Goal: Task Accomplishment & Management: Manage account settings

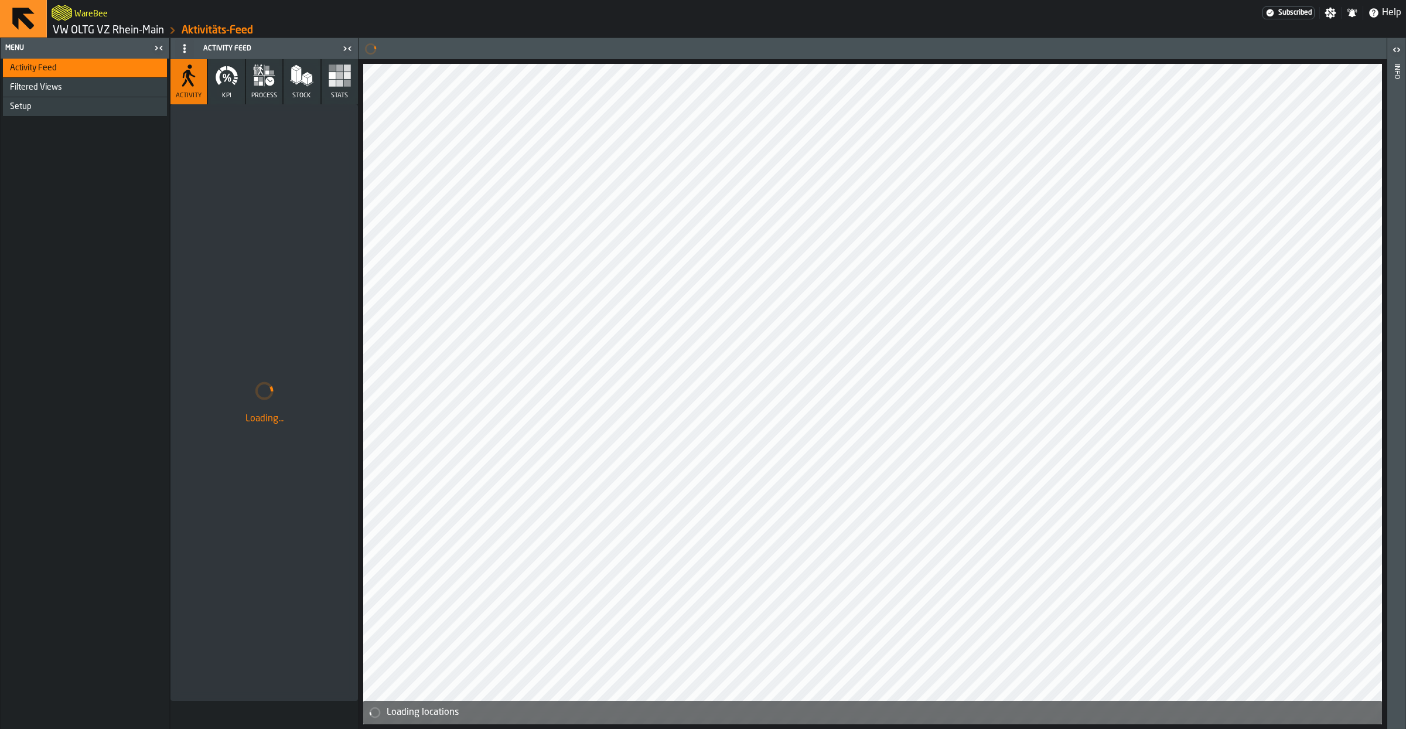
click at [126, 24] on ol "VW OLTG VZ Rhein-Main Aktivitäts-Feed" at bounding box center [389, 30] width 675 height 14
click at [124, 29] on link "VW OLTG VZ Rhein-Main" at bounding box center [108, 30] width 111 height 13
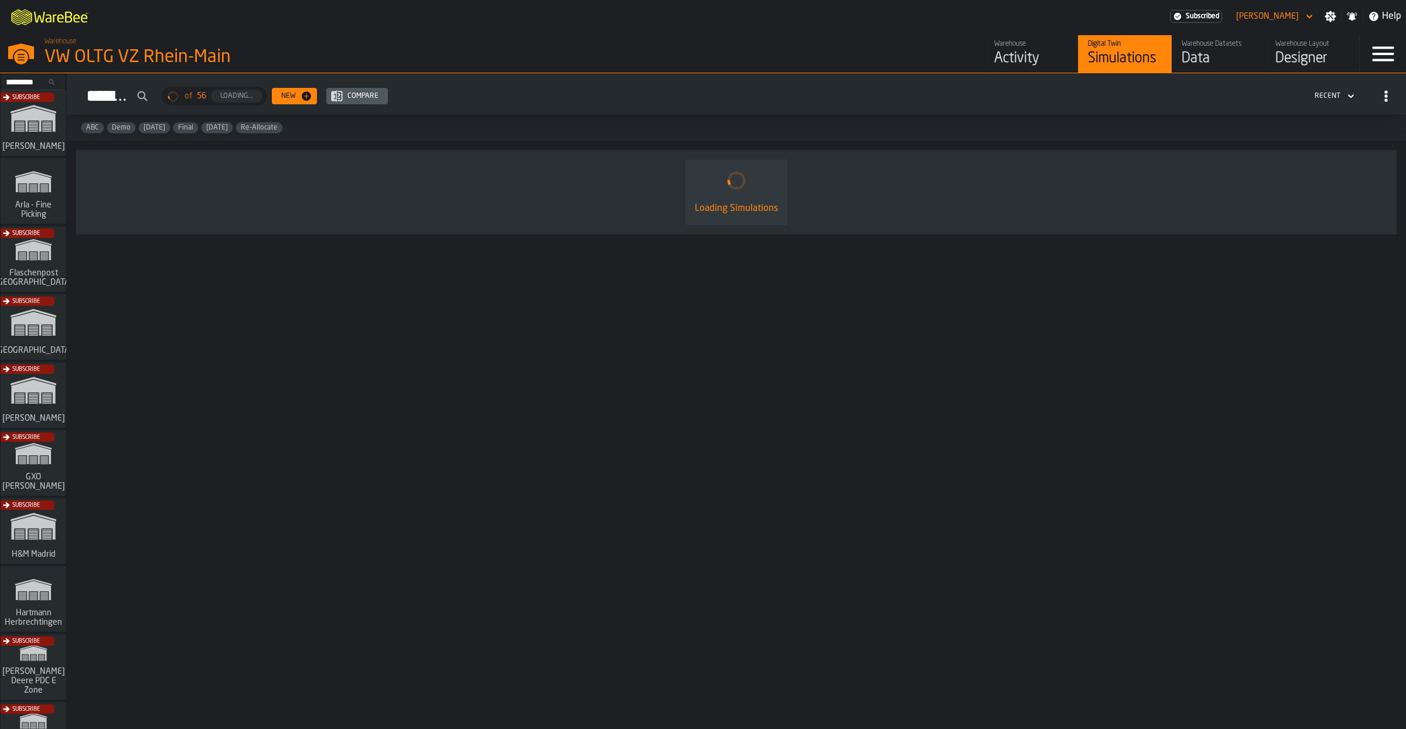
click at [46, 454] on div "Subscribe" at bounding box center [31, 466] width 66 height 68
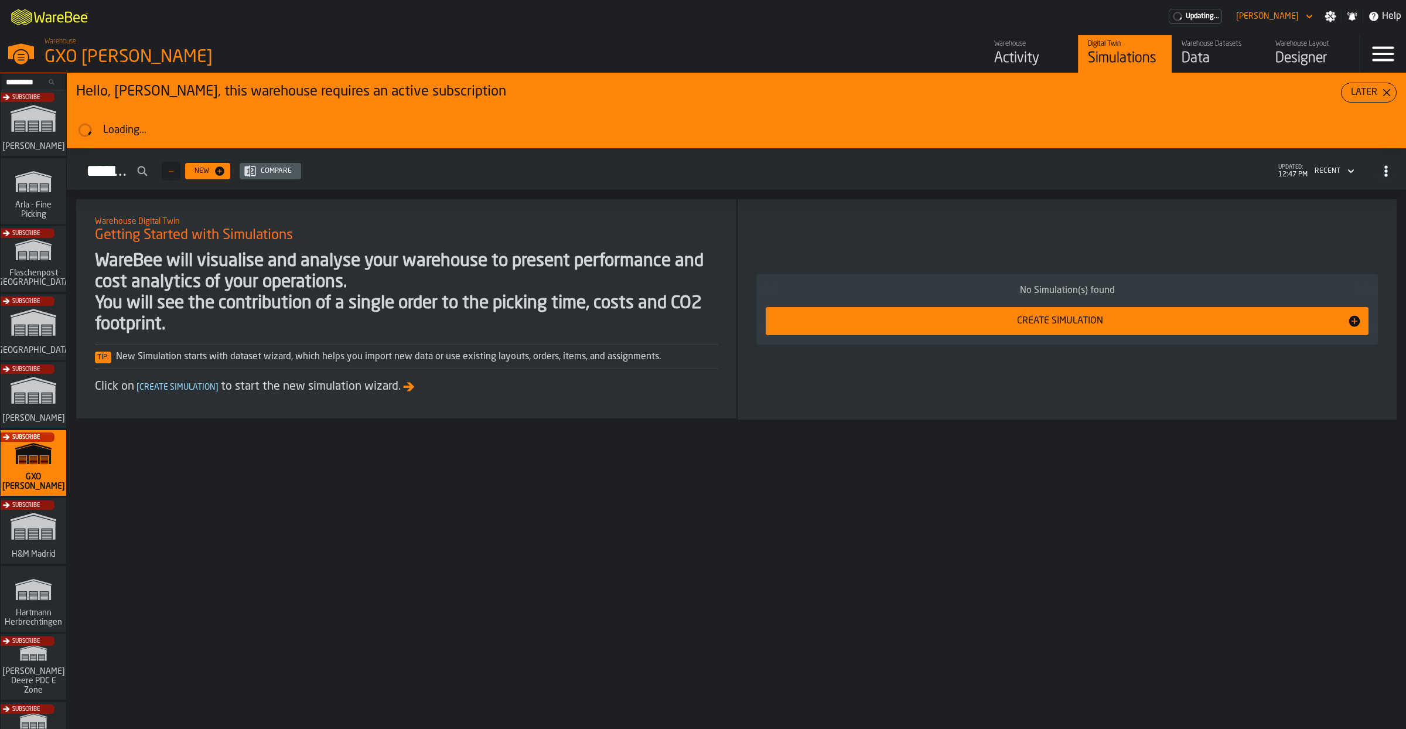
click at [1053, 53] on div "Activity" at bounding box center [1031, 58] width 74 height 19
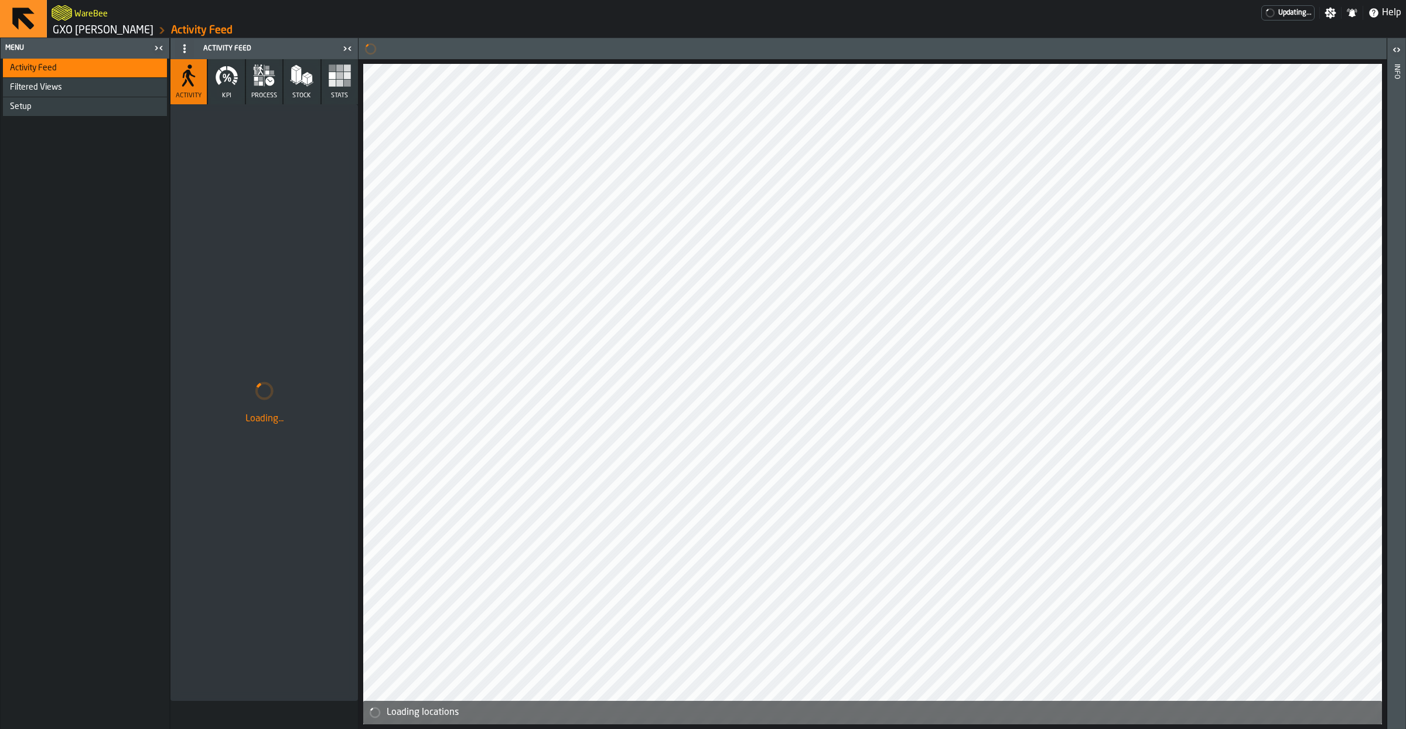
click at [214, 84] on button "KPI" at bounding box center [226, 81] width 36 height 45
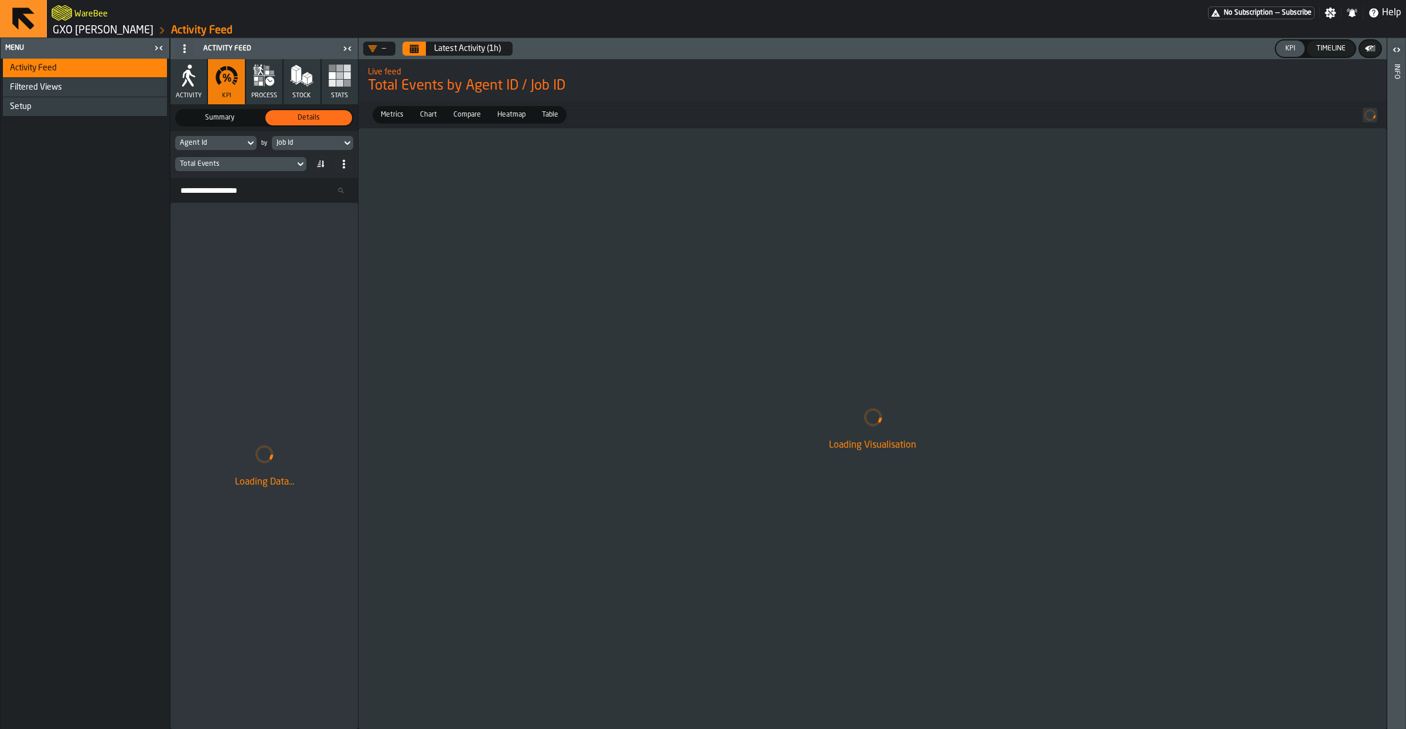
click at [52, 107] on div "Setup" at bounding box center [86, 106] width 152 height 9
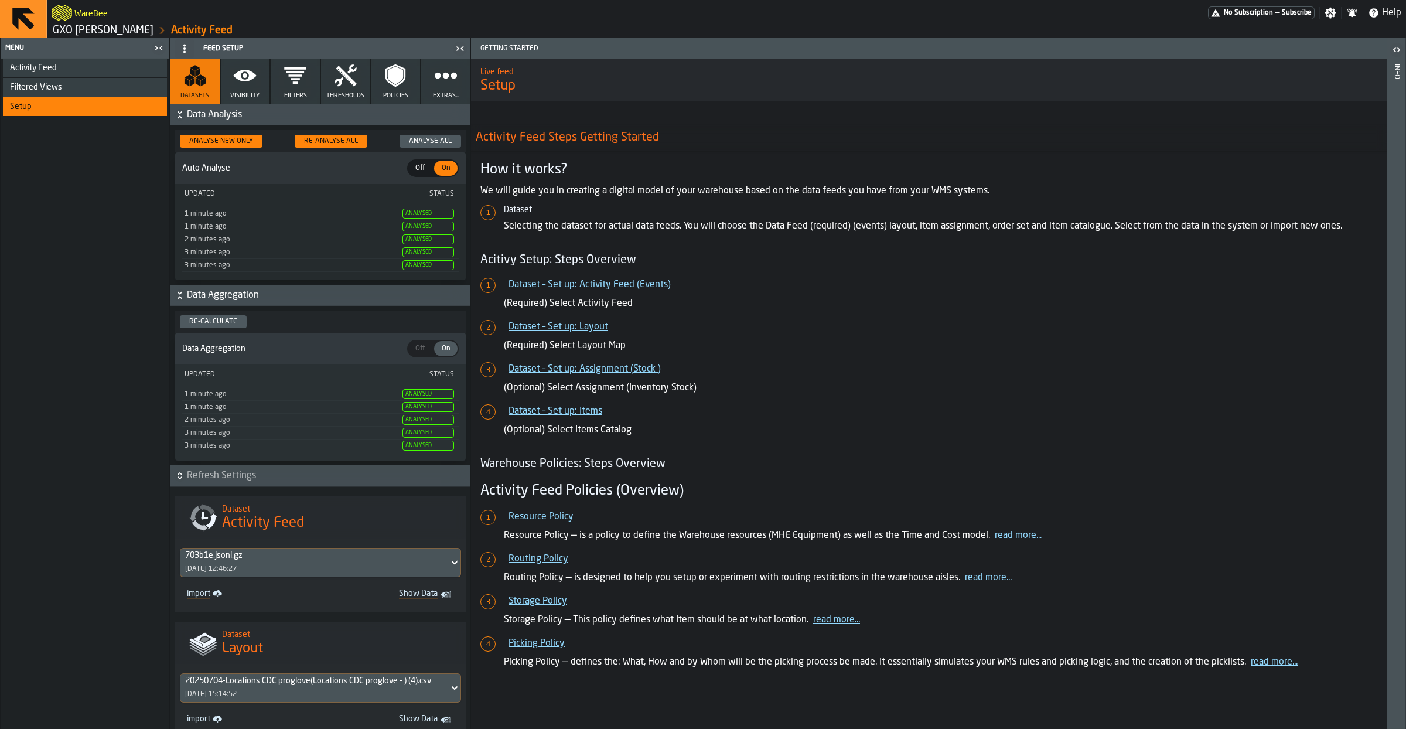
click at [300, 84] on icon "button" at bounding box center [294, 75] width 23 height 23
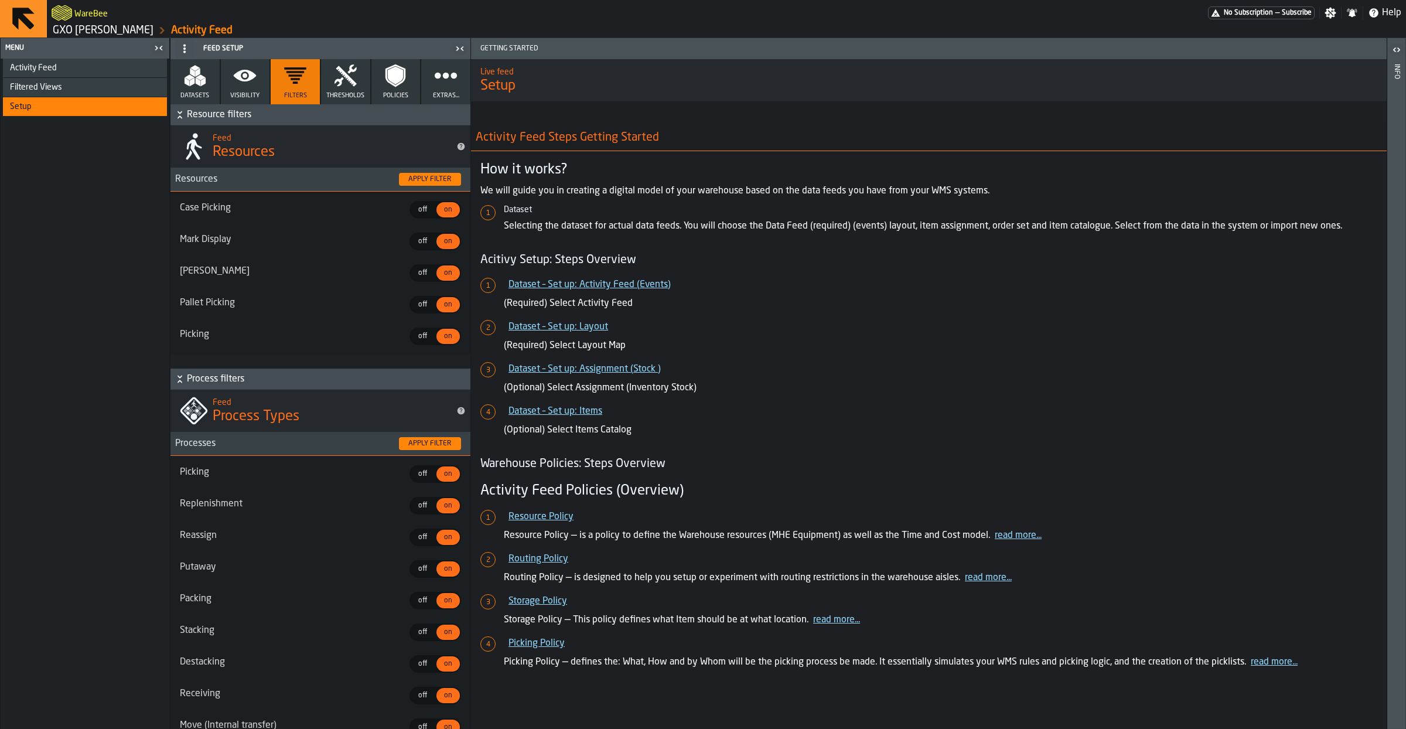
click at [433, 84] on button "Extras..." at bounding box center [445, 81] width 49 height 45
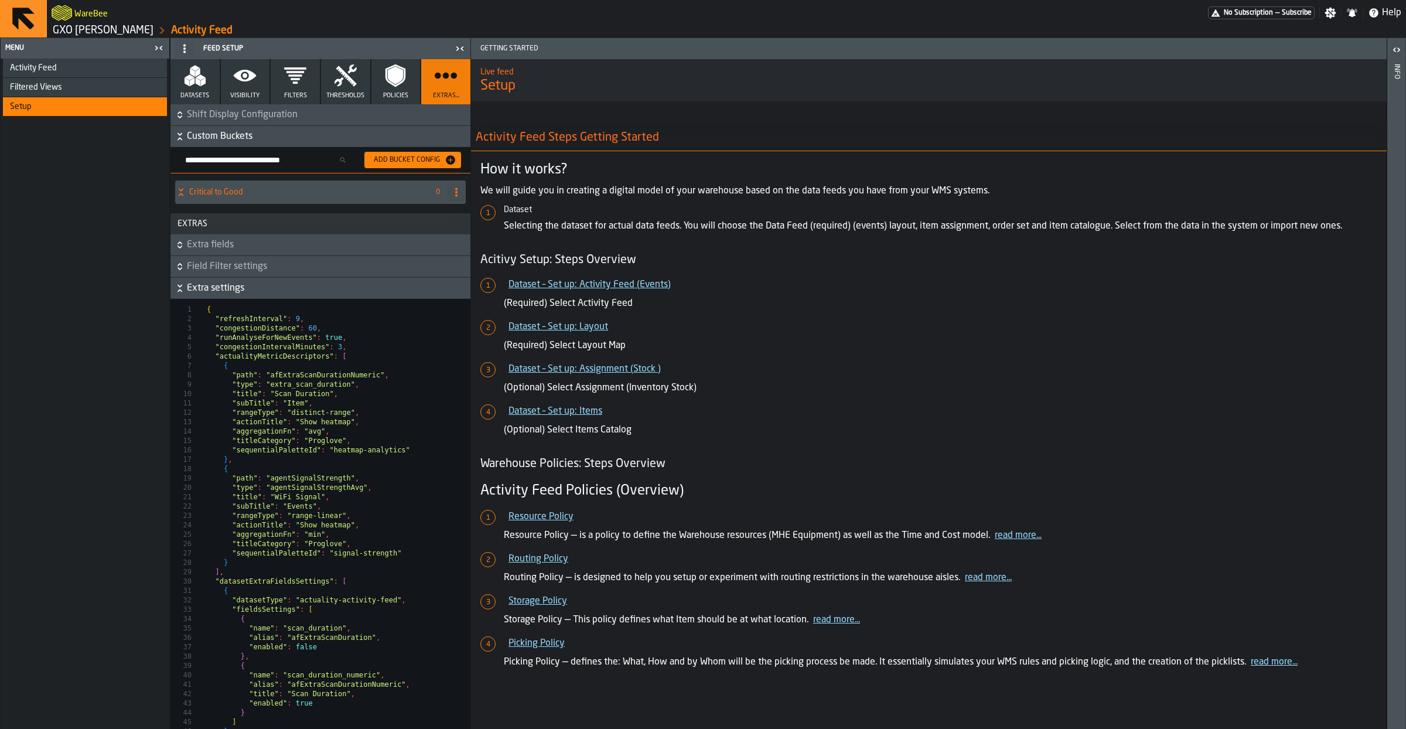
click at [404, 88] on button "Policies" at bounding box center [395, 81] width 49 height 45
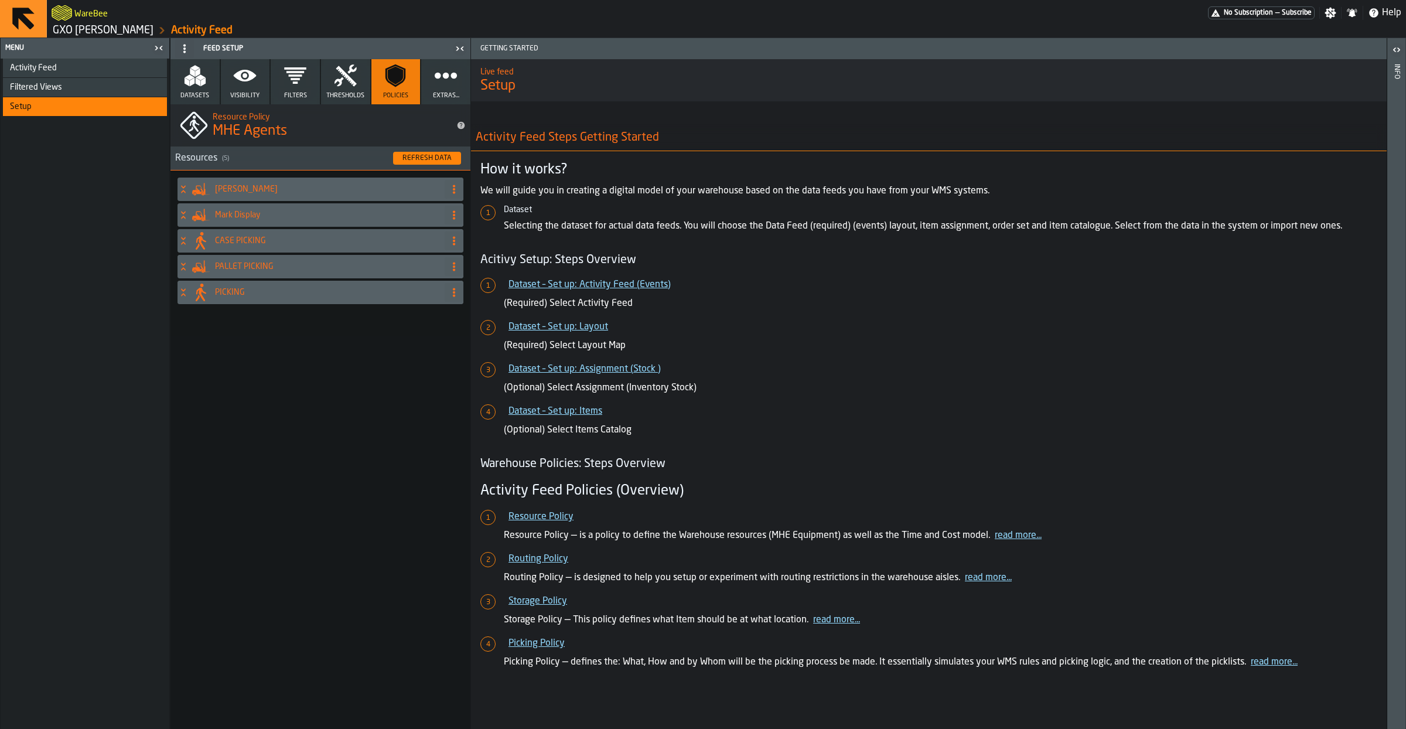
click at [249, 242] on h4 "CASE PICKING" at bounding box center [327, 240] width 225 height 9
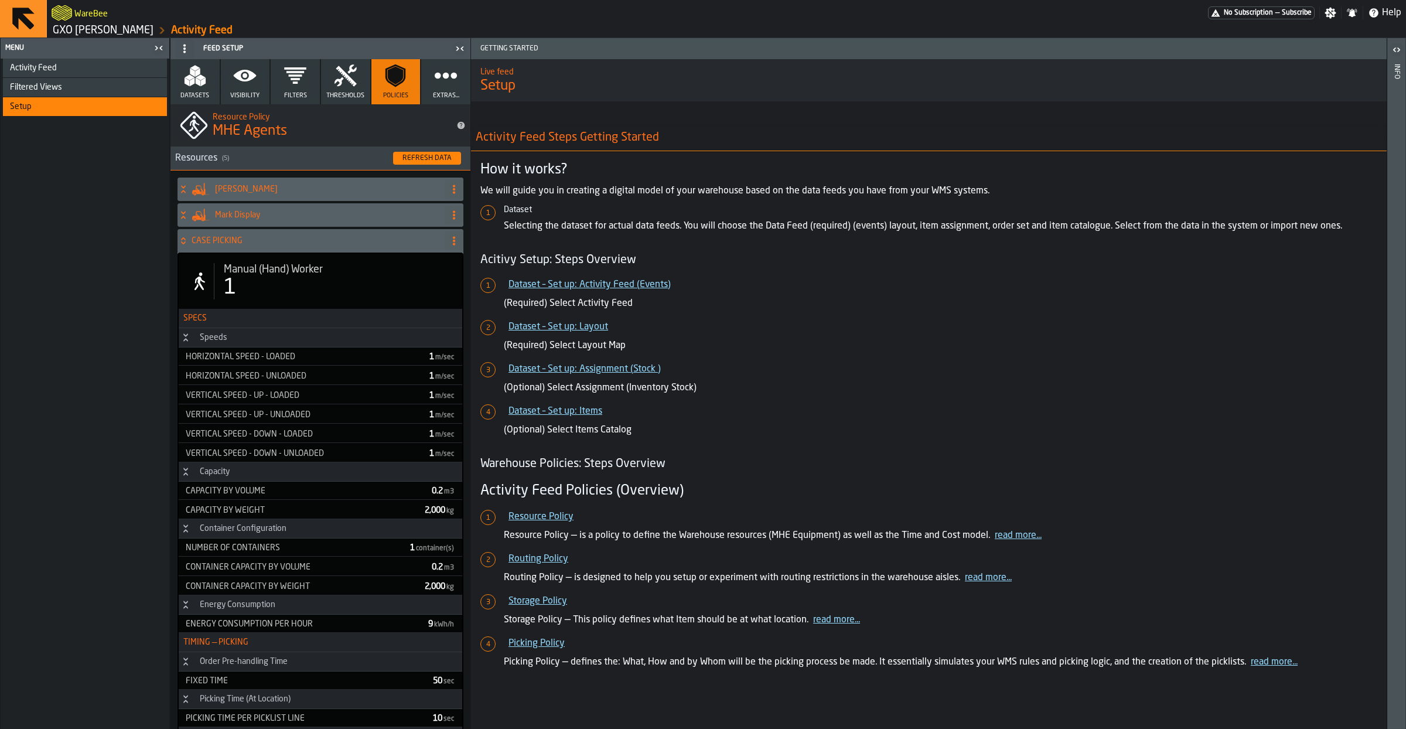
click at [302, 298] on div "1" at bounding box center [338, 287] width 229 height 23
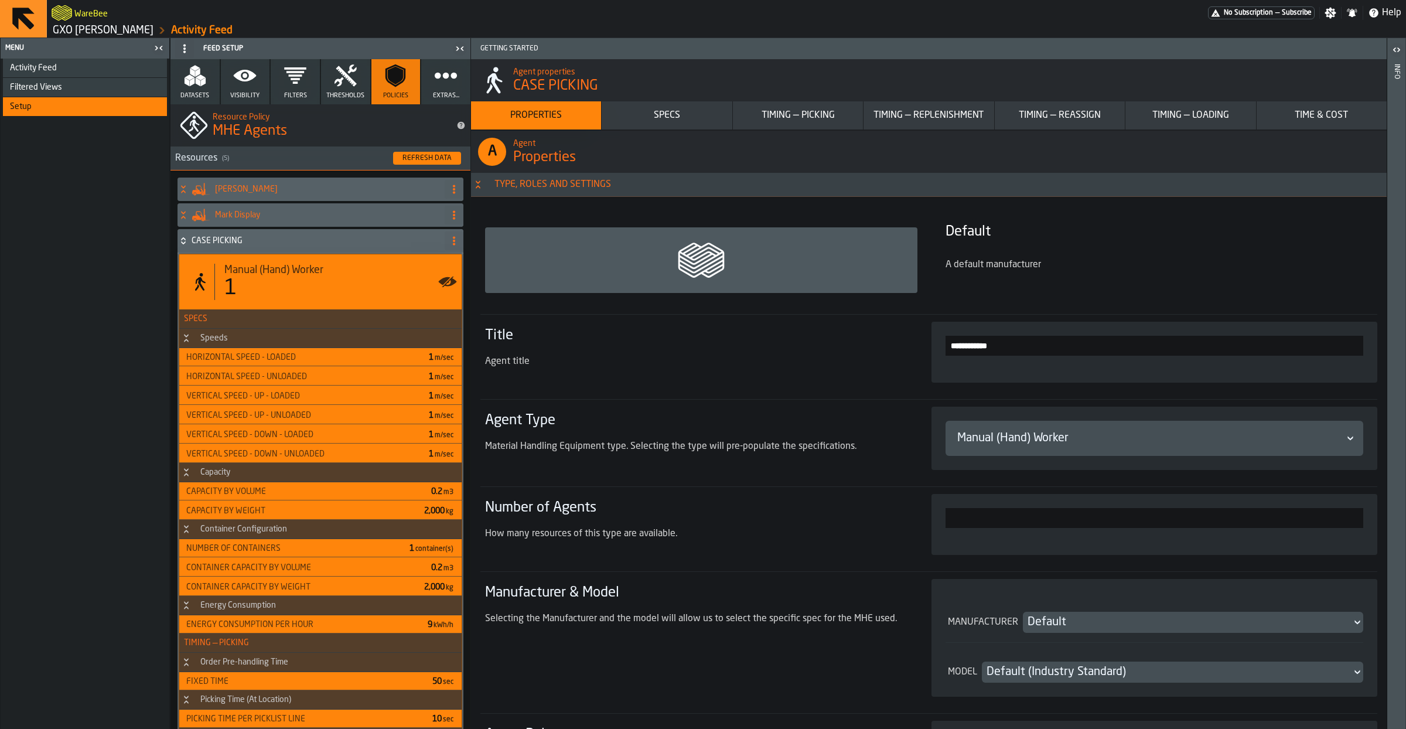
click at [237, 236] on div "CASE PICKING" at bounding box center [308, 240] width 262 height 23
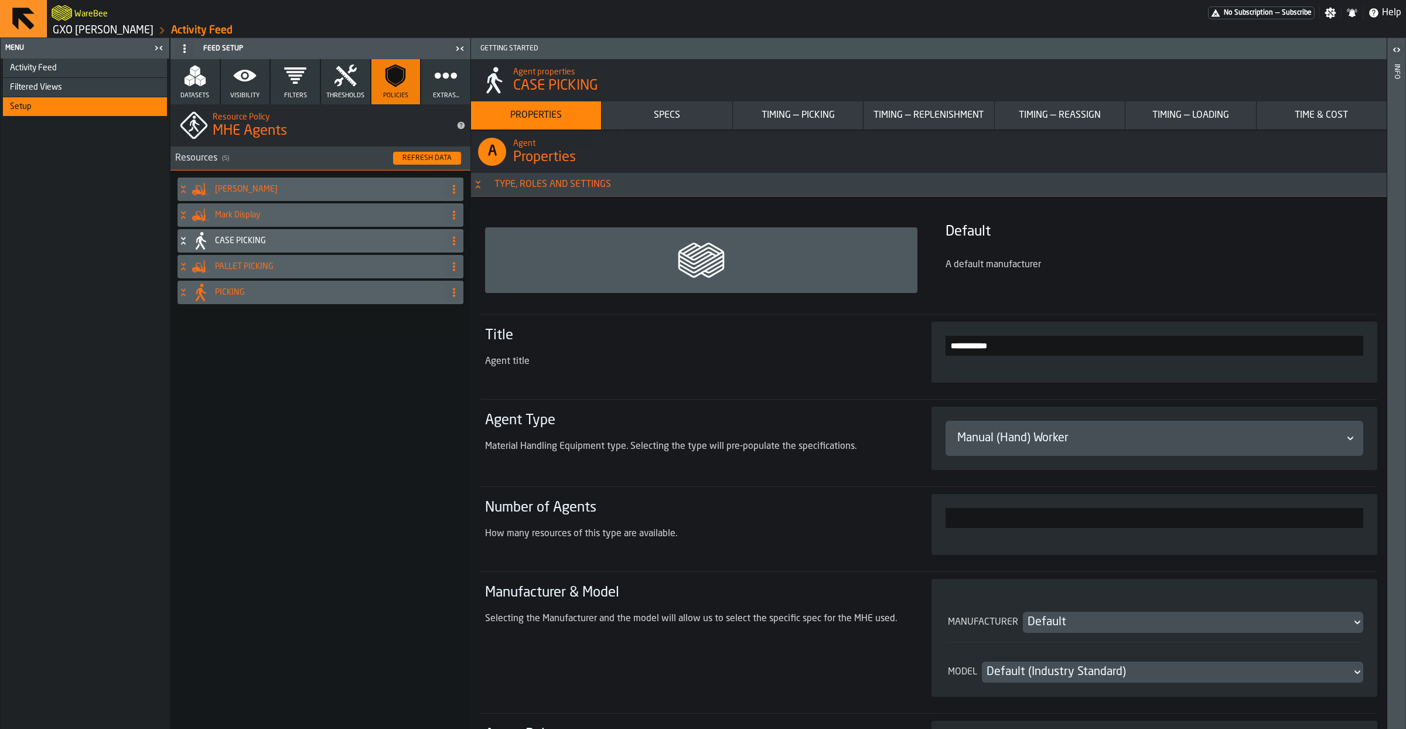
click at [261, 268] on h4 "PALLET PICKING" at bounding box center [327, 266] width 225 height 9
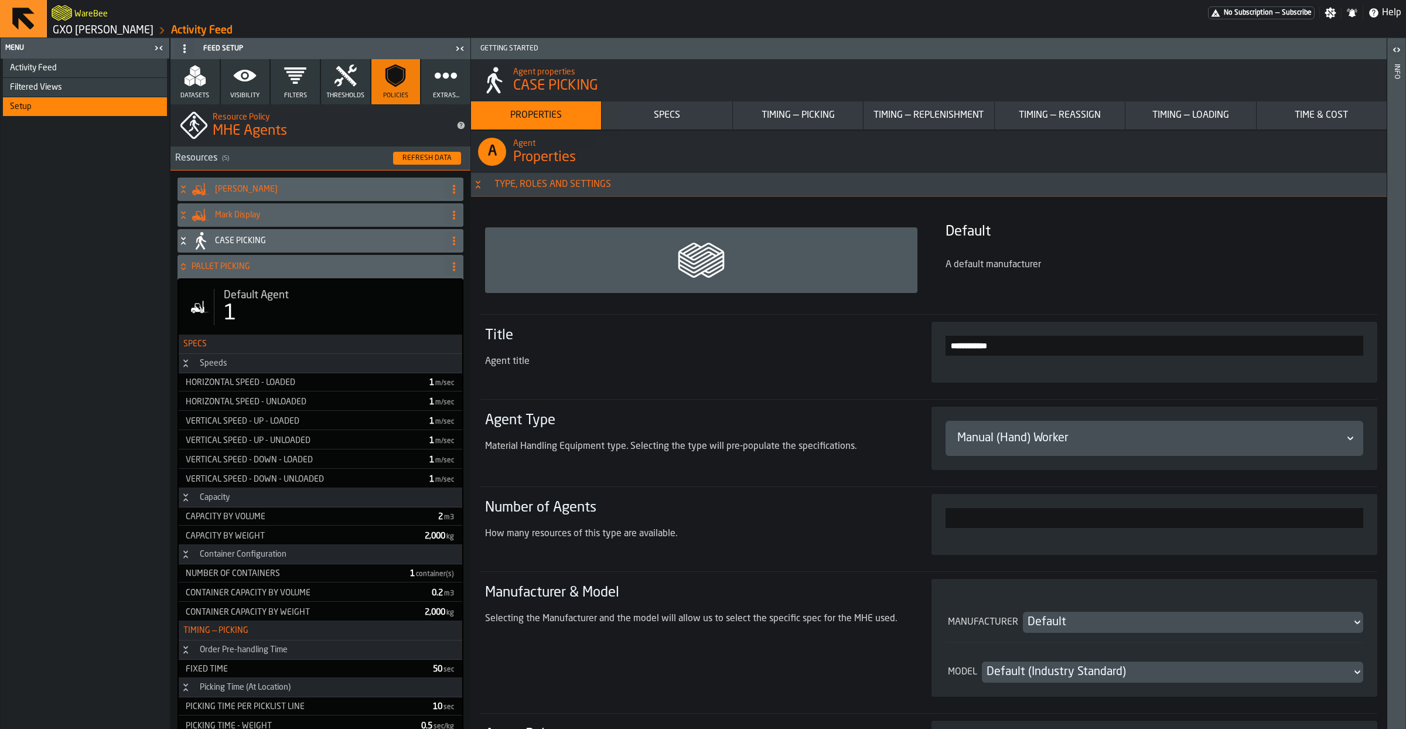
click at [323, 305] on div "1" at bounding box center [338, 313] width 229 height 23
type input "*"
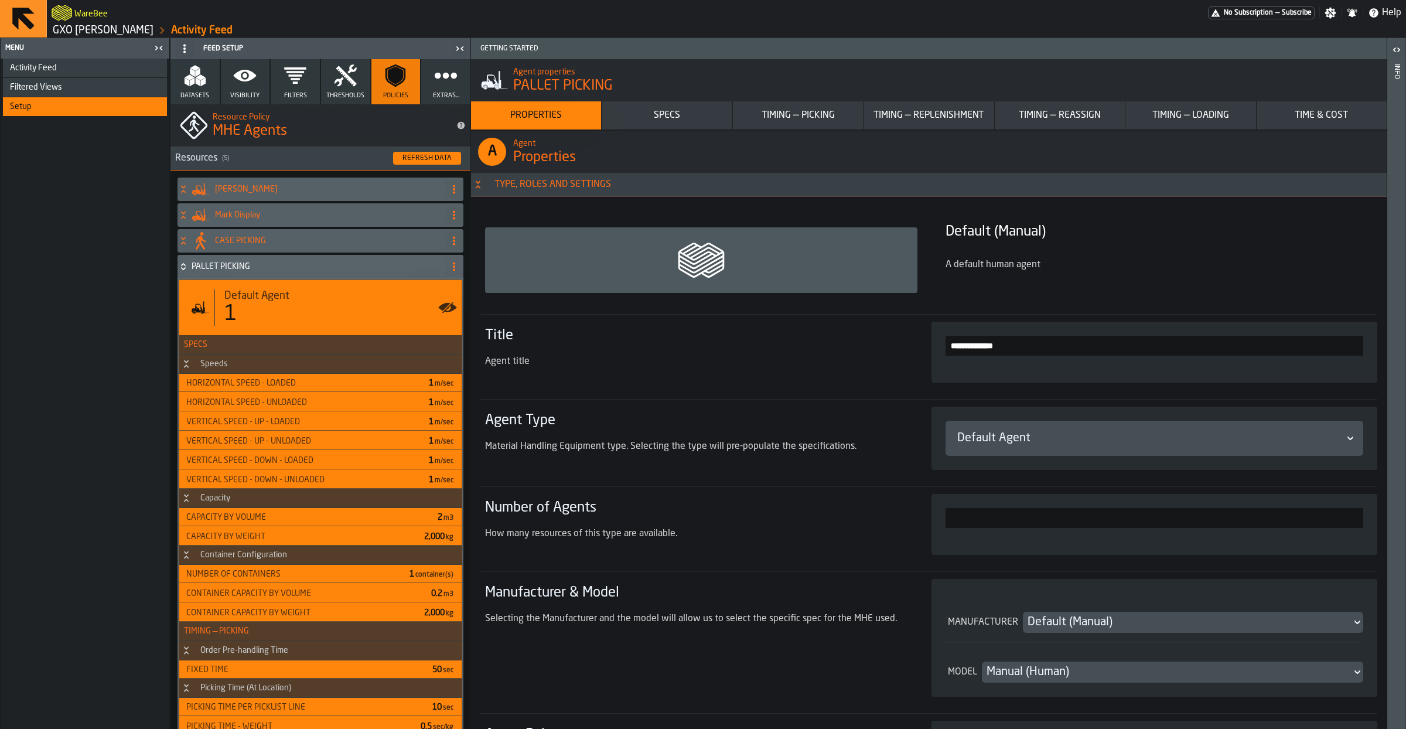
click at [808, 119] on div "Timing — Picking" at bounding box center [797, 115] width 121 height 14
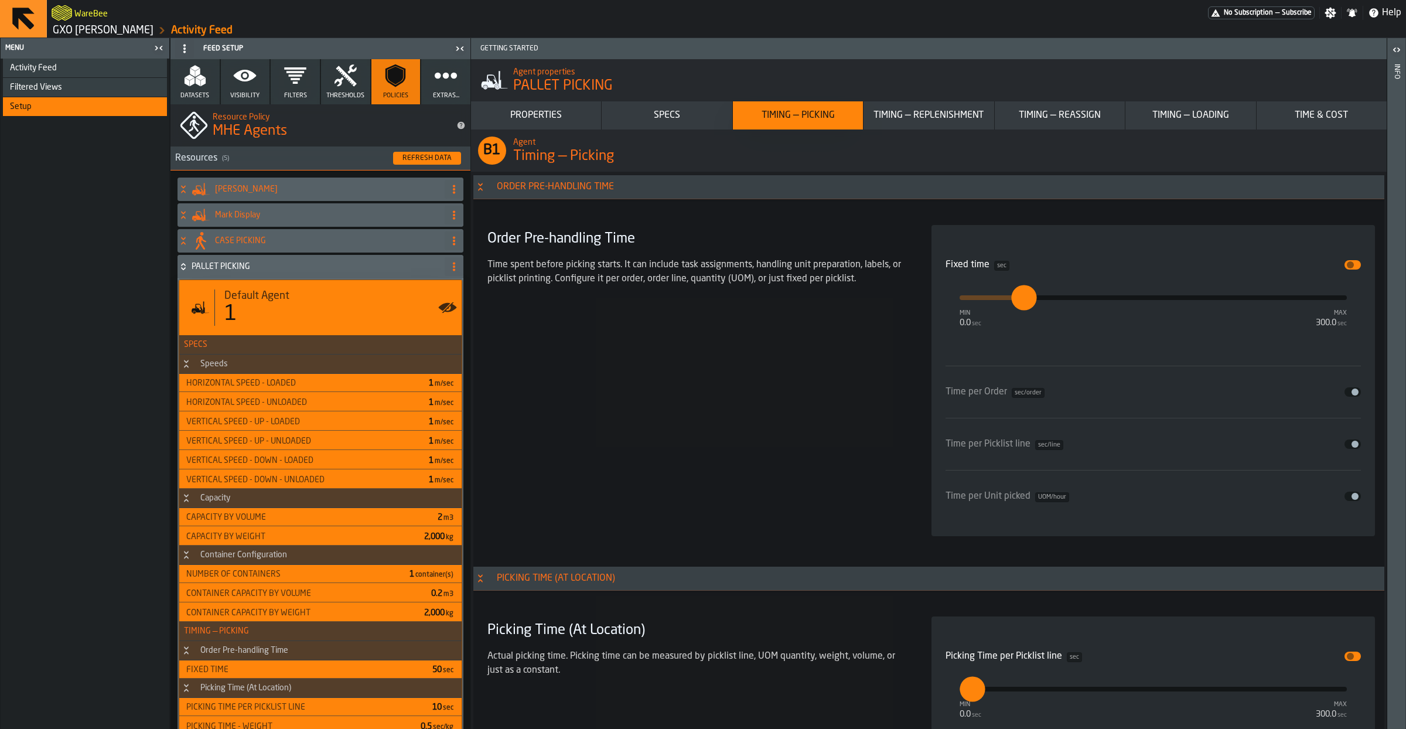
scroll to position [3086, 0]
click at [1355, 498] on span "input-slider-Time per Unit picked" at bounding box center [1354, 494] width 7 height 7
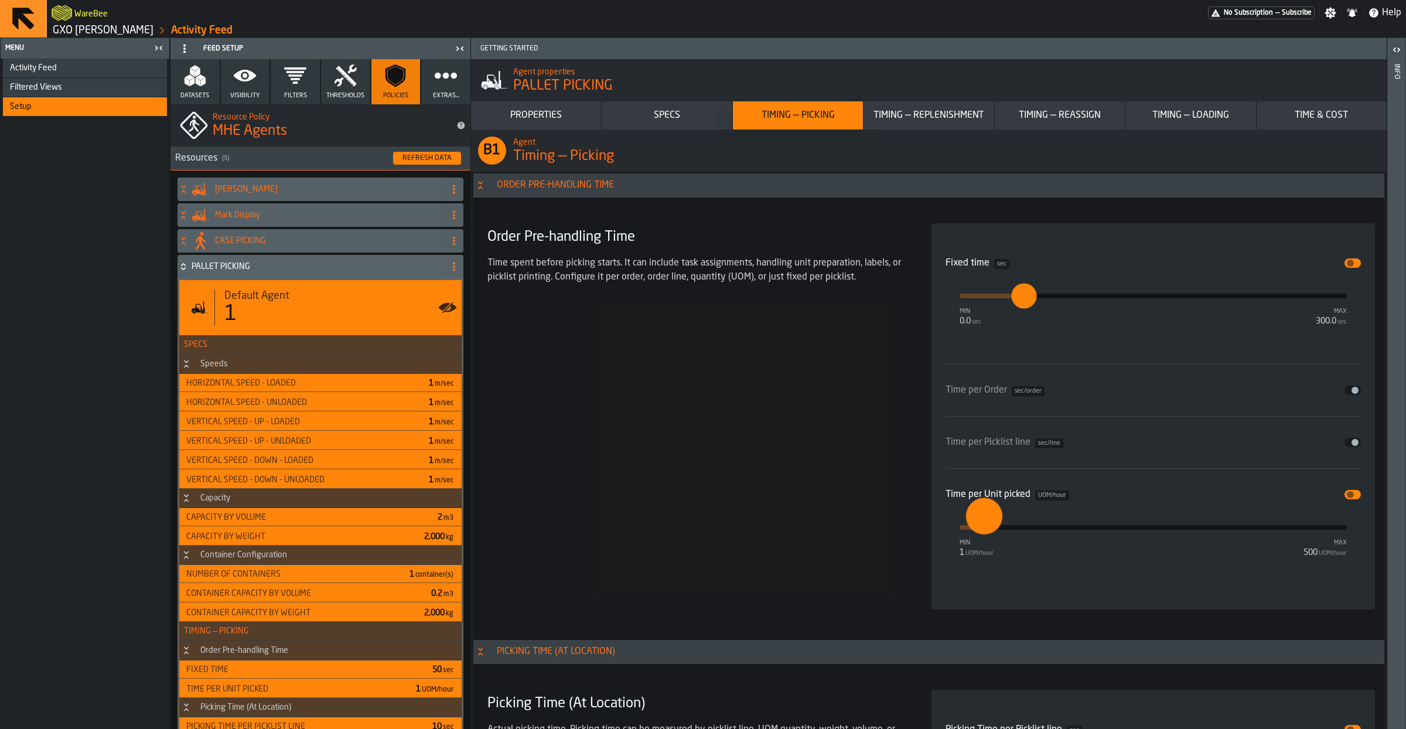
type input "**"
drag, startPoint x: 966, startPoint y: 533, endPoint x: 980, endPoint y: 533, distance: 14.6
click at [980, 533] on input "**" at bounding box center [971, 516] width 18 height 36
click at [791, 508] on div "Order Pre-handling Time Time spent before picking starts. It can include task a…" at bounding box center [695, 416] width 425 height 386
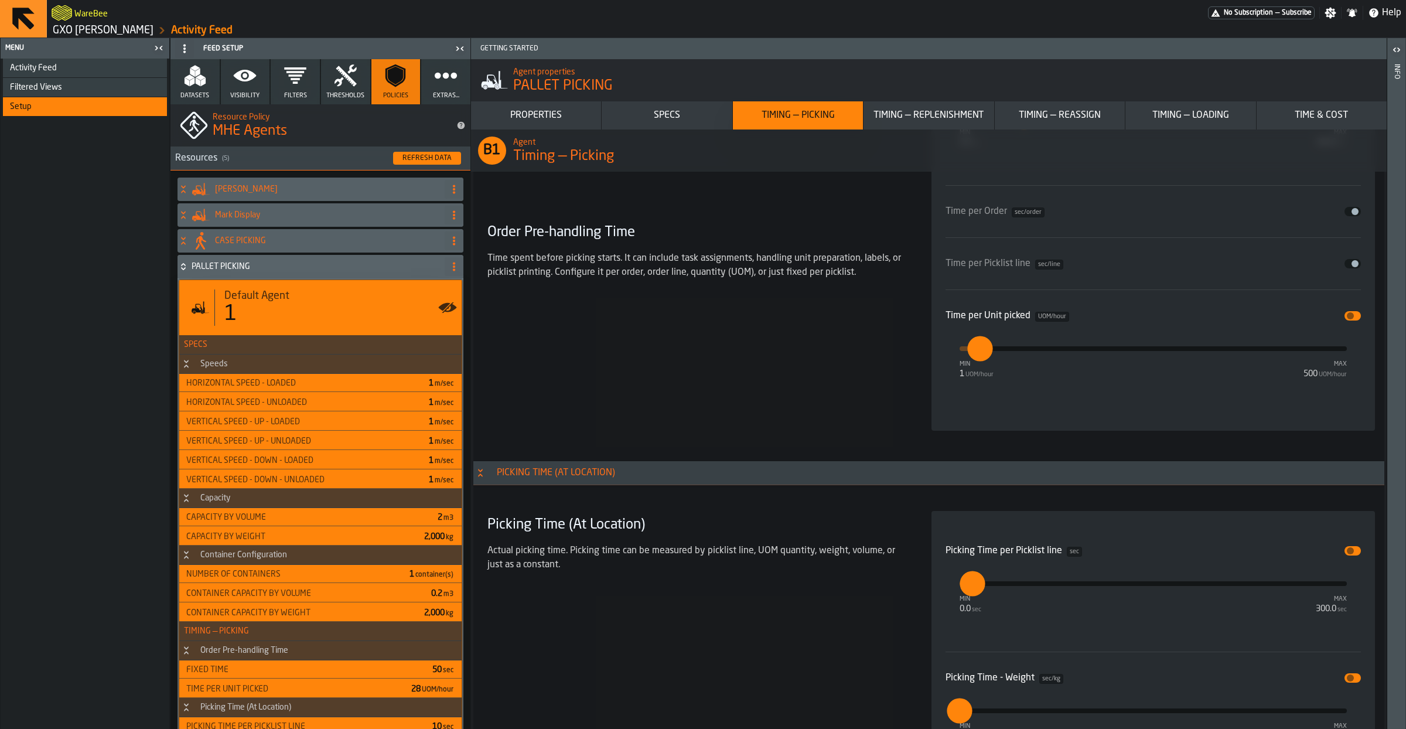
scroll to position [3072, 0]
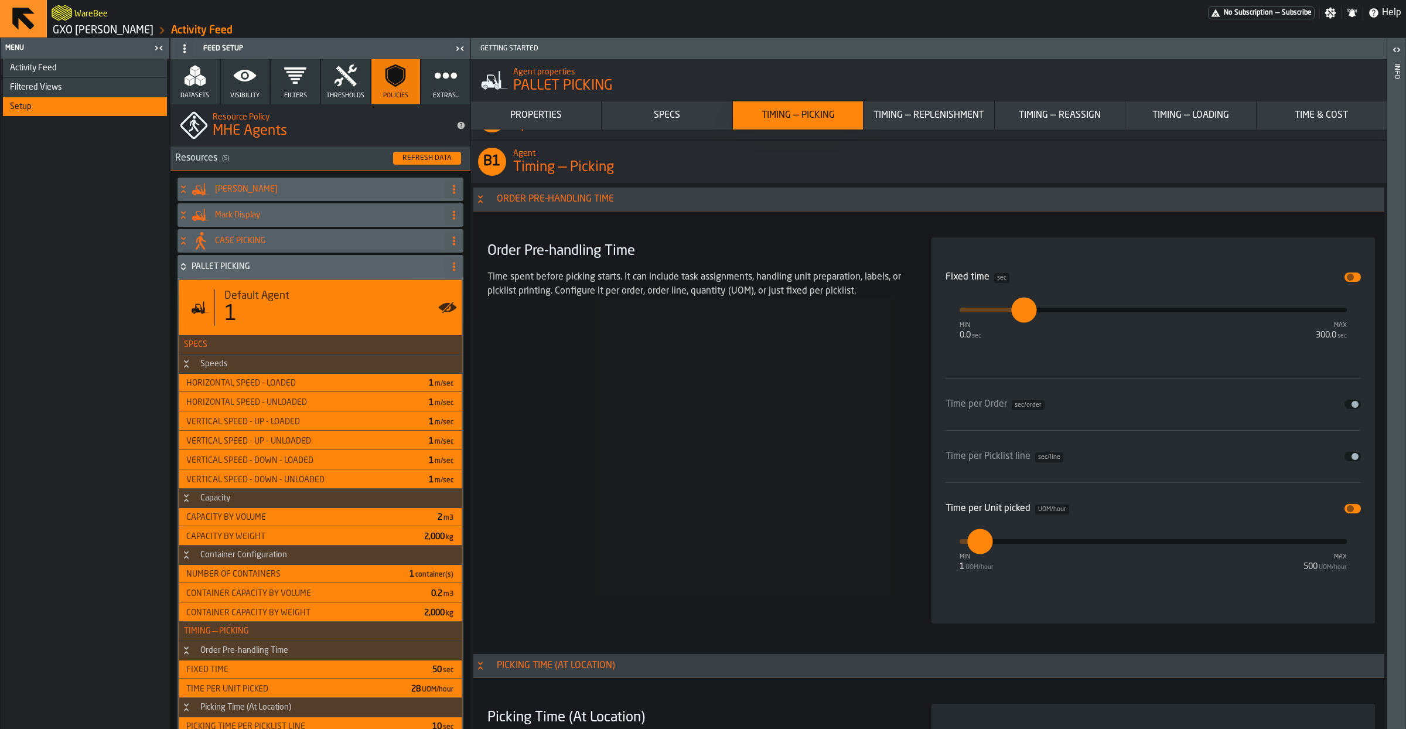
click at [1350, 512] on span "input-slider-Time per Unit picked" at bounding box center [1349, 508] width 7 height 7
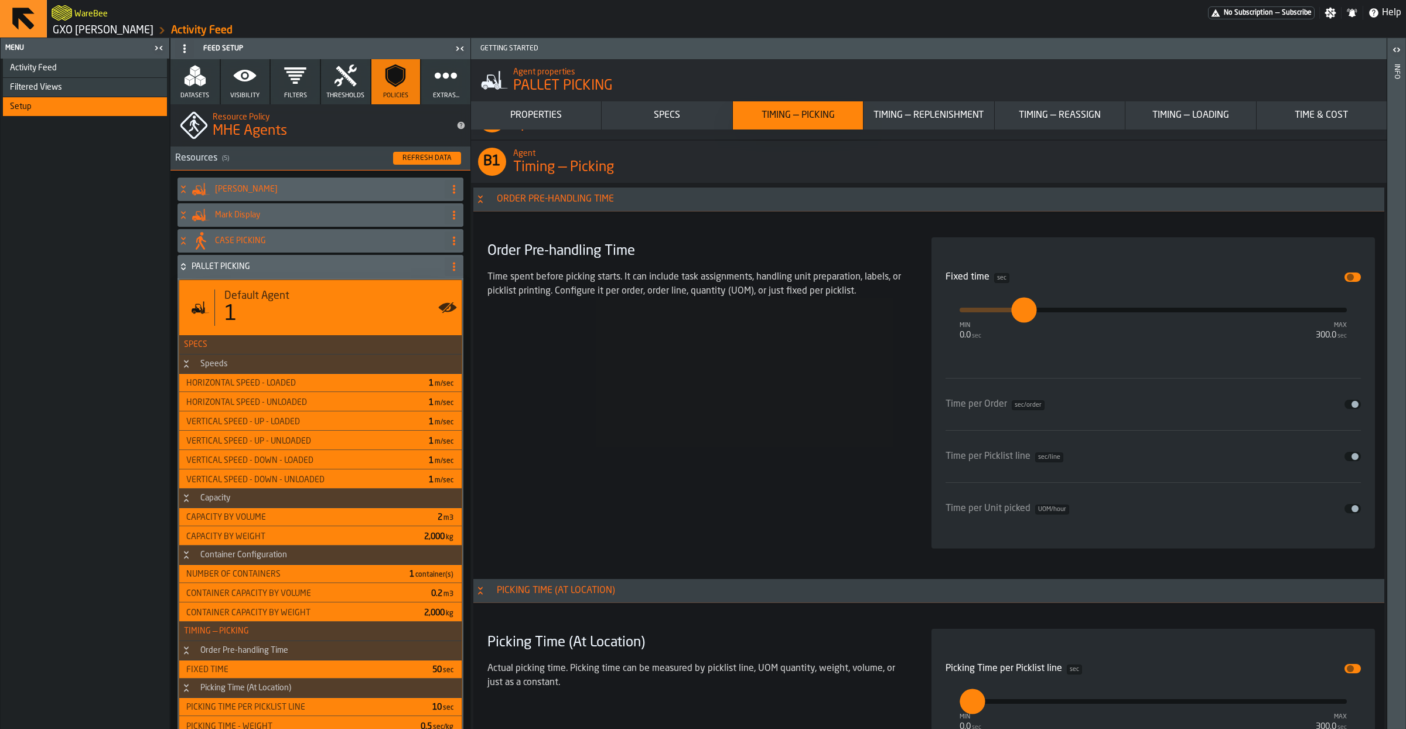
click at [1349, 282] on button "Disable" at bounding box center [1352, 276] width 16 height 9
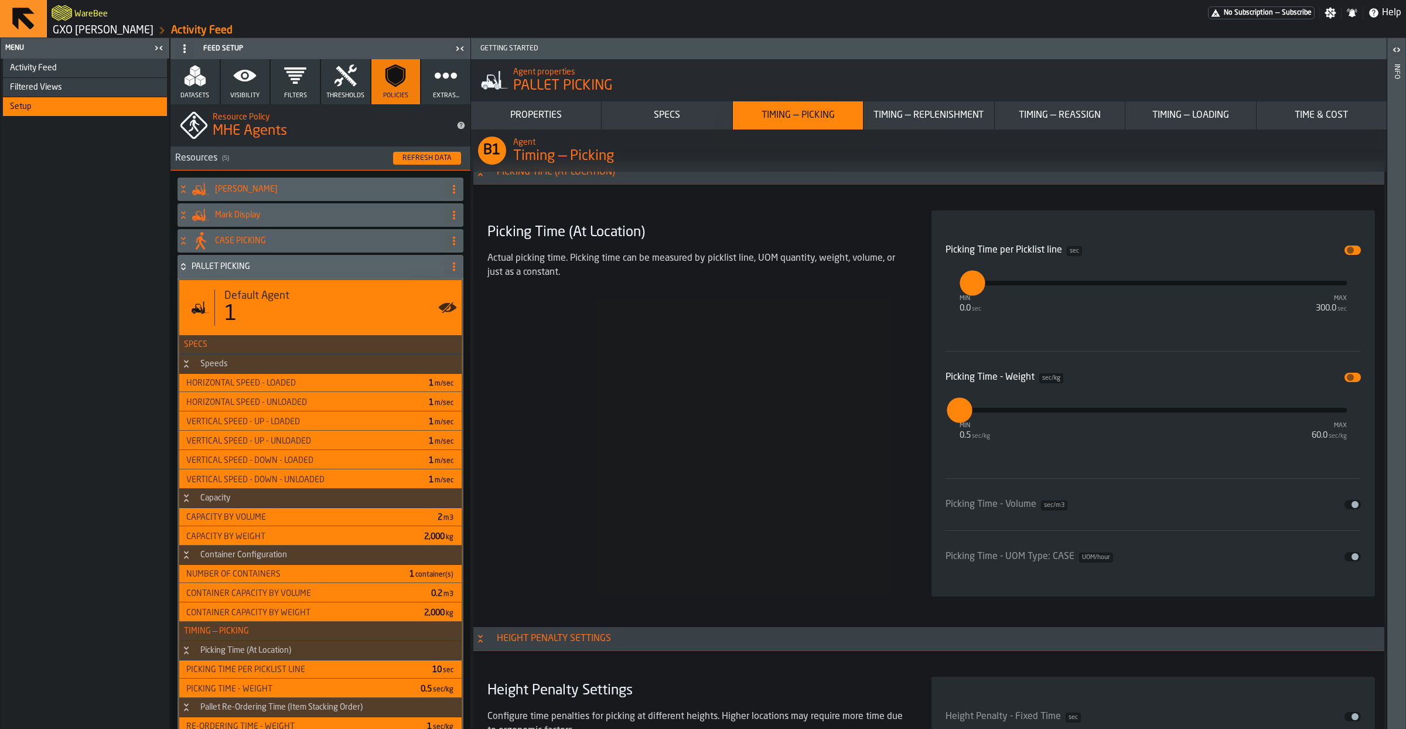
scroll to position [3415, 0]
click at [1352, 381] on span "input-slider-Picking Time - Weight" at bounding box center [1349, 377] width 7 height 7
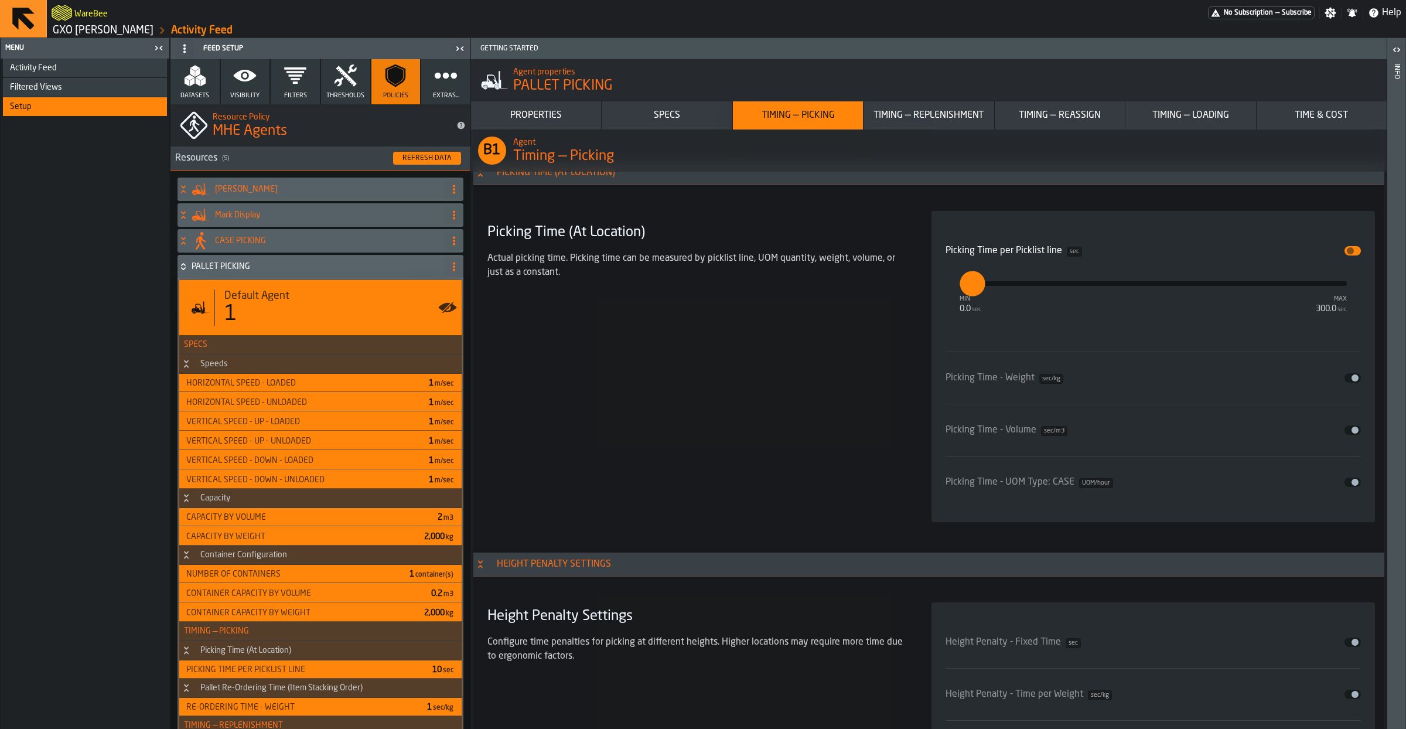
click at [1350, 254] on span "input-slider-Picking Time per Picklist line" at bounding box center [1349, 250] width 7 height 7
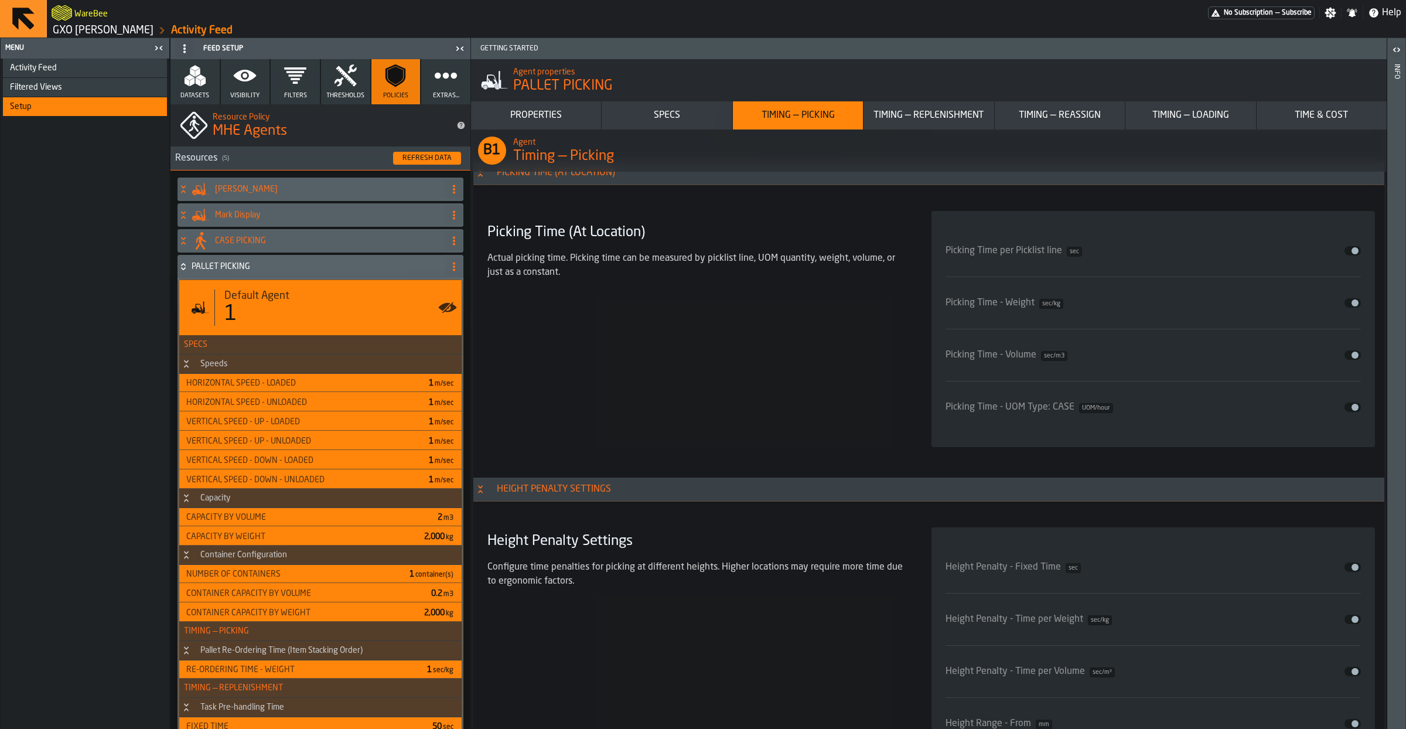
click at [1356, 420] on div "Picking Time - UOM Type: CASE UOM/hour Disable" at bounding box center [1153, 407] width 416 height 33
click at [1355, 411] on span "input-slider-Picking Time - UOM Type: CASE" at bounding box center [1354, 407] width 7 height 7
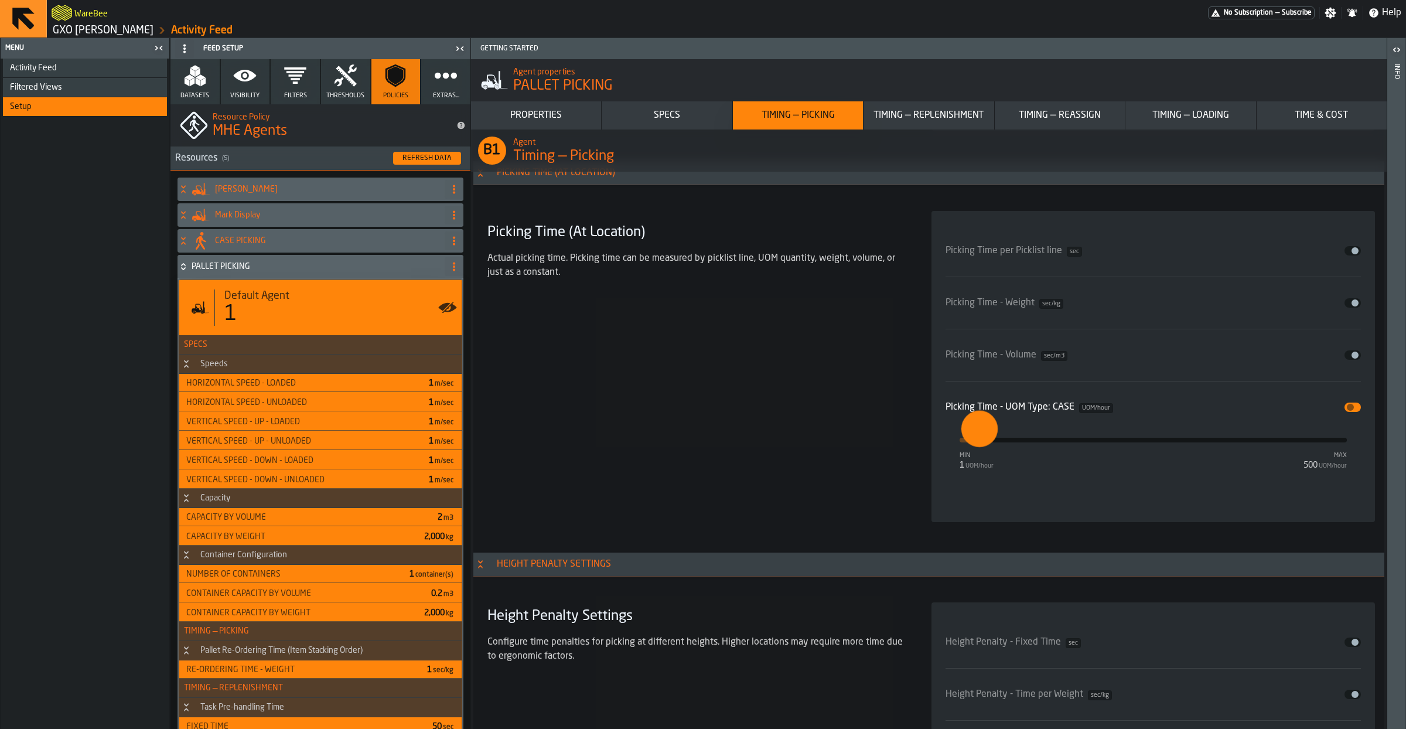
type input "**"
drag, startPoint x: 963, startPoint y: 442, endPoint x: 980, endPoint y: 444, distance: 17.7
click at [980, 443] on input "**" at bounding box center [971, 429] width 18 height 36
click at [822, 435] on div "Picking Time (At Location) Actual picking time. Picking time can be measured by…" at bounding box center [695, 366] width 425 height 311
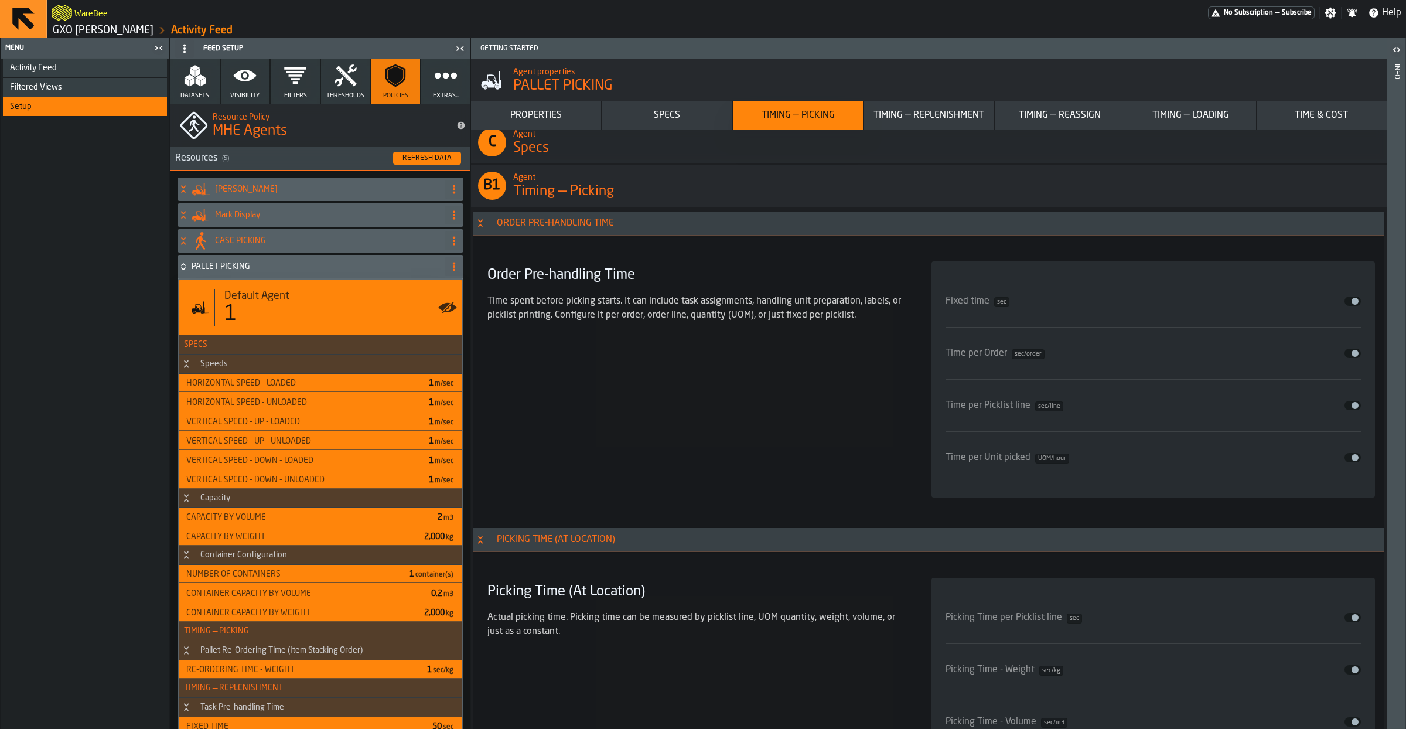
scroll to position [3072, 0]
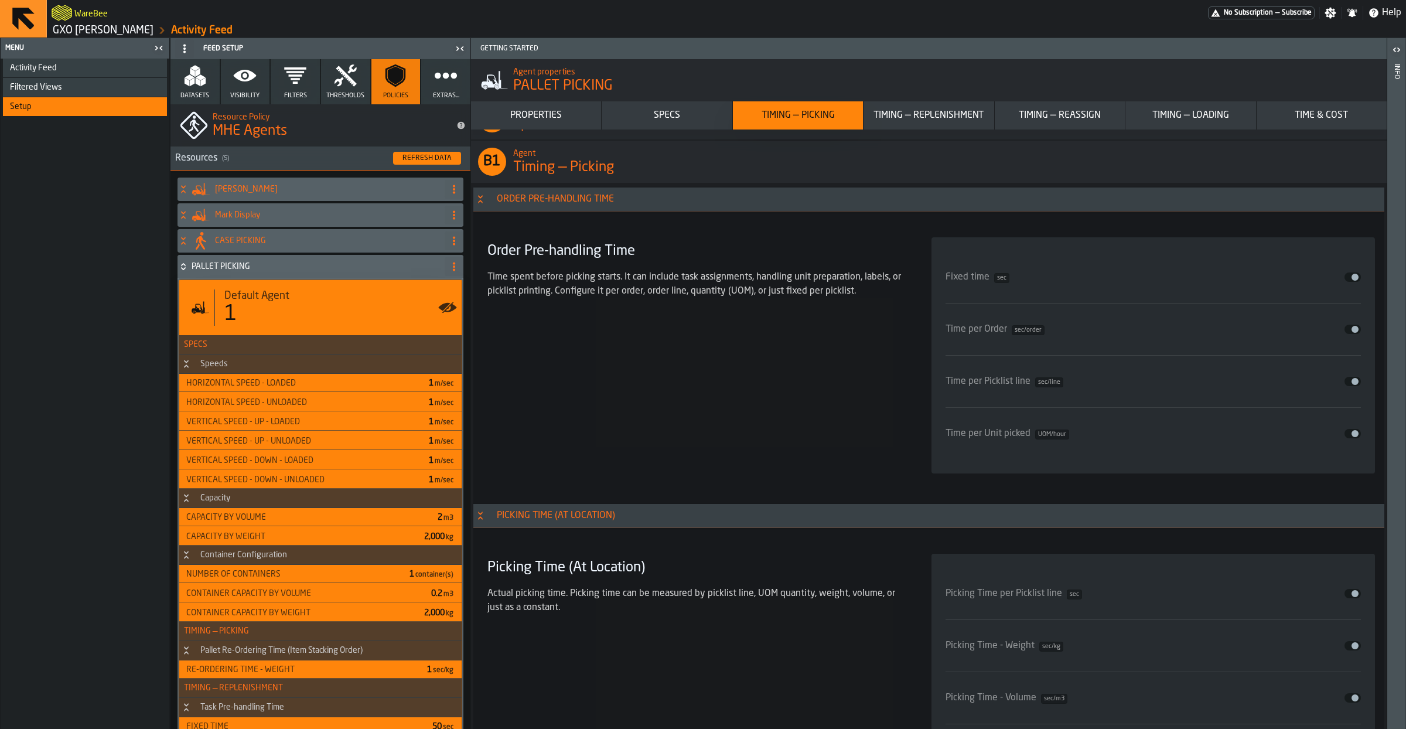
click at [423, 159] on div "Refresh Data" at bounding box center [427, 158] width 59 height 8
click at [178, 267] on icon at bounding box center [183, 266] width 12 height 9
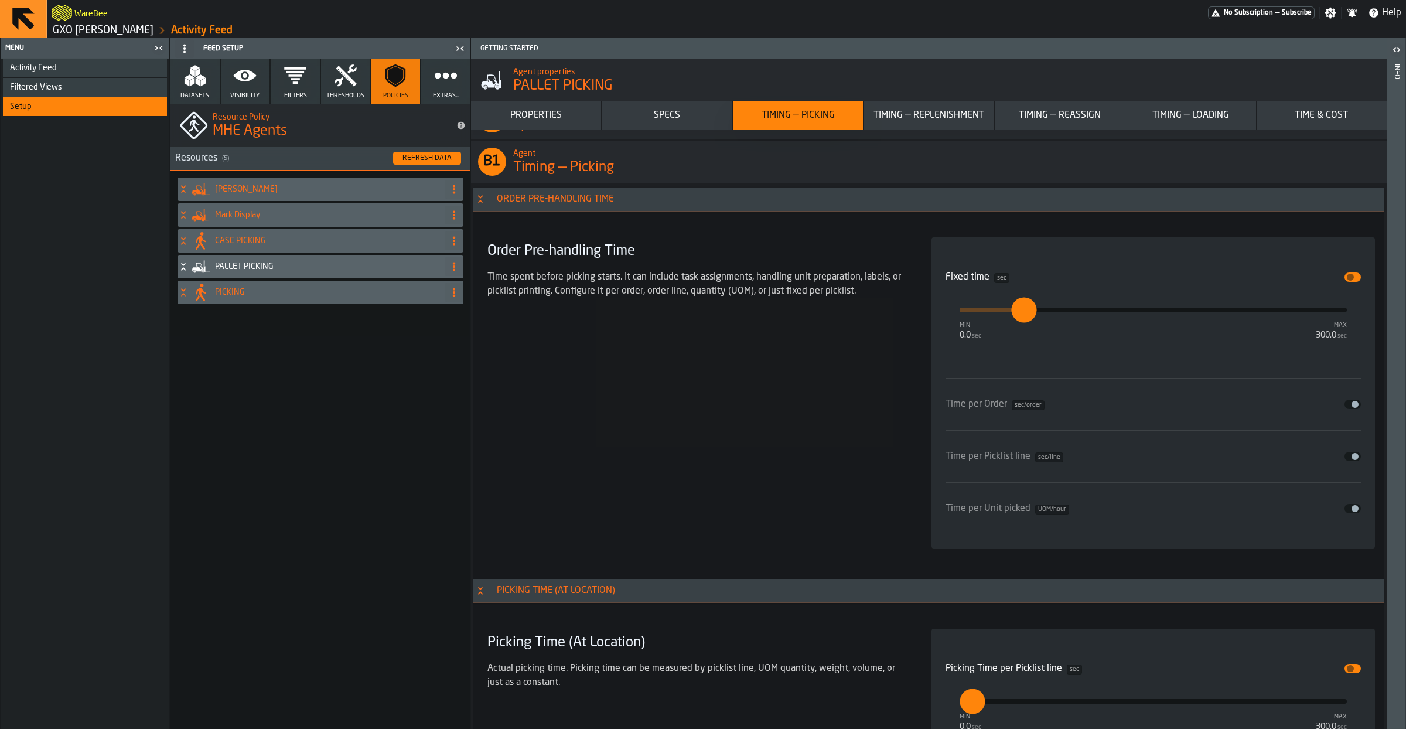
click at [247, 238] on h4 "CASE PICKING" at bounding box center [327, 240] width 225 height 9
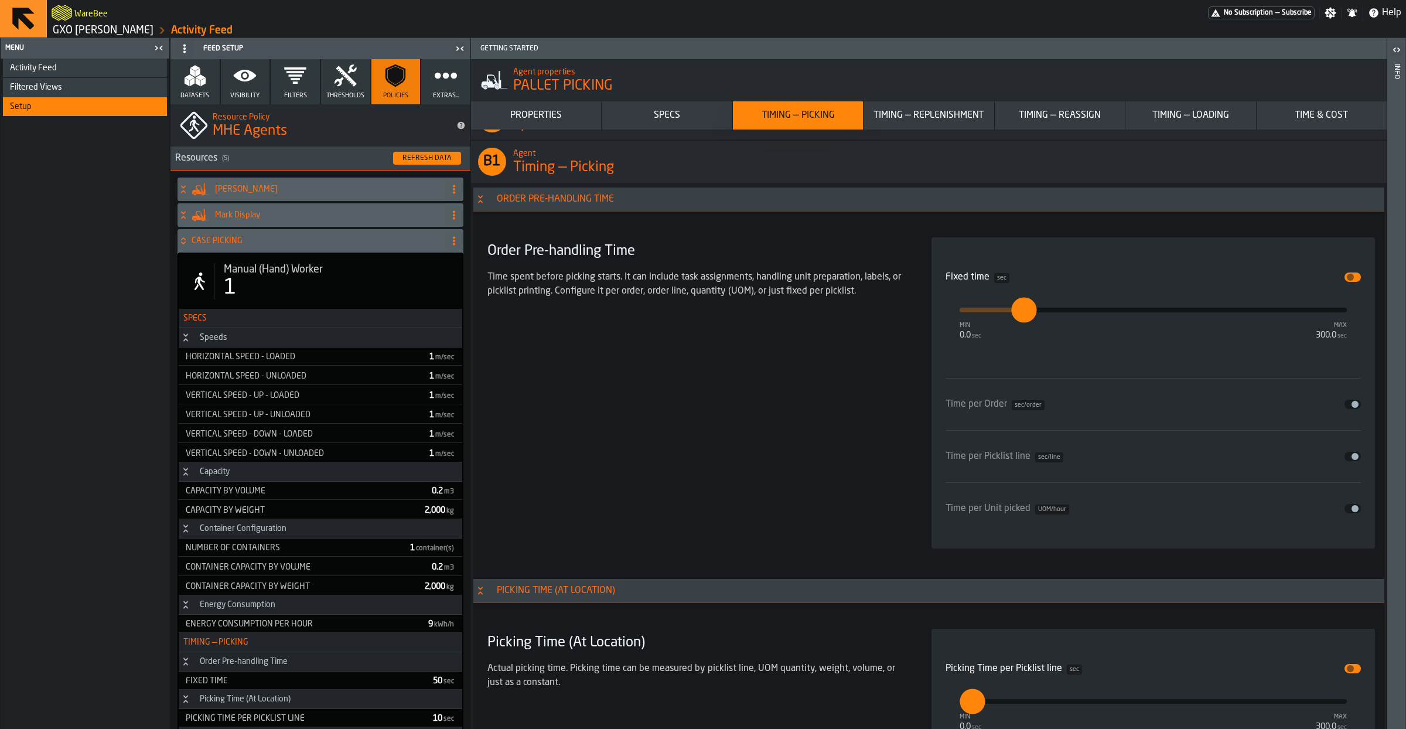
click at [287, 290] on div "1" at bounding box center [338, 287] width 229 height 23
type input "***"
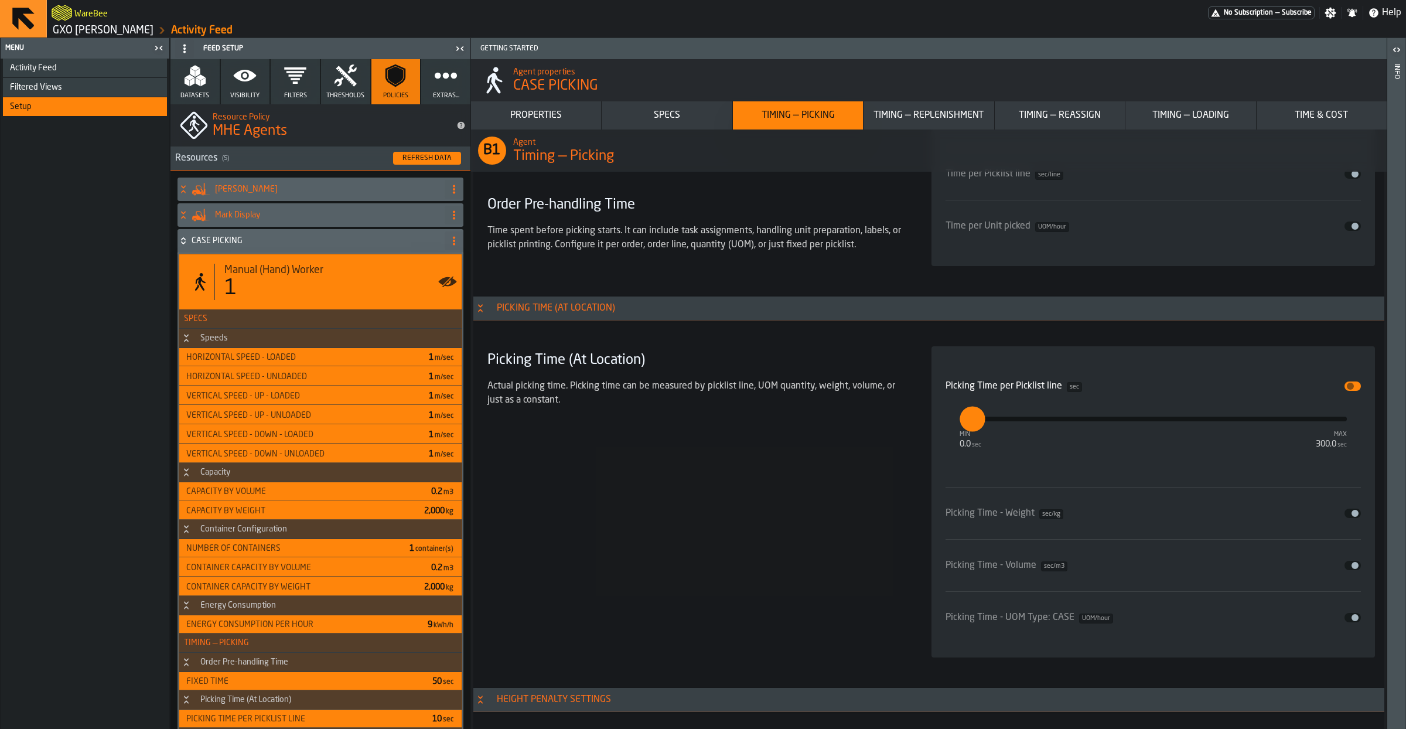
scroll to position [3532, 0]
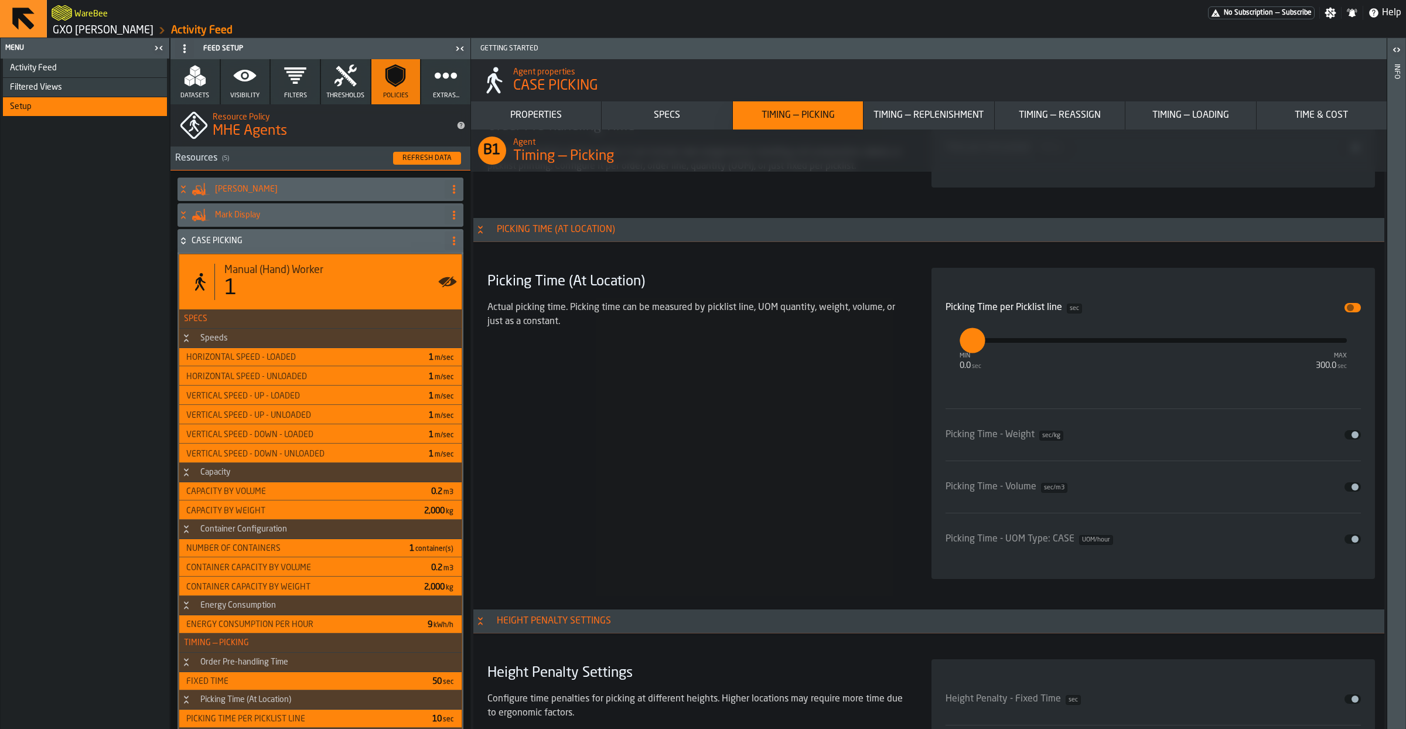
click at [1349, 312] on button "Disable" at bounding box center [1352, 307] width 16 height 9
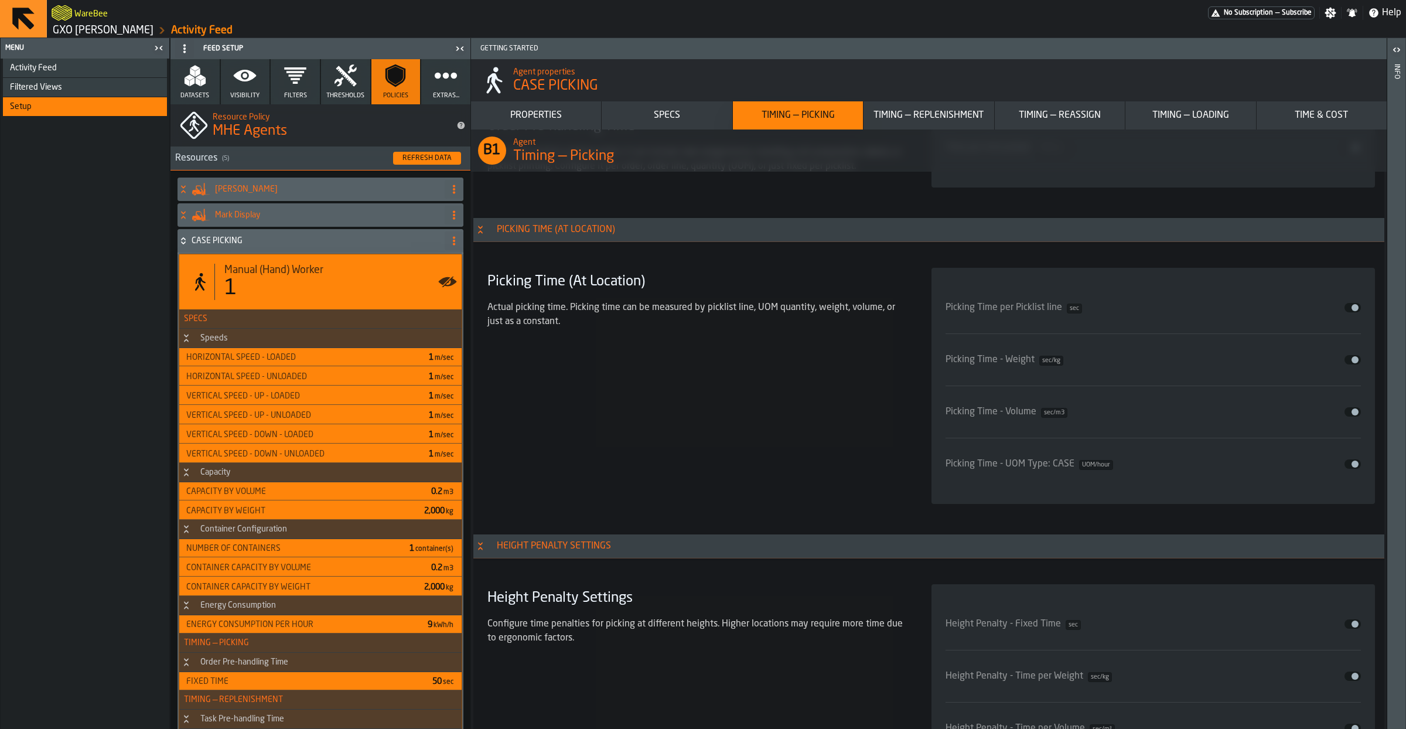
click at [1358, 467] on span "input-slider-Picking Time - UOM Type: CASE" at bounding box center [1354, 463] width 7 height 7
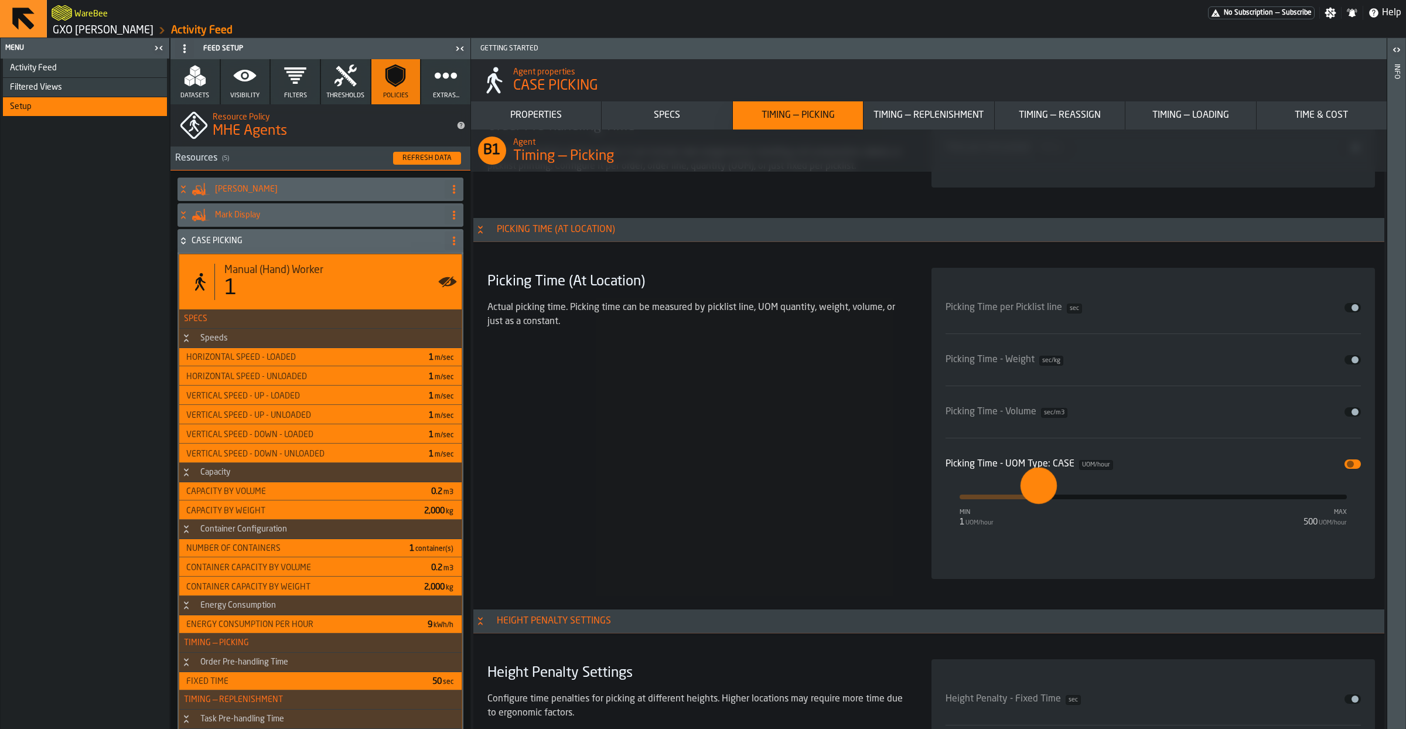
drag, startPoint x: 960, startPoint y: 502, endPoint x: 1038, endPoint y: 501, distance: 77.9
click at [1038, 501] on input "***" at bounding box center [1029, 485] width 18 height 36
type input "**"
drag, startPoint x: 1042, startPoint y: 502, endPoint x: 1004, endPoint y: 501, distance: 38.1
click at [1004, 501] on input "**" at bounding box center [995, 485] width 18 height 36
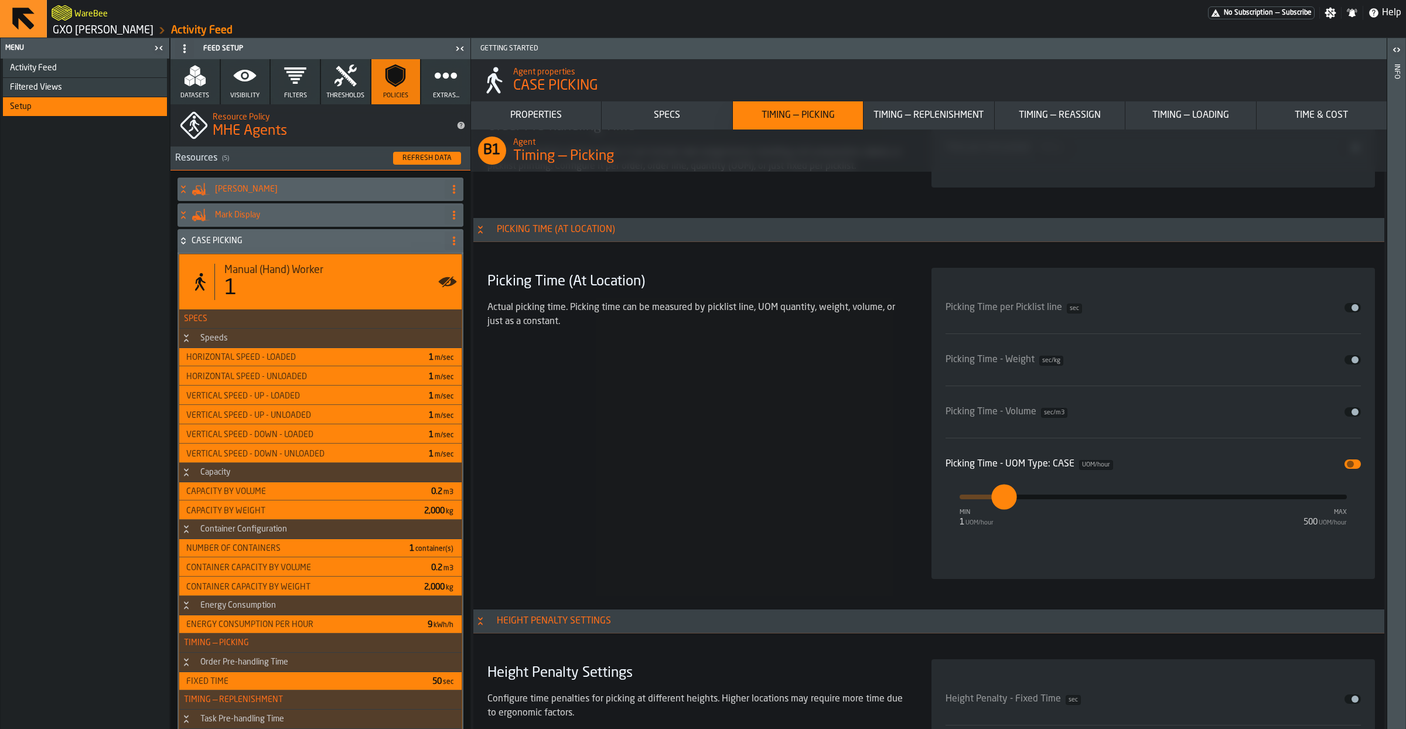
click at [754, 482] on div "Picking Time (At Location) Actual picking time. Picking time can be measured by…" at bounding box center [695, 423] width 425 height 311
click at [416, 156] on div "Refresh Data" at bounding box center [427, 158] width 59 height 8
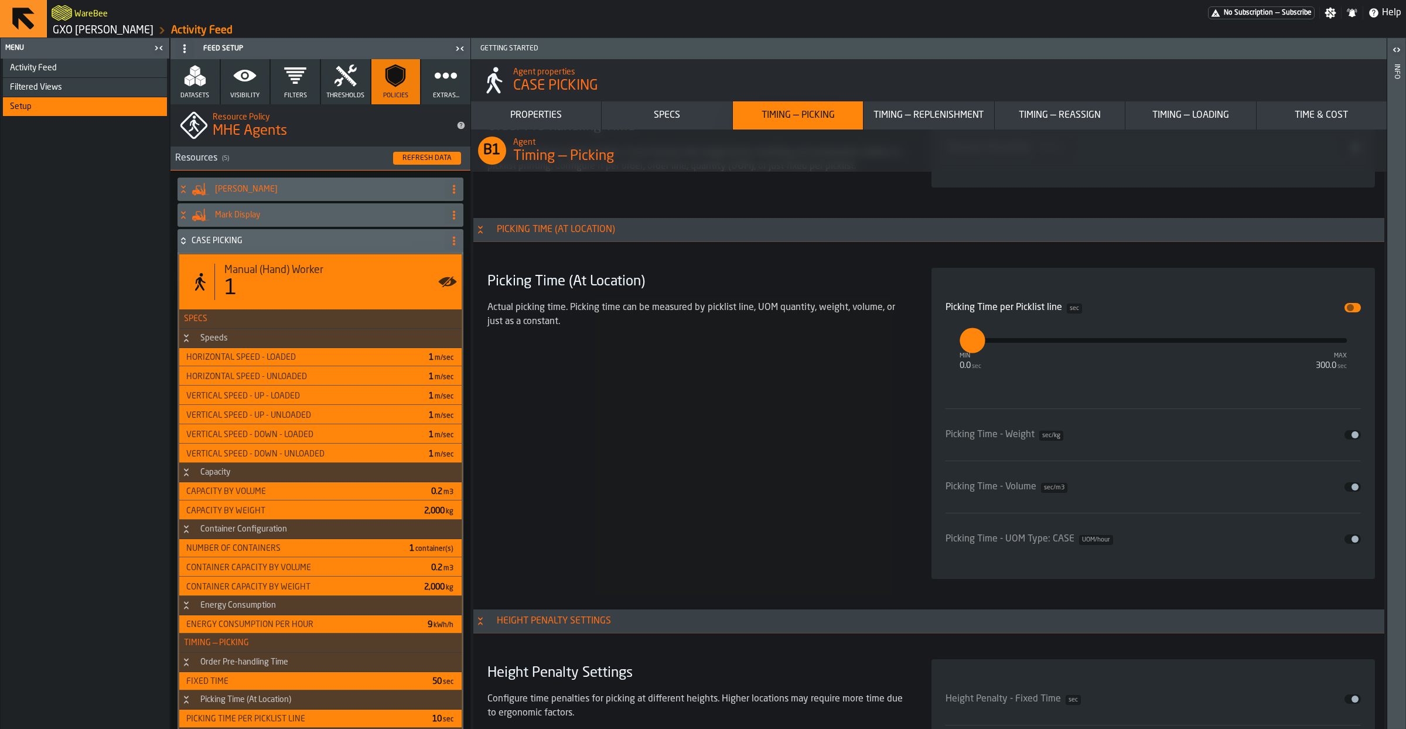
click at [185, 245] on icon at bounding box center [183, 240] width 12 height 9
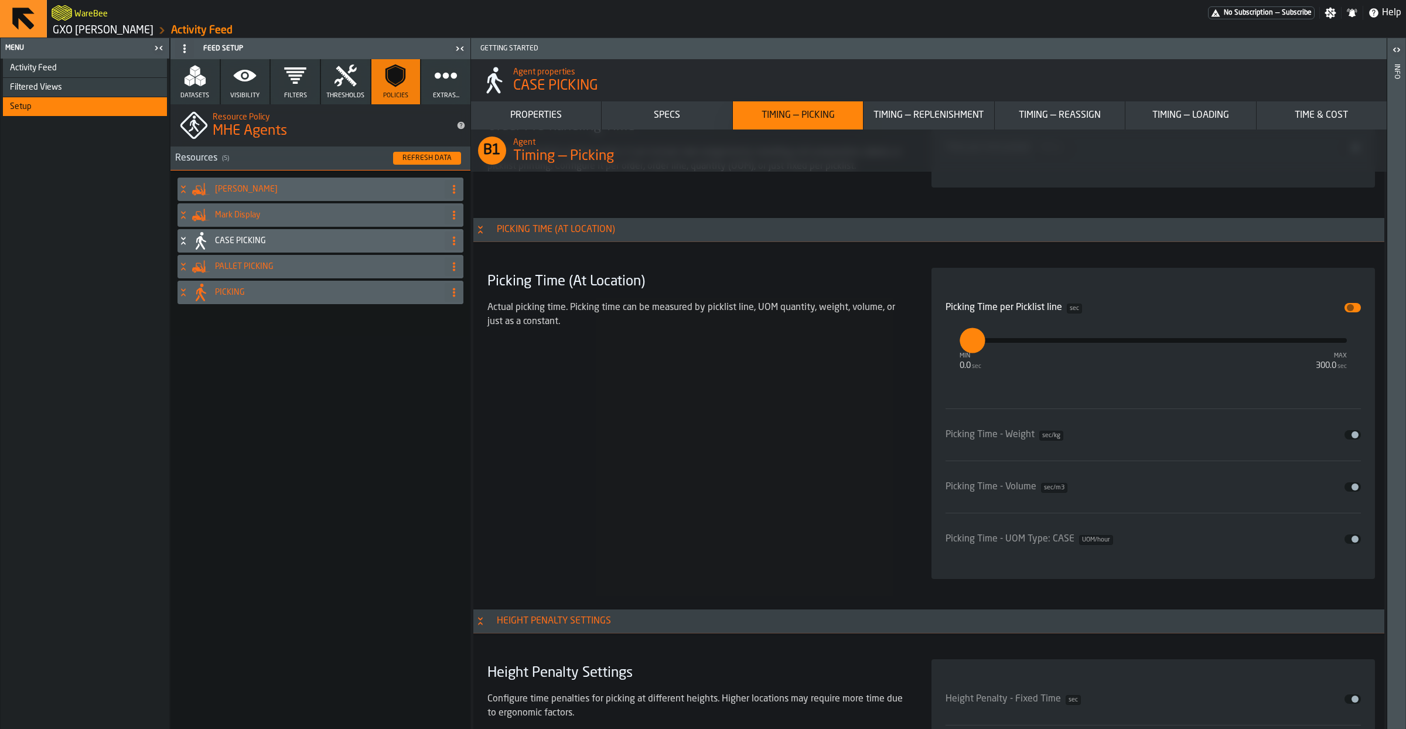
click at [260, 266] on h4 "PALLET PICKING" at bounding box center [327, 266] width 225 height 9
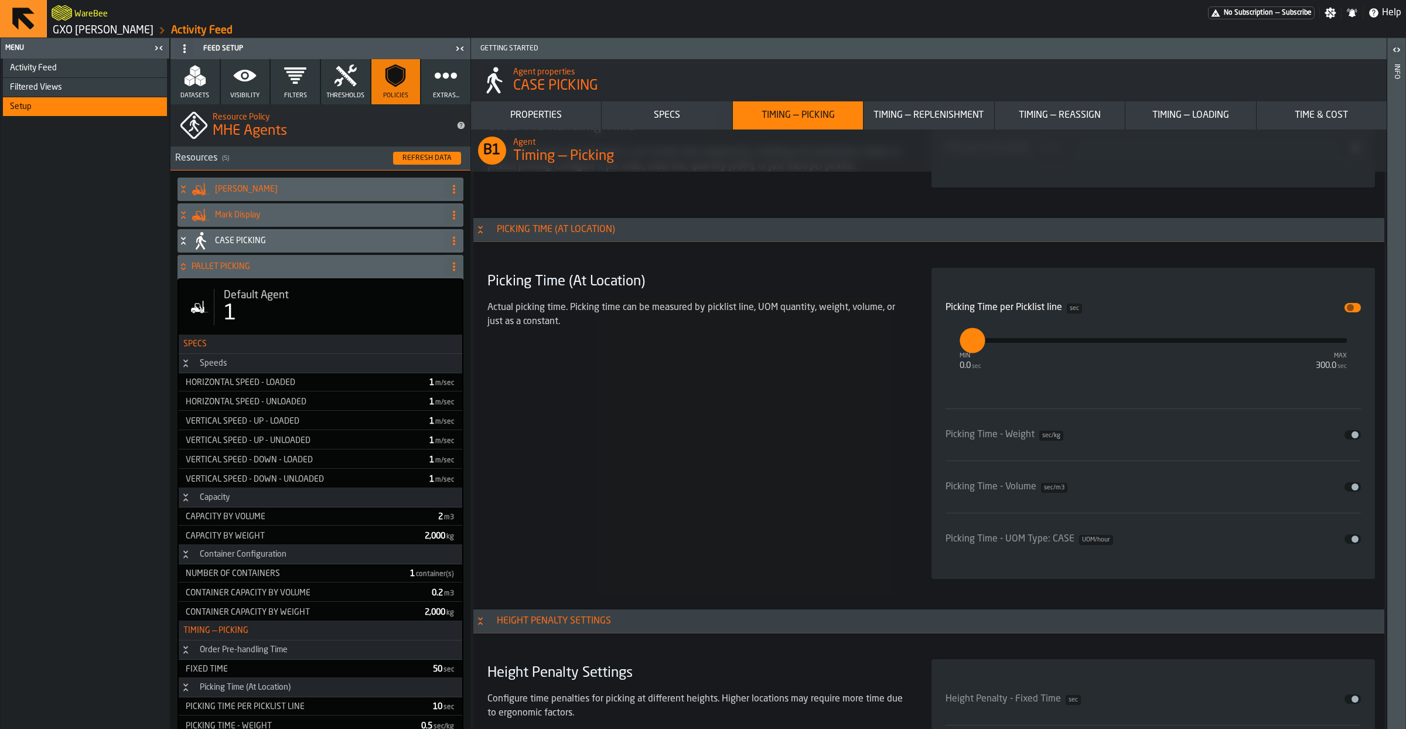
click at [240, 266] on h4 "PALLET PICKING" at bounding box center [316, 266] width 248 height 9
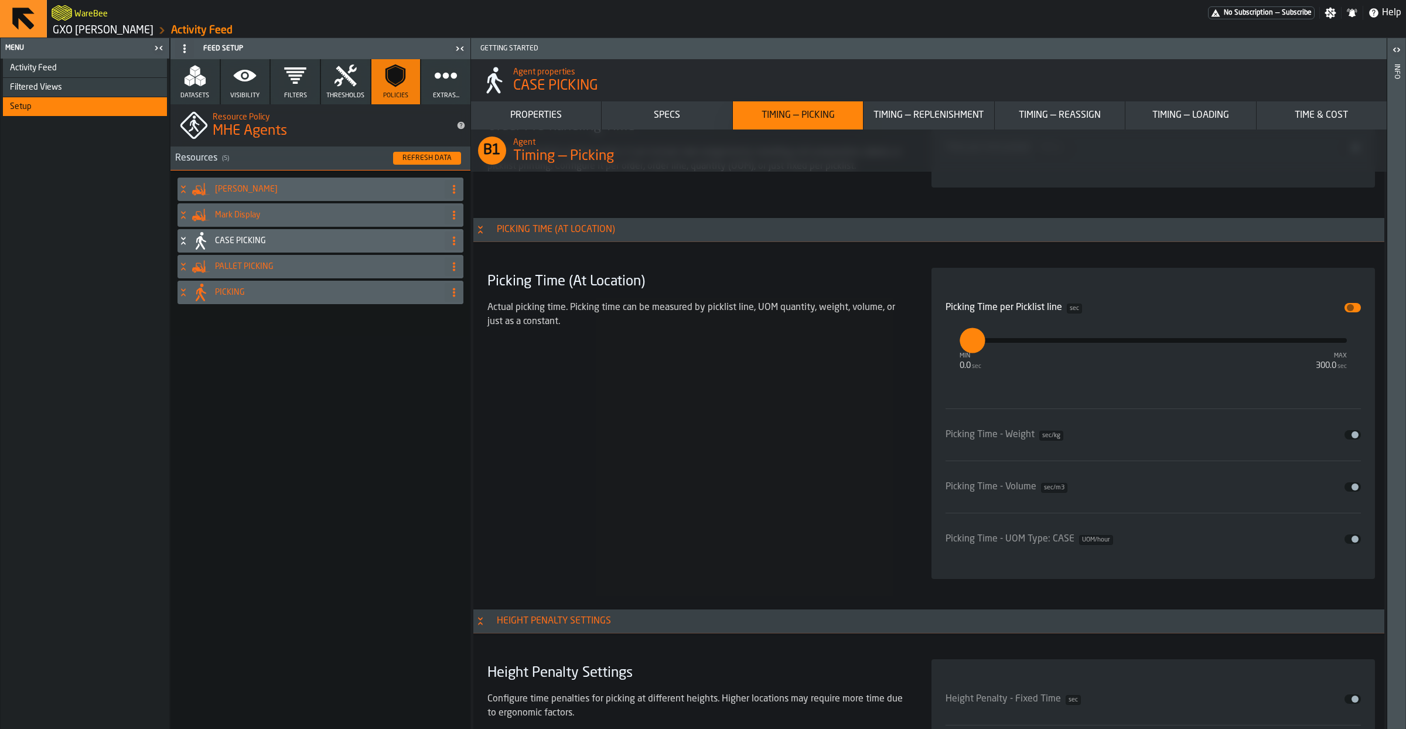
click at [240, 240] on h4 "CASE PICKING" at bounding box center [327, 240] width 225 height 9
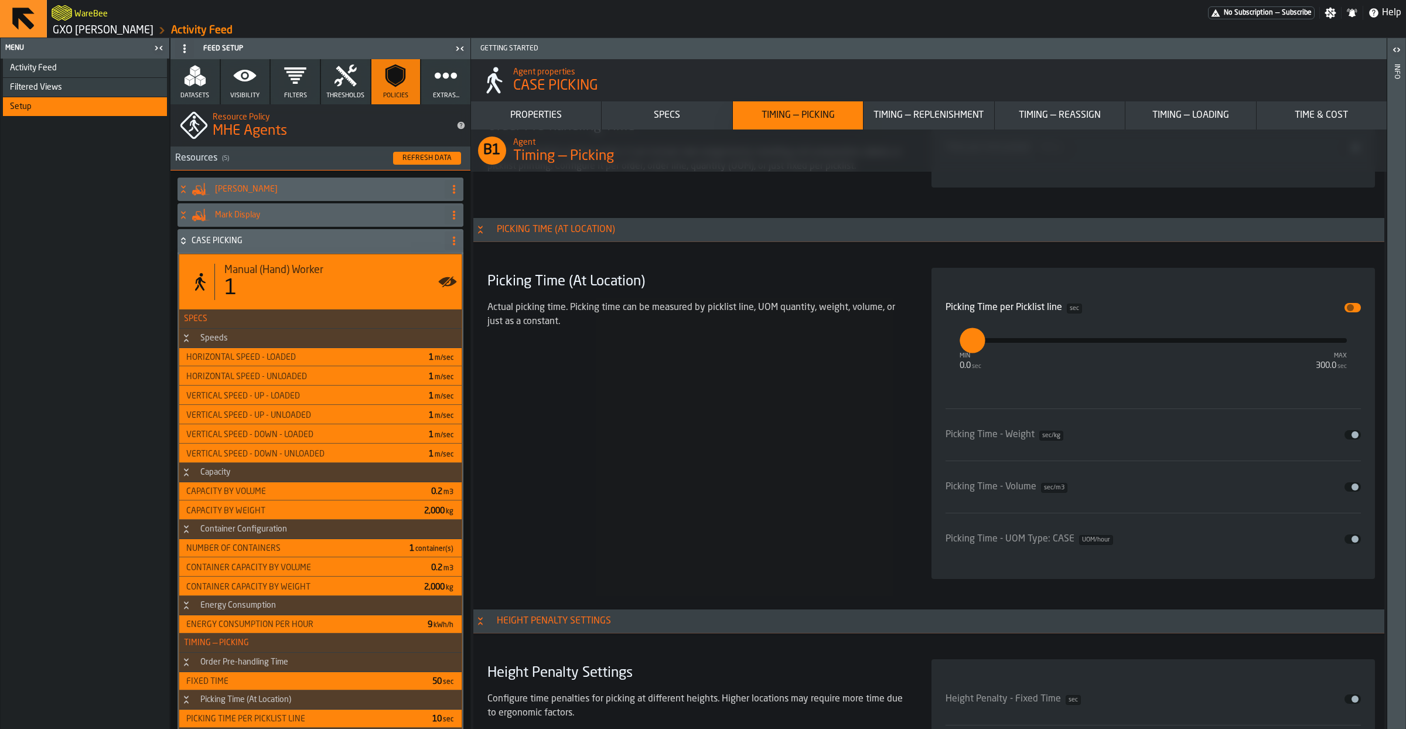
drag, startPoint x: 733, startPoint y: 450, endPoint x: 721, endPoint y: 430, distance: 22.6
click at [732, 449] on div "Picking Time (At Location) Actual picking time. Picking time can be measured by…" at bounding box center [695, 423] width 425 height 311
click at [686, 117] on div "Specs" at bounding box center [666, 115] width 121 height 14
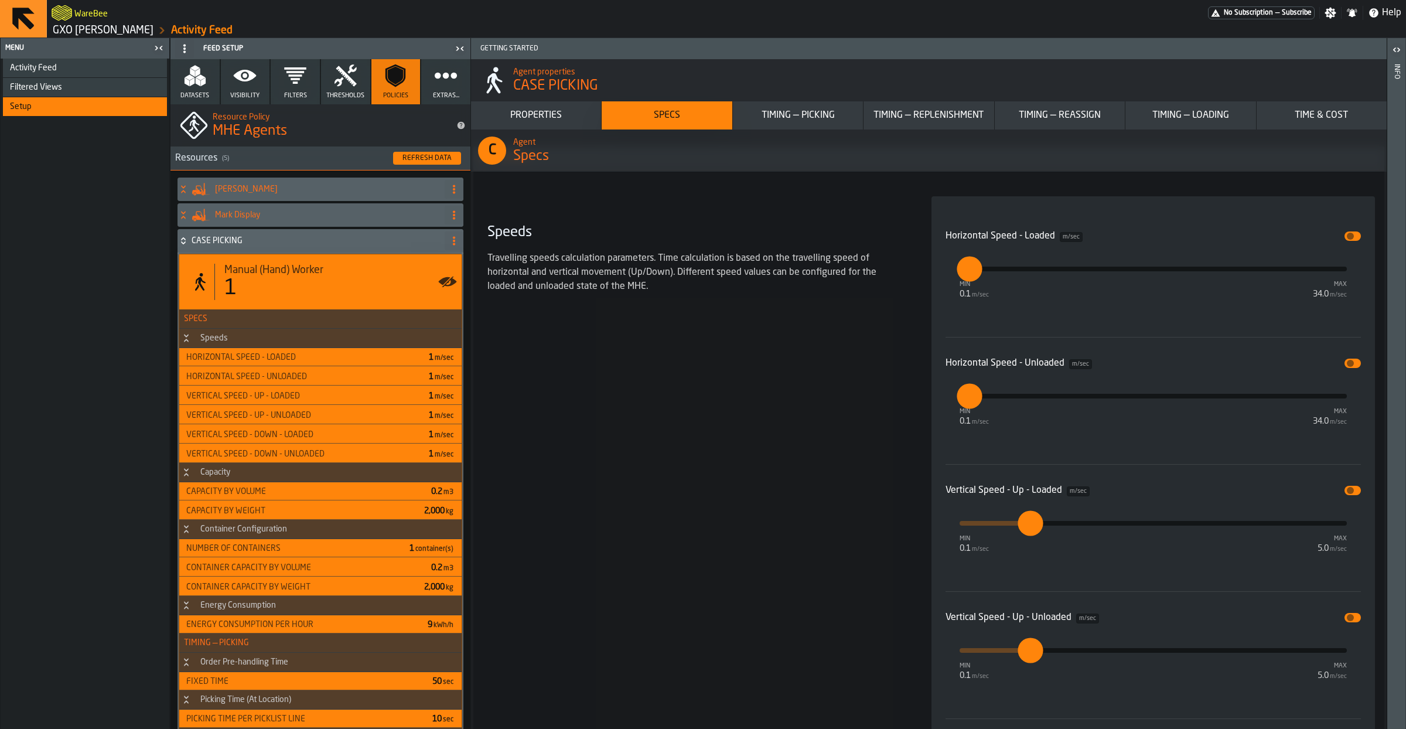
click at [808, 119] on div "Timing — Picking" at bounding box center [797, 115] width 121 height 14
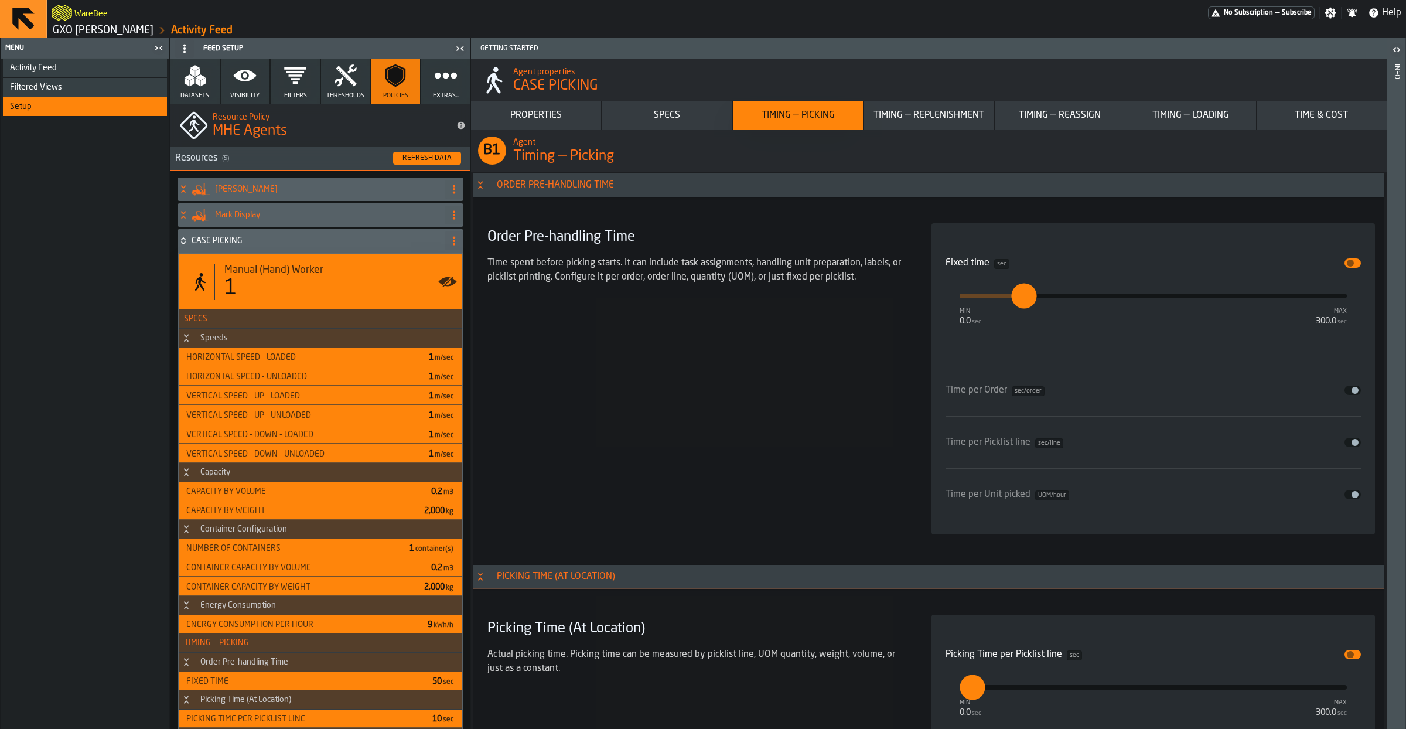
scroll to position [3186, 0]
click at [1350, 266] on span "input-slider-Fixed time" at bounding box center [1349, 262] width 7 height 7
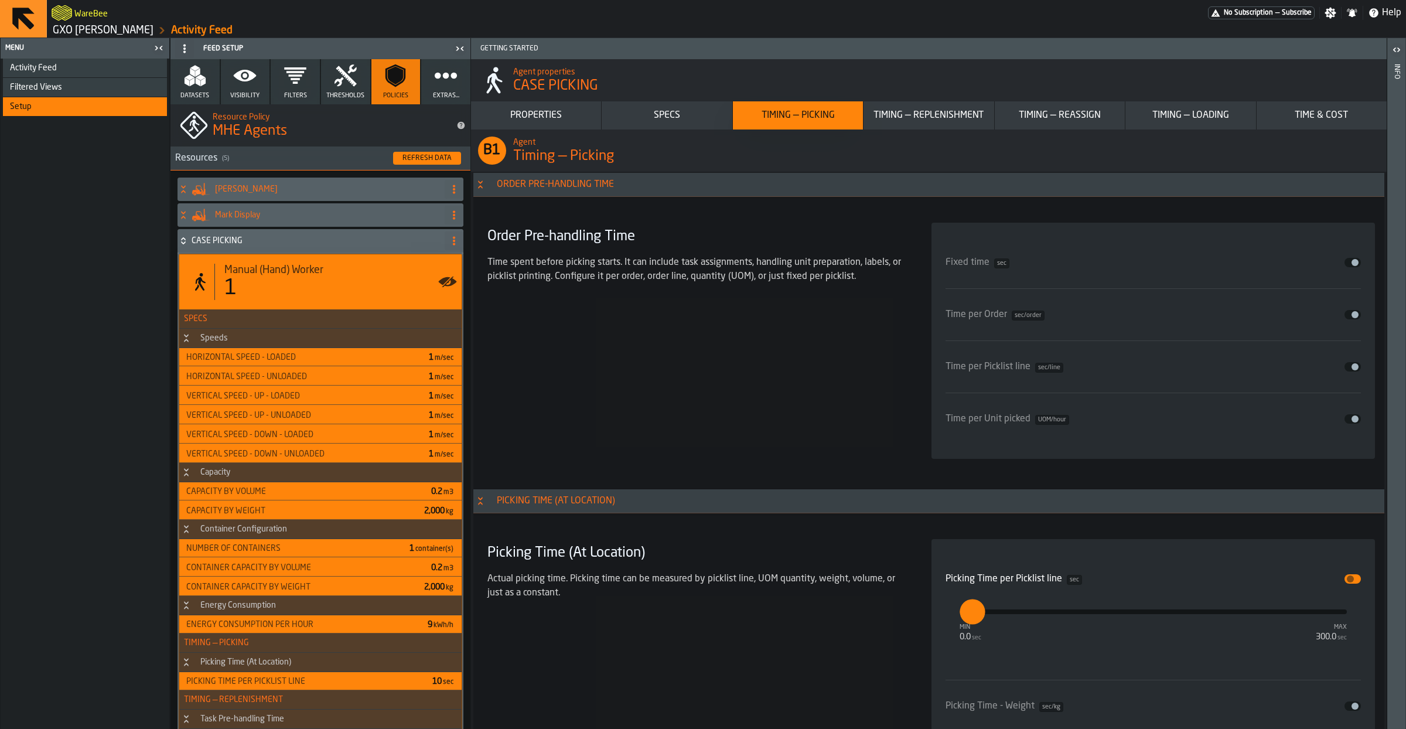
click at [1355, 421] on span "input-slider-Time per Unit picked" at bounding box center [1354, 418] width 7 height 7
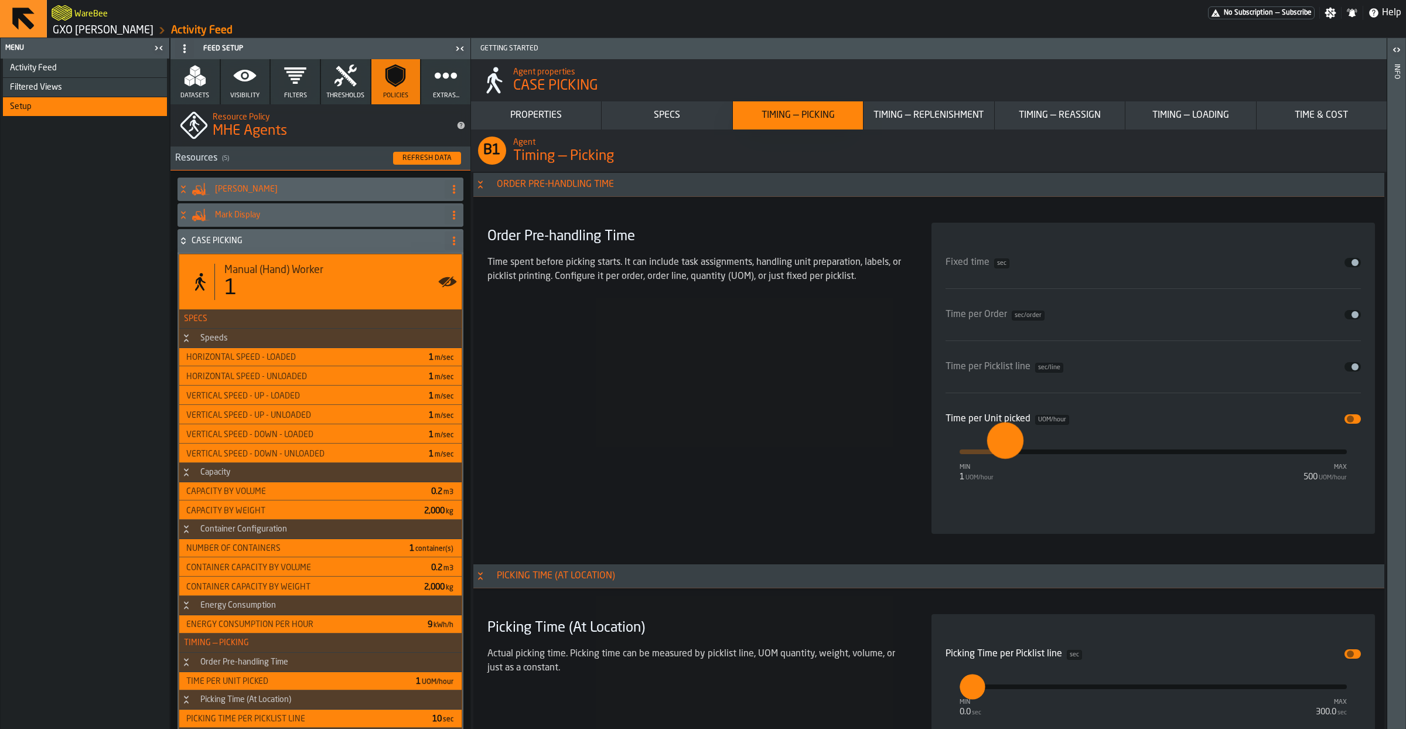
drag, startPoint x: 958, startPoint y: 453, endPoint x: 1005, endPoint y: 459, distance: 47.2
click at [1005, 459] on input "**" at bounding box center [996, 440] width 18 height 36
click at [1005, 453] on input "**" at bounding box center [998, 451] width 13 height 25
type input "**"
click at [1004, 453] on input "**" at bounding box center [995, 440] width 18 height 36
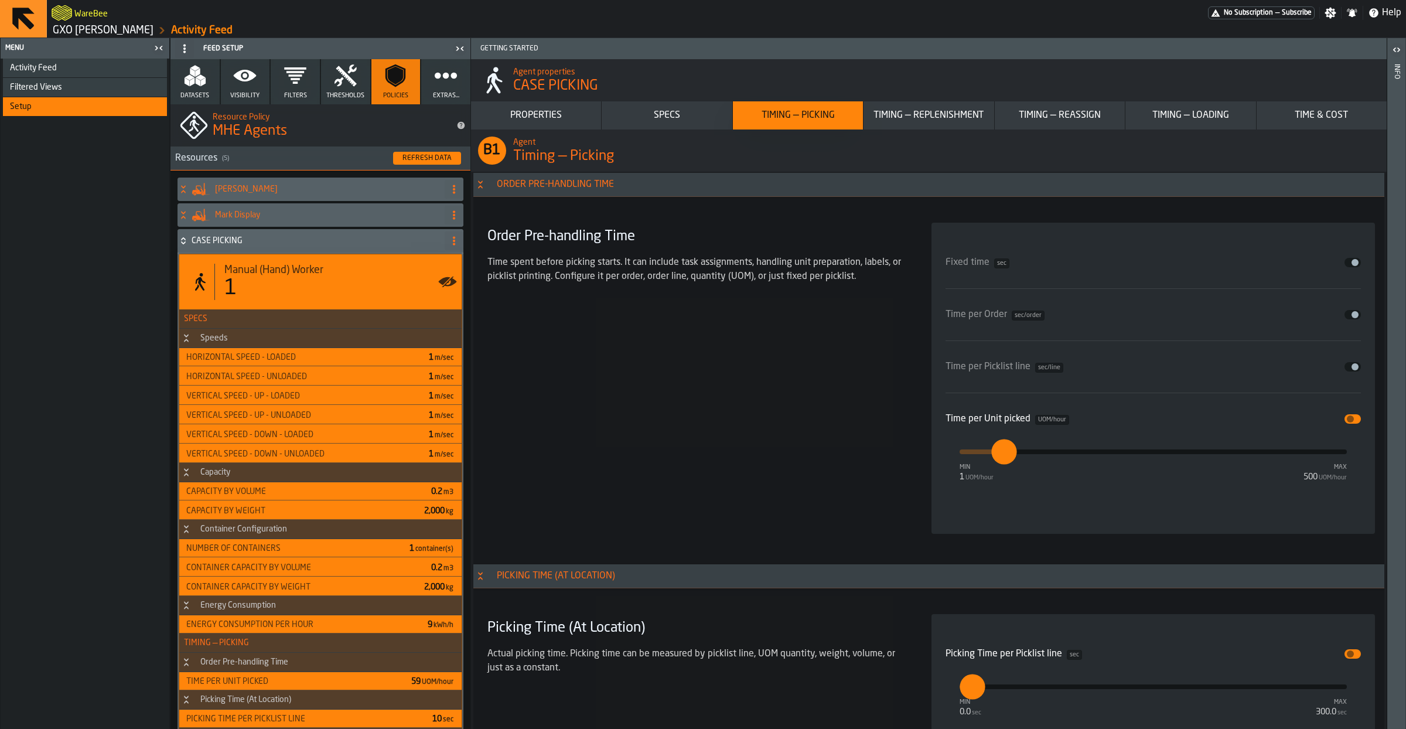
click at [898, 462] on div "Order Pre-handling Time Time spent before picking starts. It can include task a…" at bounding box center [695, 378] width 425 height 311
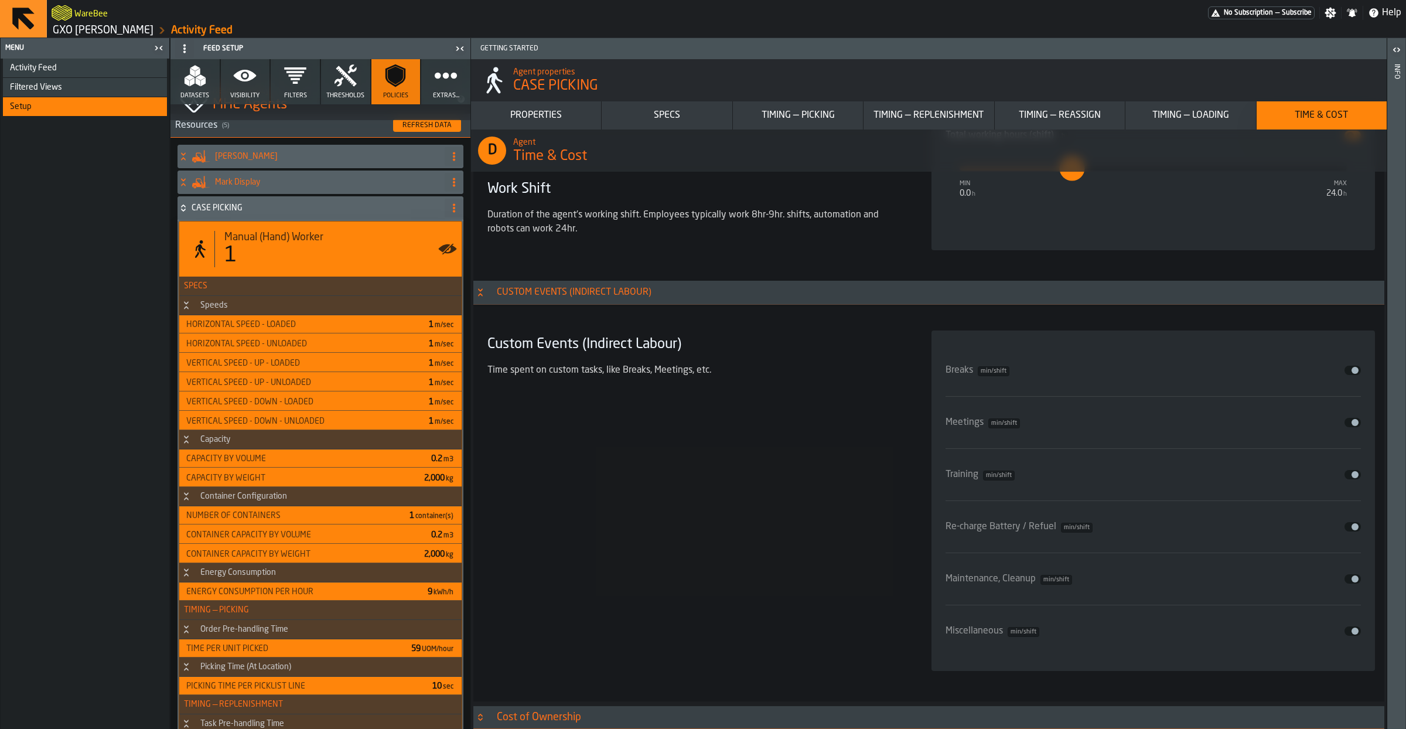
scroll to position [0, 0]
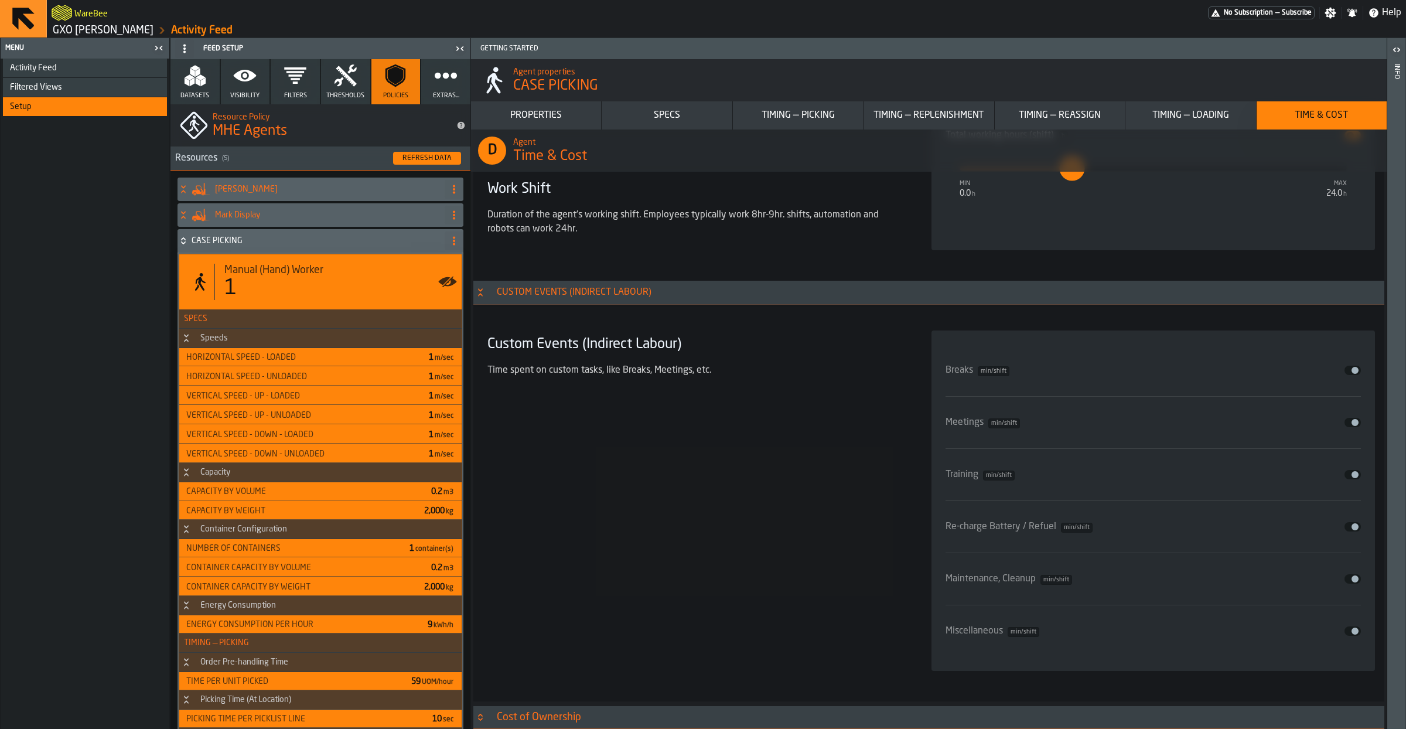
click at [456, 242] on icon at bounding box center [453, 240] width 9 height 9
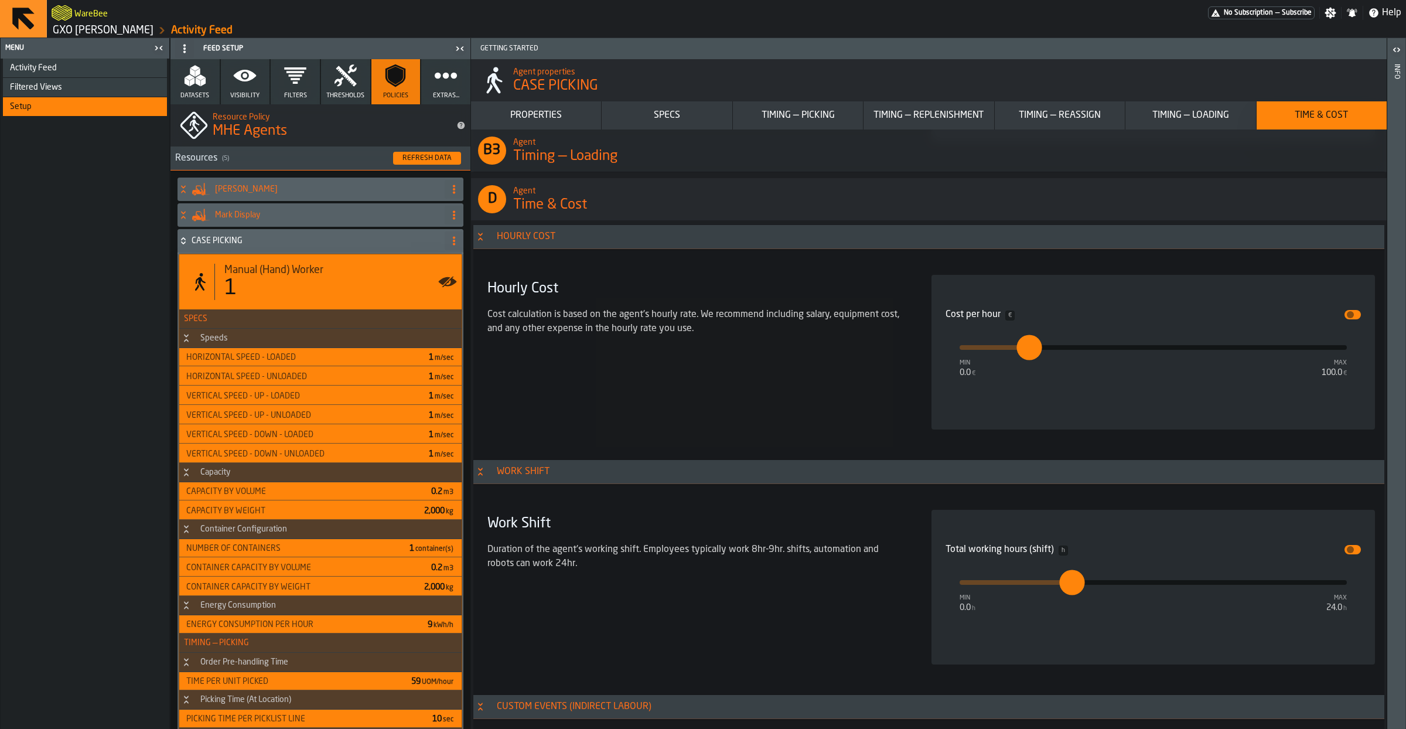
scroll to position [9265, 0]
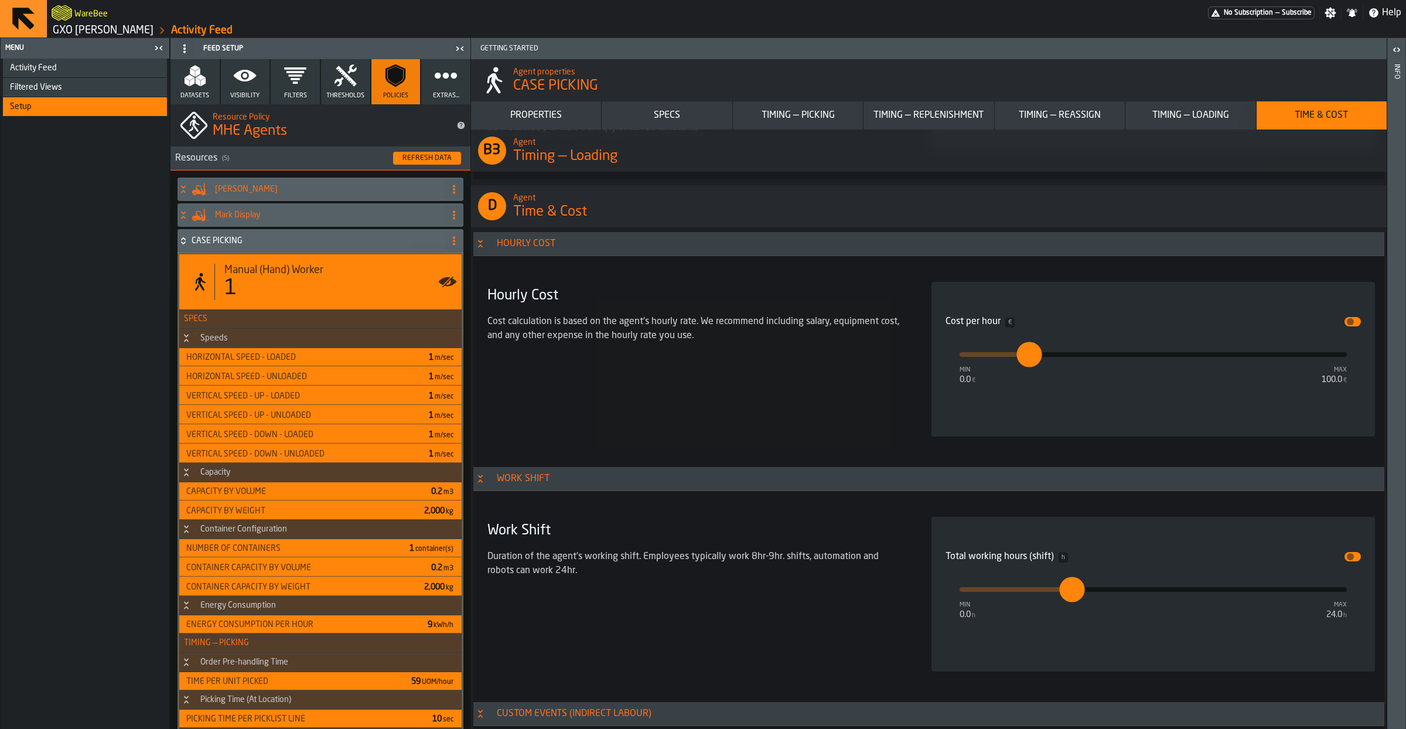
click at [428, 156] on div "Refresh Data" at bounding box center [427, 158] width 59 height 8
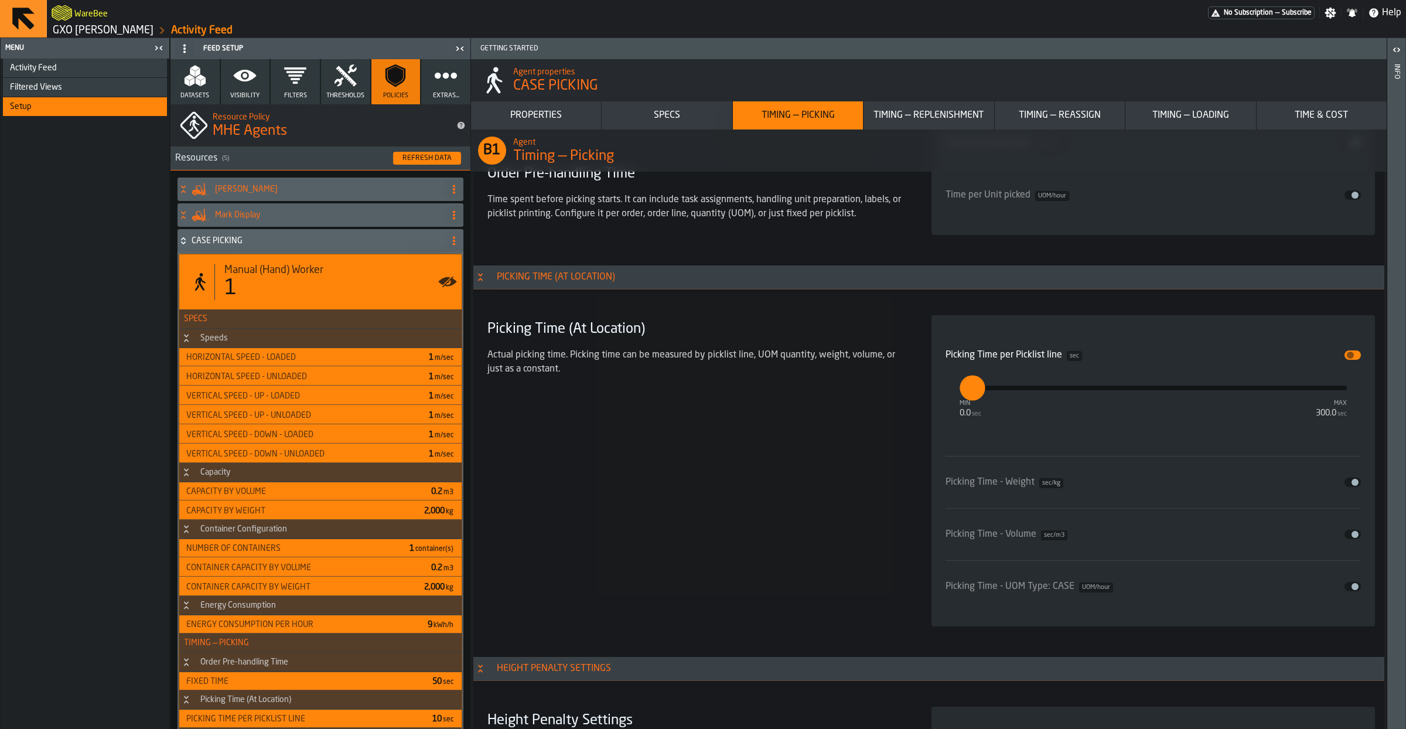
scroll to position [3477, 0]
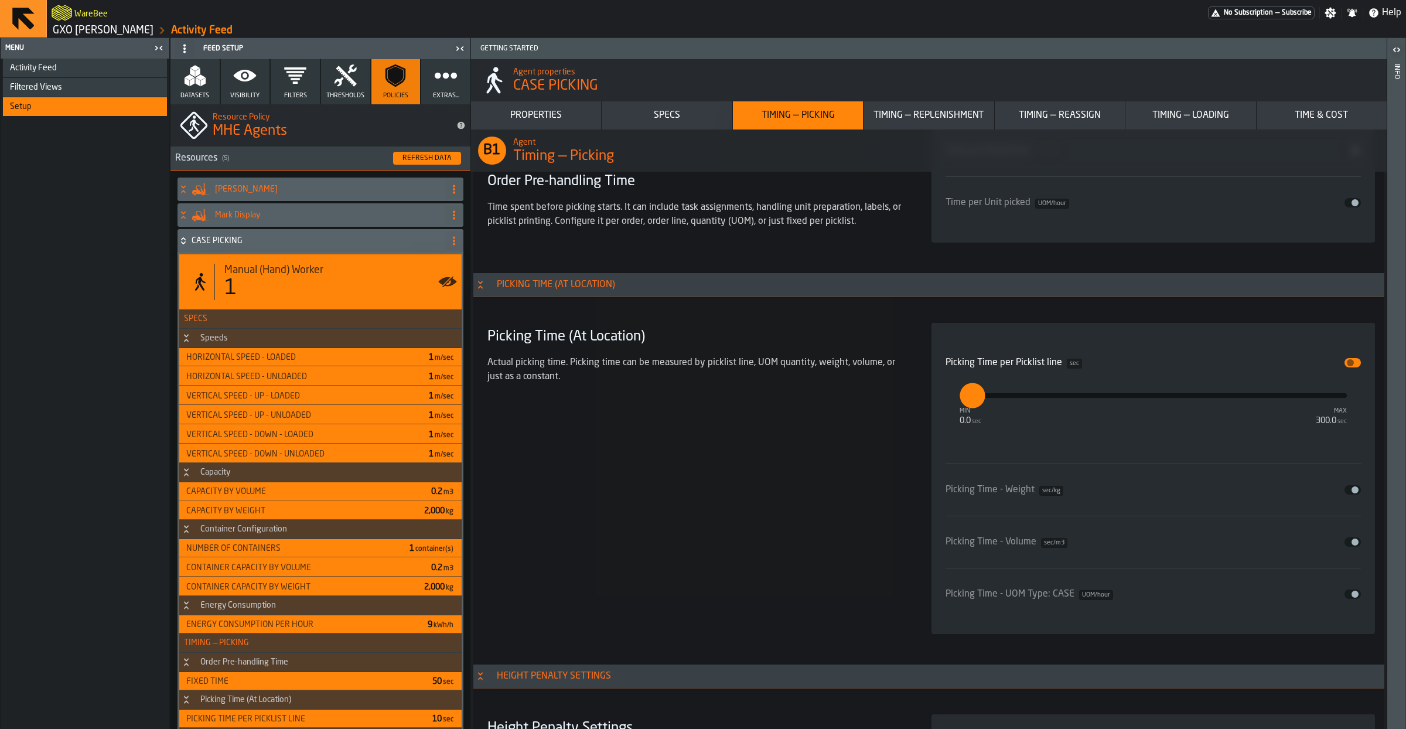
click at [1352, 365] on span "input-slider-Picking Time per Picklist line" at bounding box center [1349, 362] width 7 height 7
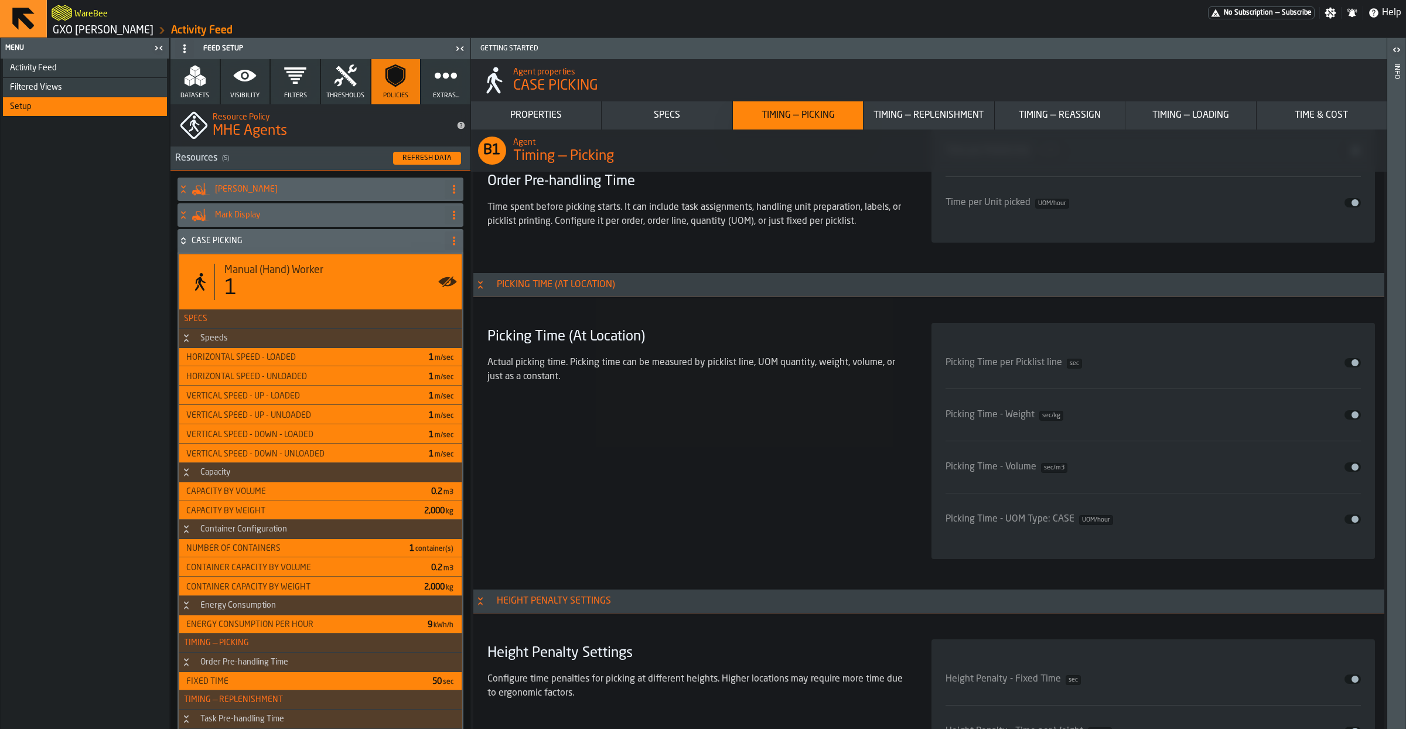
click at [1356, 522] on span "input-slider-Picking Time - UOM Type: CASE" at bounding box center [1354, 518] width 7 height 7
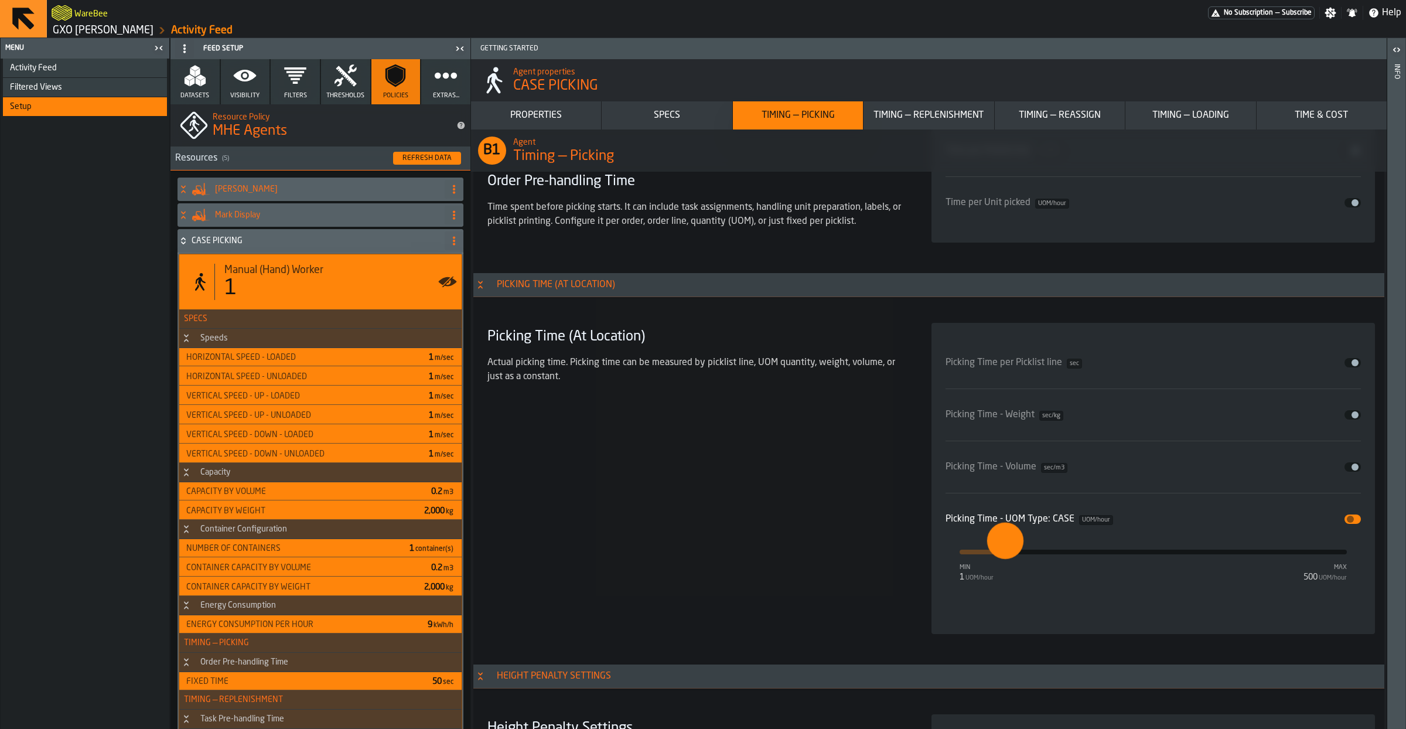
type input "**"
drag, startPoint x: 959, startPoint y: 556, endPoint x: 1004, endPoint y: 562, distance: 45.6
click at [1004, 559] on input "**" at bounding box center [995, 540] width 18 height 36
click at [813, 530] on div "Picking Time (At Location) Actual picking time. Picking time can be measured by…" at bounding box center [695, 478] width 425 height 311
click at [188, 240] on icon at bounding box center [183, 240] width 12 height 9
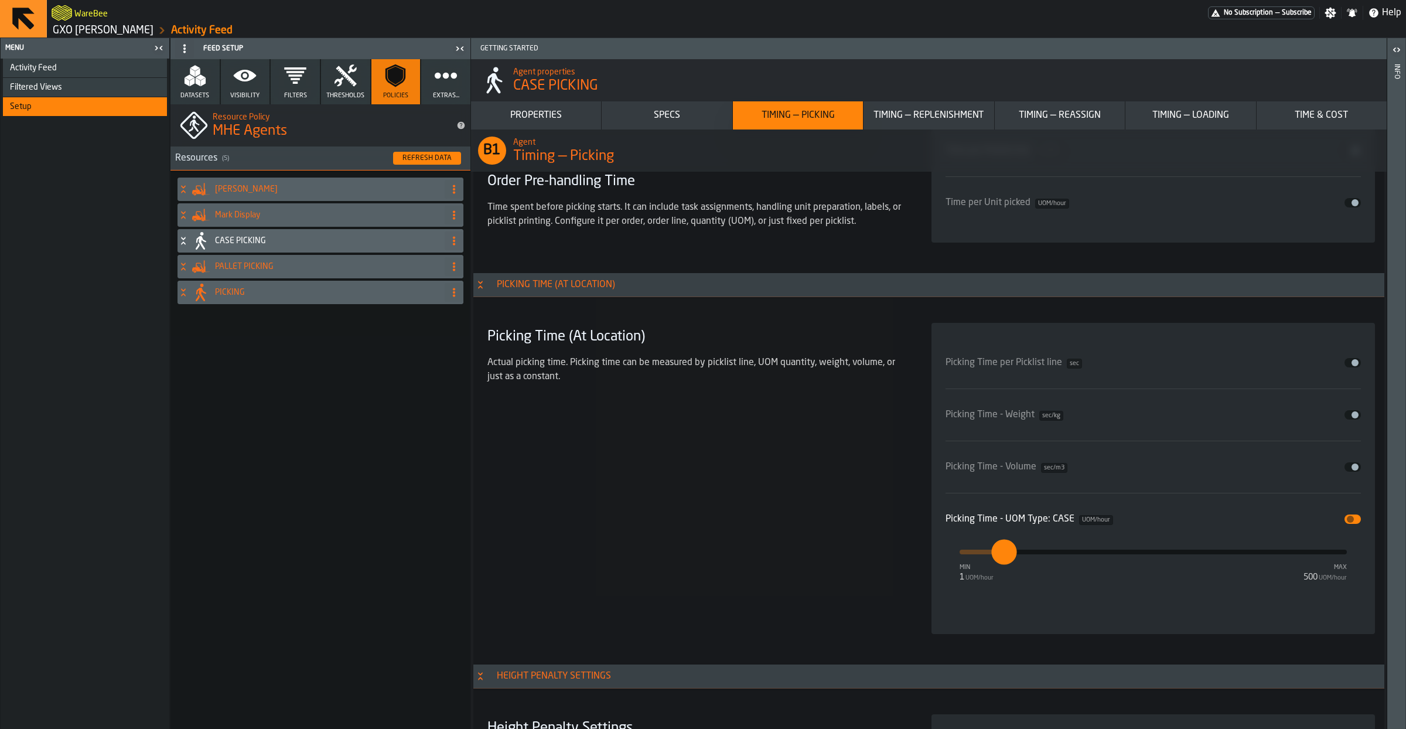
click at [242, 266] on h4 "PALLET PICKING" at bounding box center [327, 266] width 225 height 9
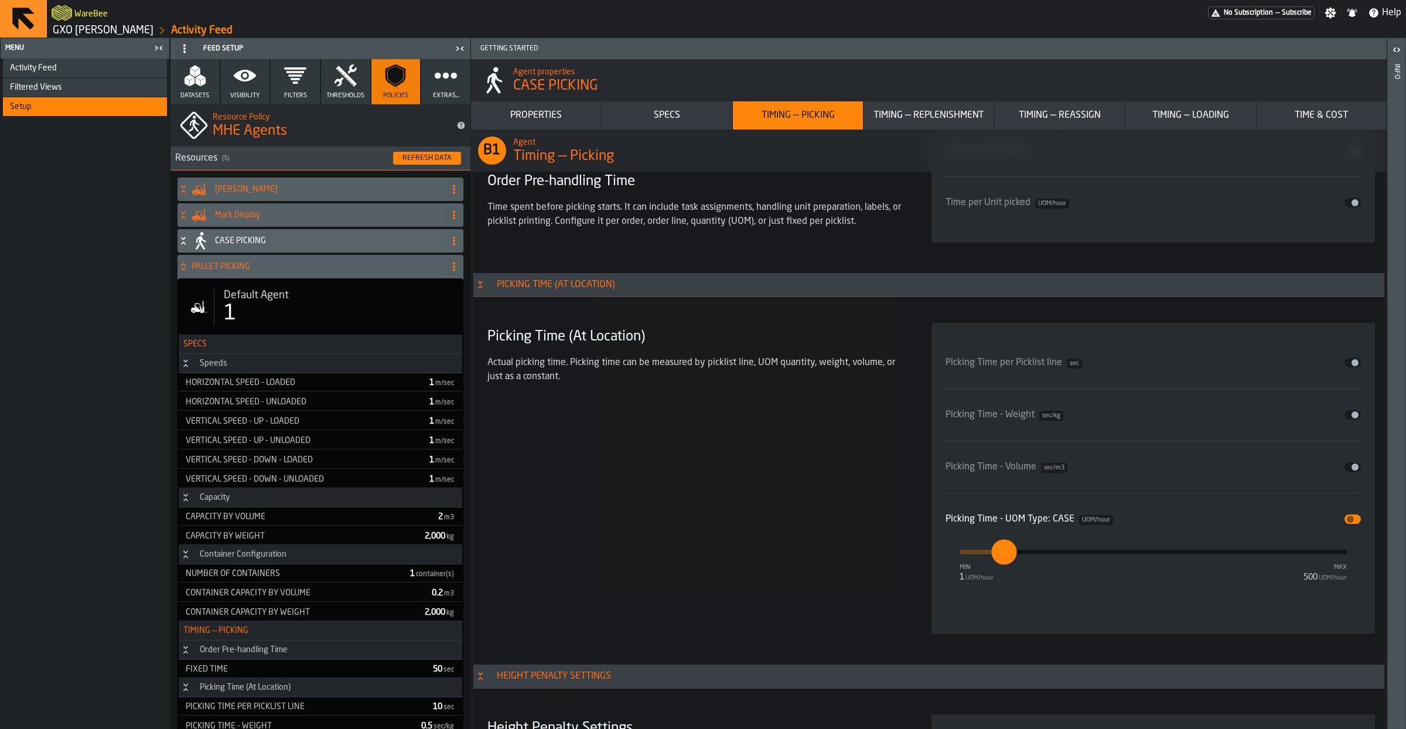
click at [237, 266] on h4 "PALLET PICKING" at bounding box center [316, 266] width 248 height 9
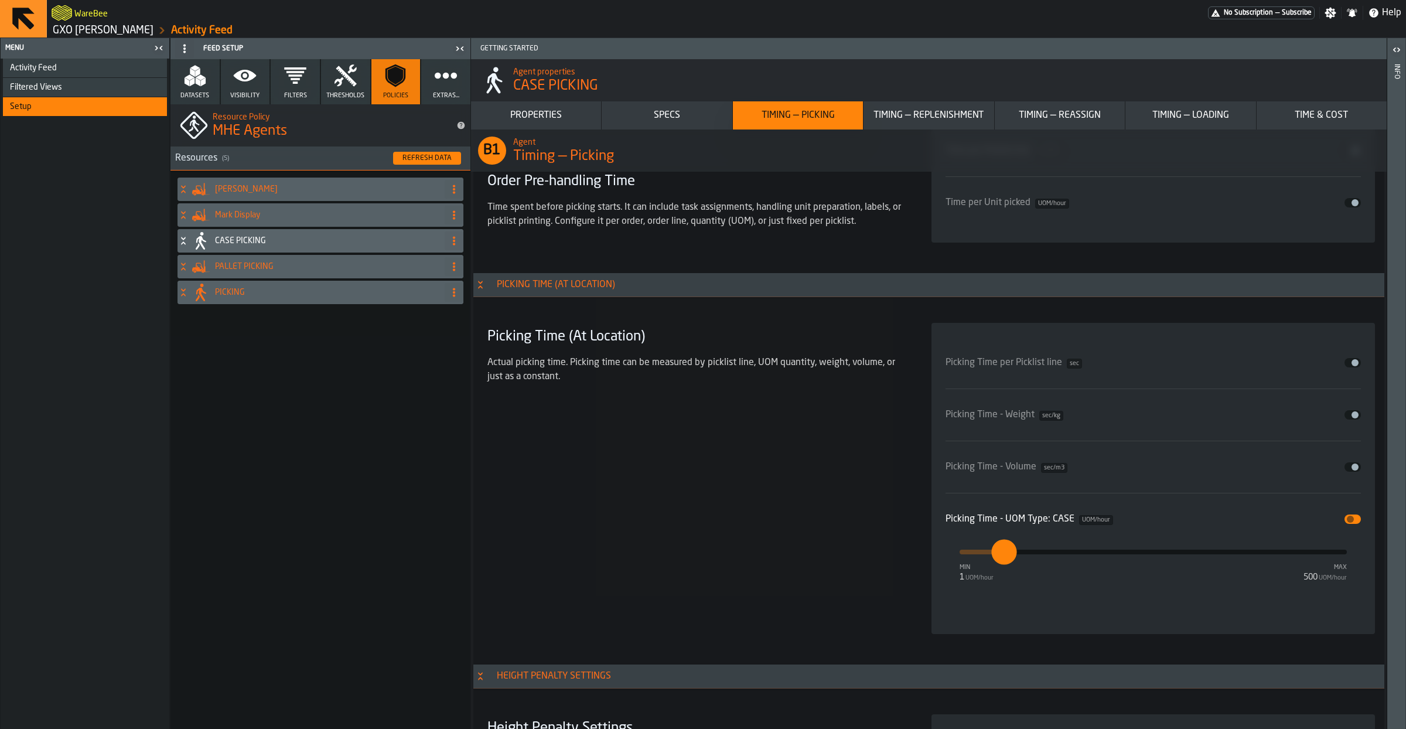
click at [247, 269] on h4 "PALLET PICKING" at bounding box center [327, 266] width 225 height 9
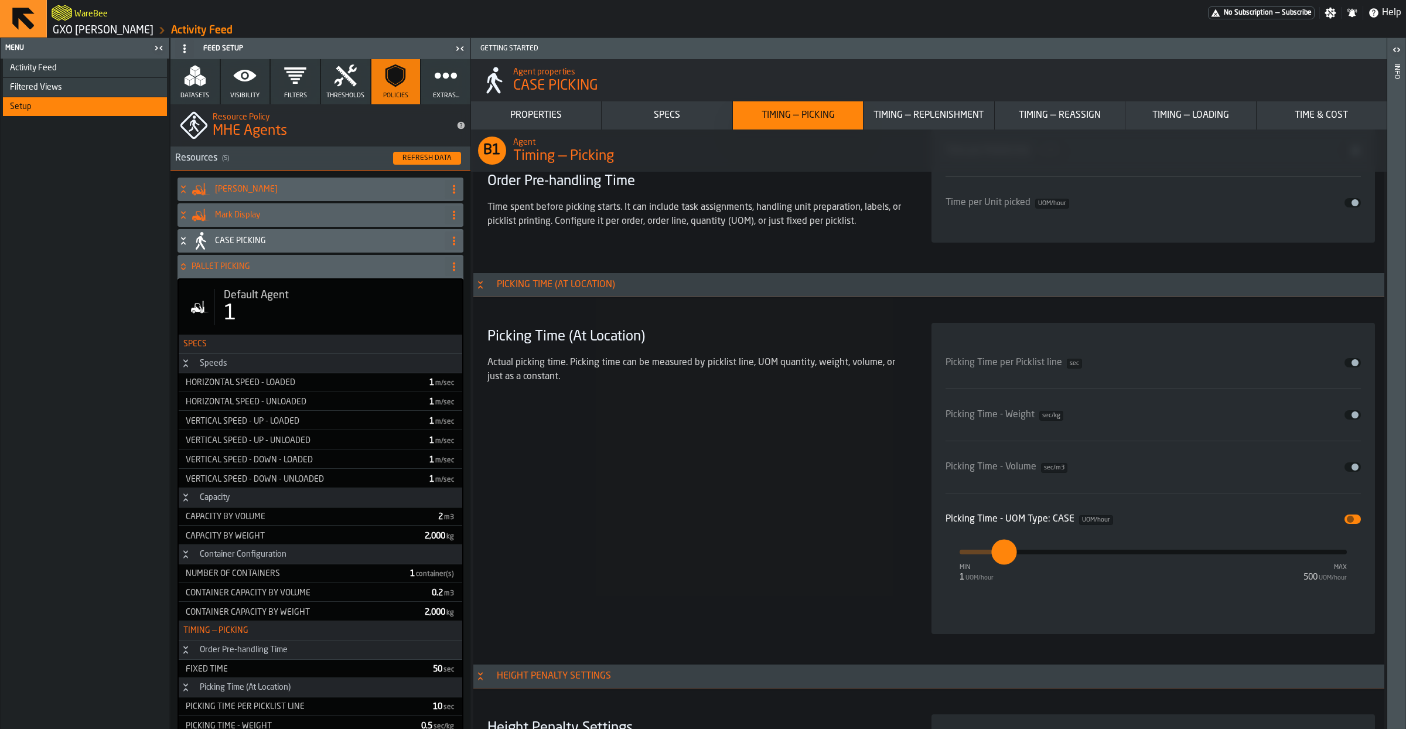
click at [289, 307] on div "1" at bounding box center [338, 313] width 229 height 23
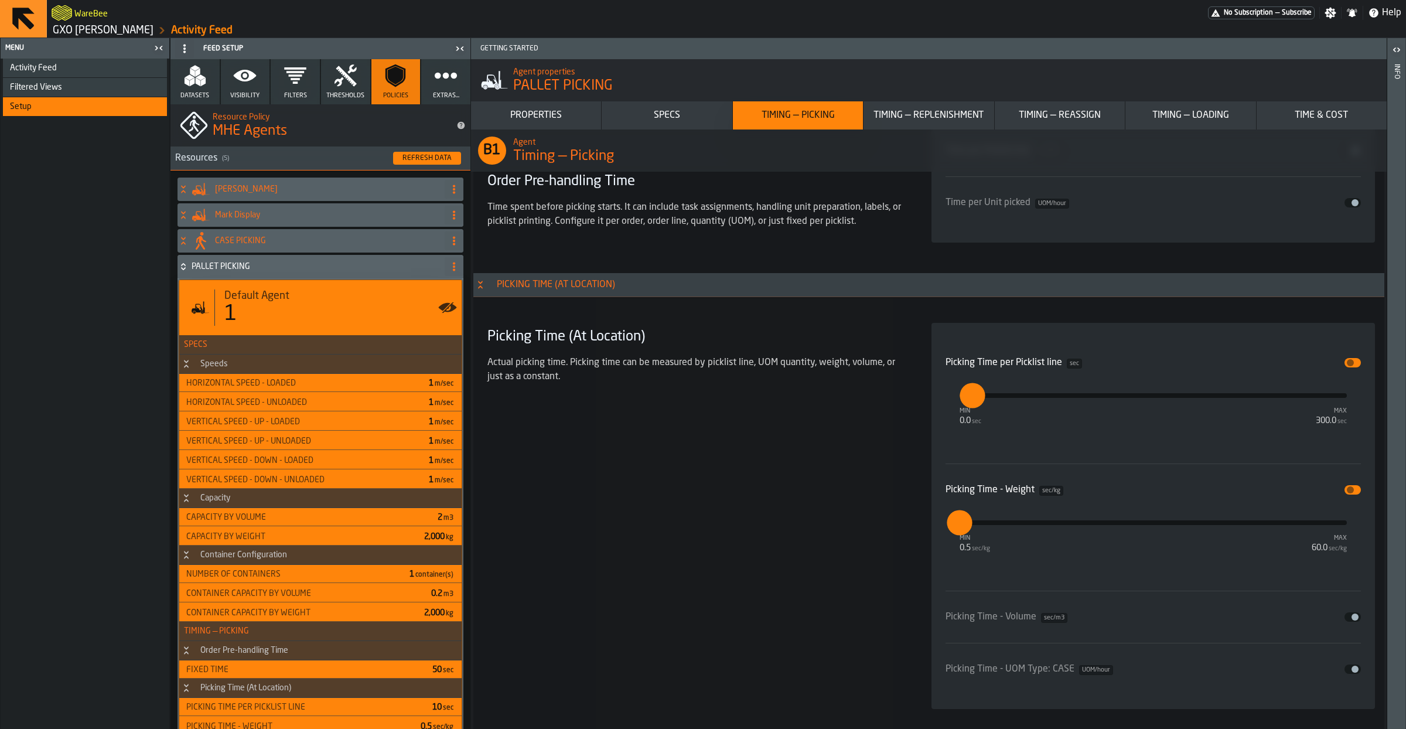
click at [264, 238] on h4 "CASE PICKING" at bounding box center [327, 240] width 225 height 9
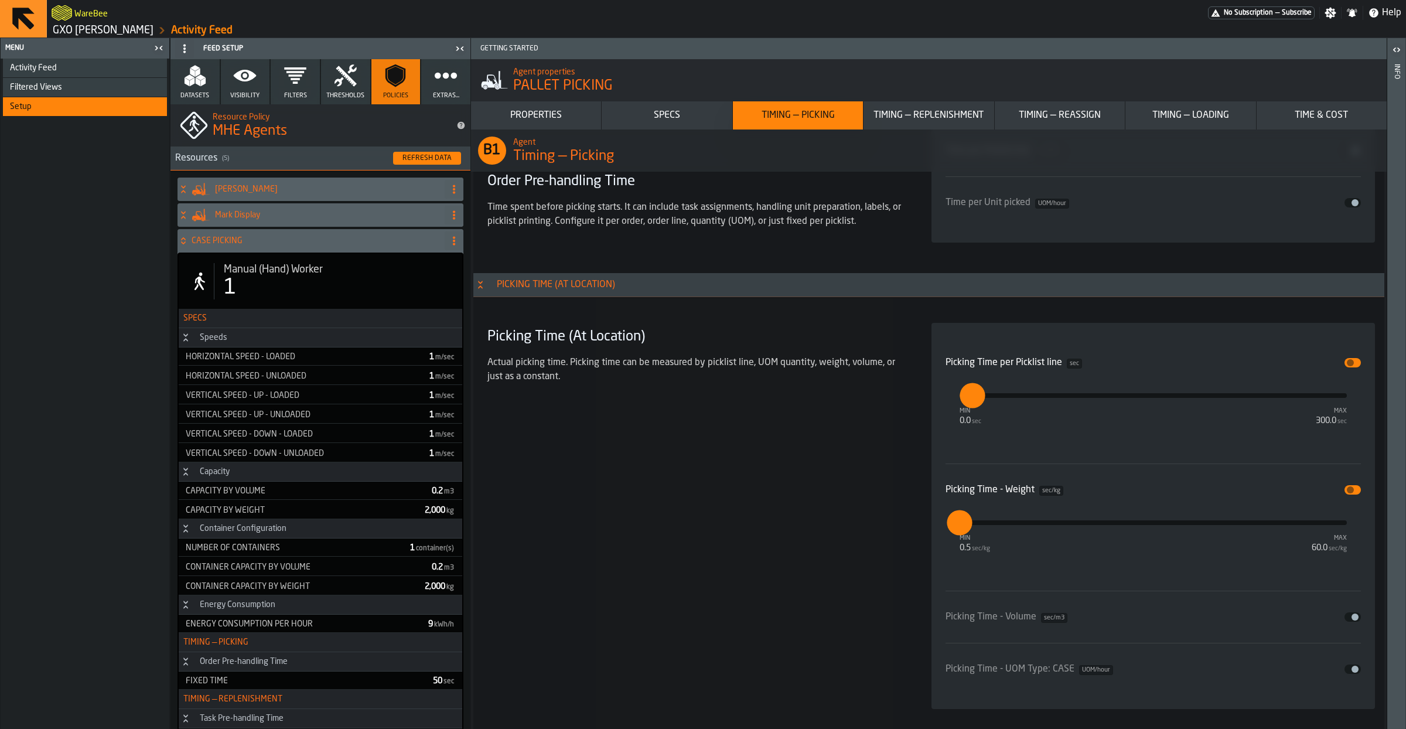
click at [285, 282] on div "1" at bounding box center [338, 287] width 229 height 23
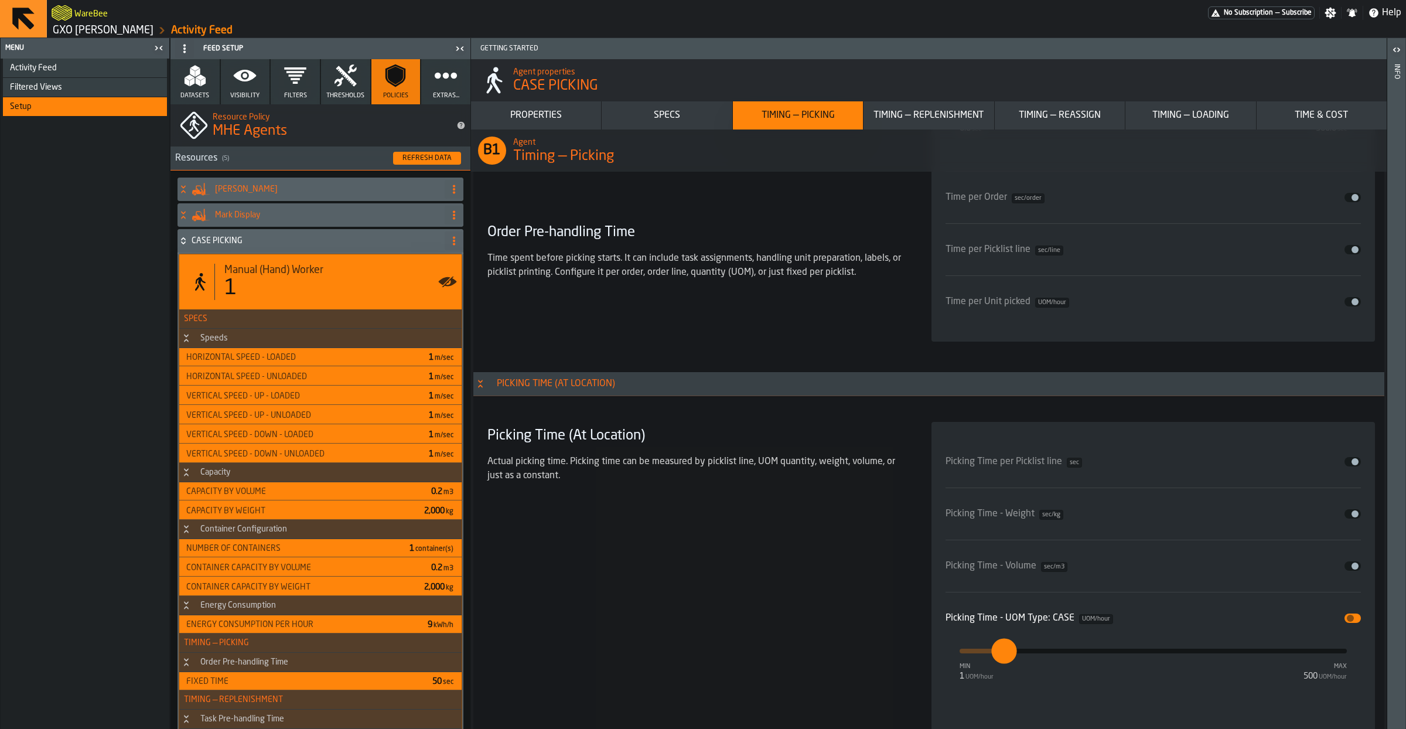
scroll to position [3477, 0]
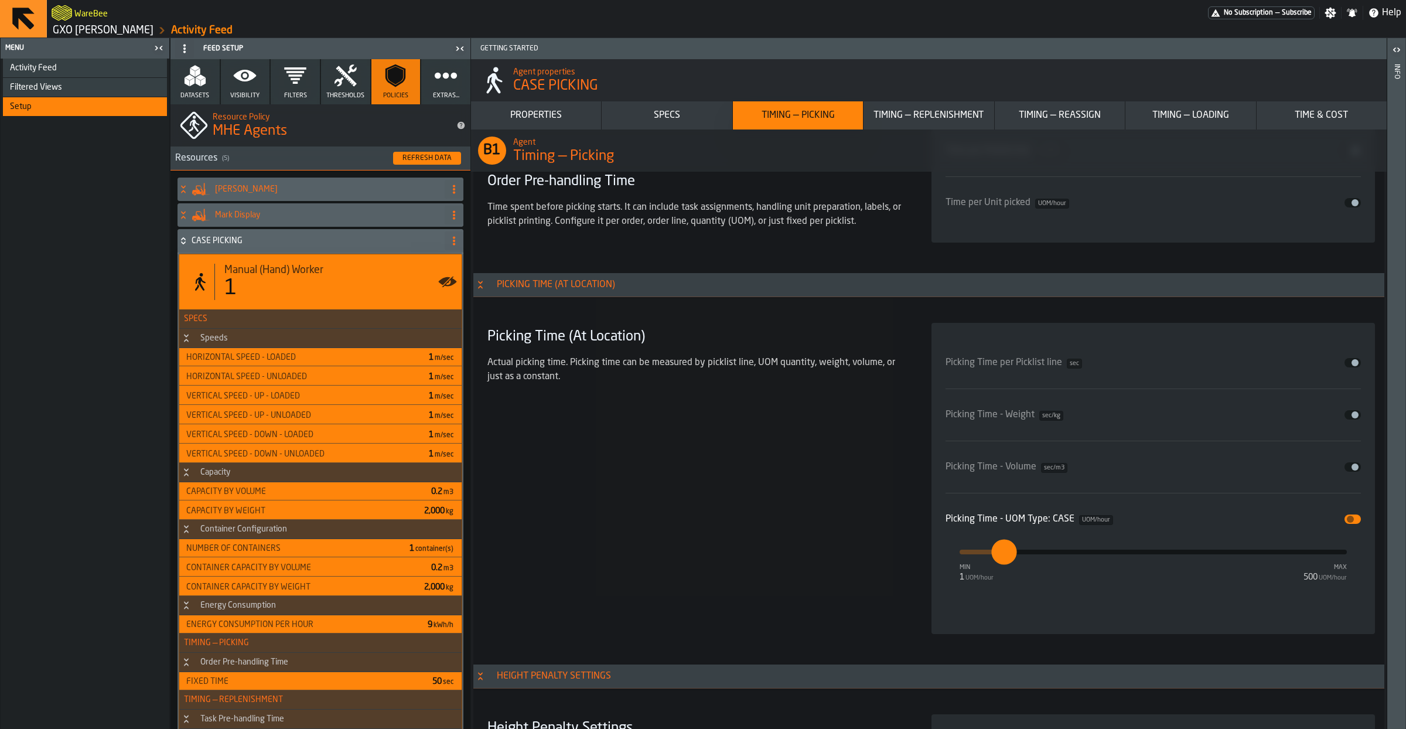
click at [185, 242] on icon at bounding box center [183, 242] width 4 height 3
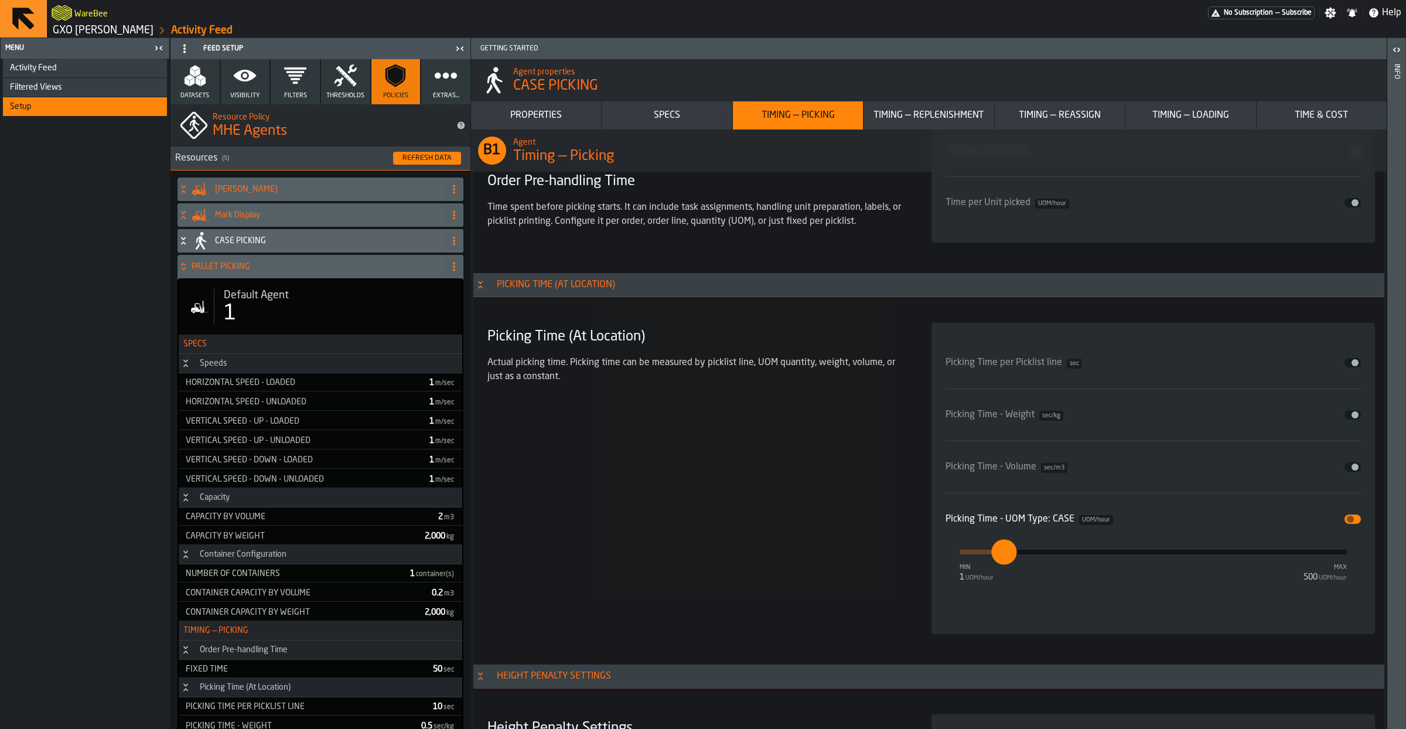
click at [246, 303] on div "1" at bounding box center [338, 313] width 229 height 23
type input "*"
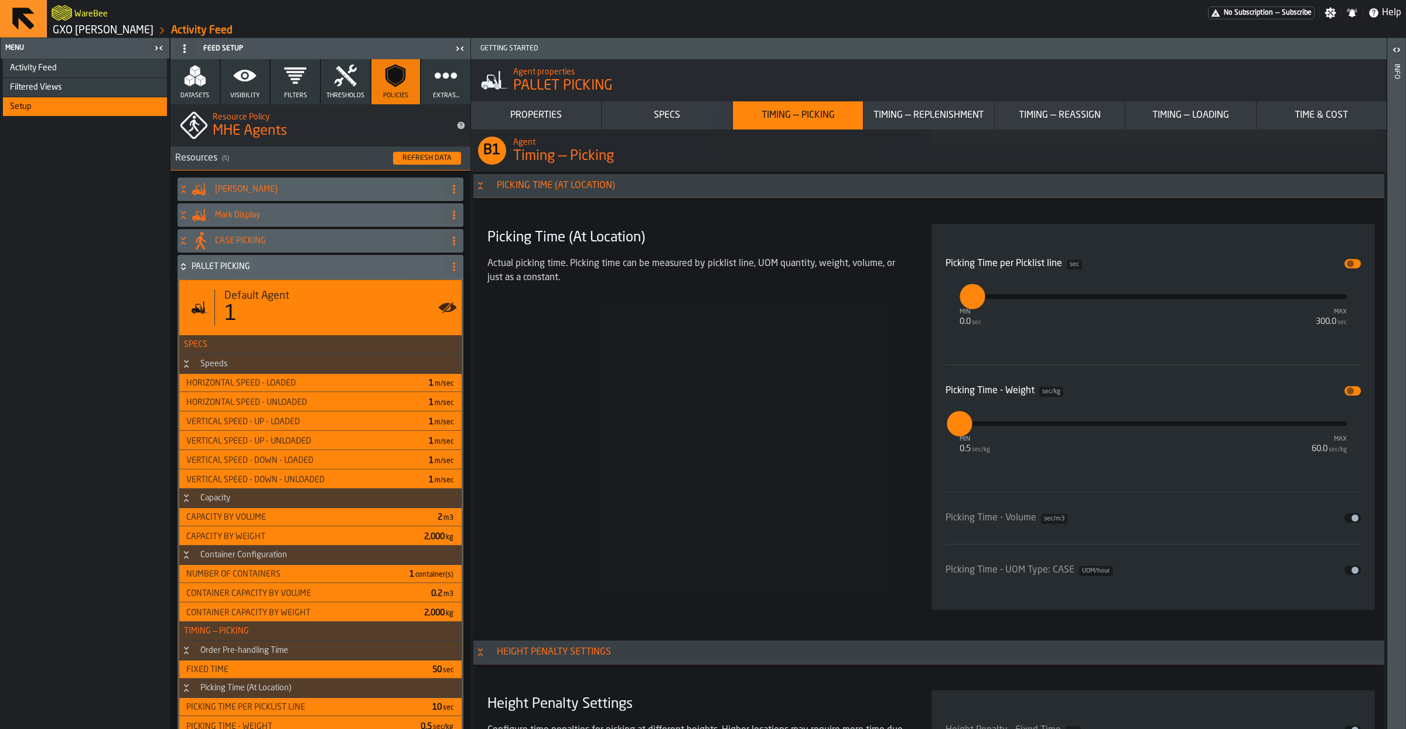
scroll to position [3378, 0]
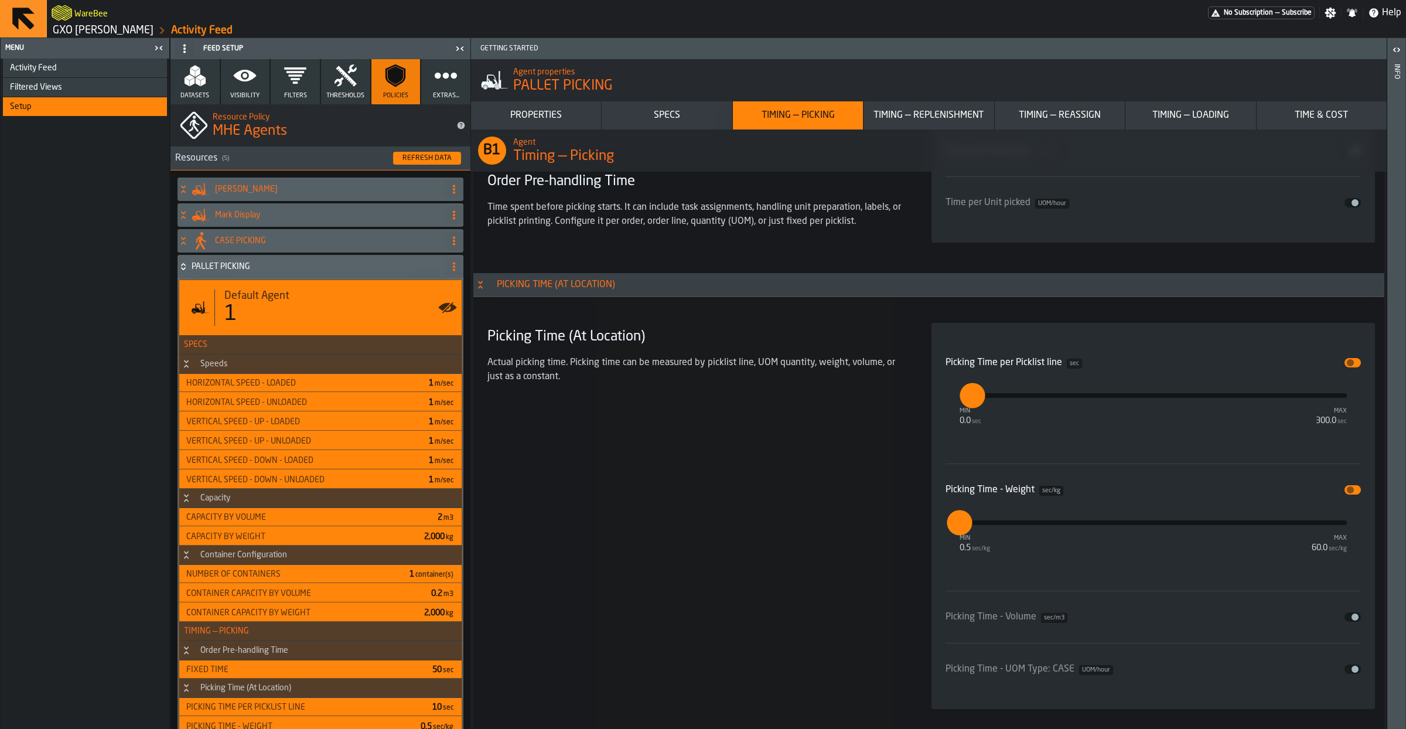
click at [1349, 366] on span "input-slider-Picking Time per Picklist line" at bounding box center [1349, 362] width 7 height 7
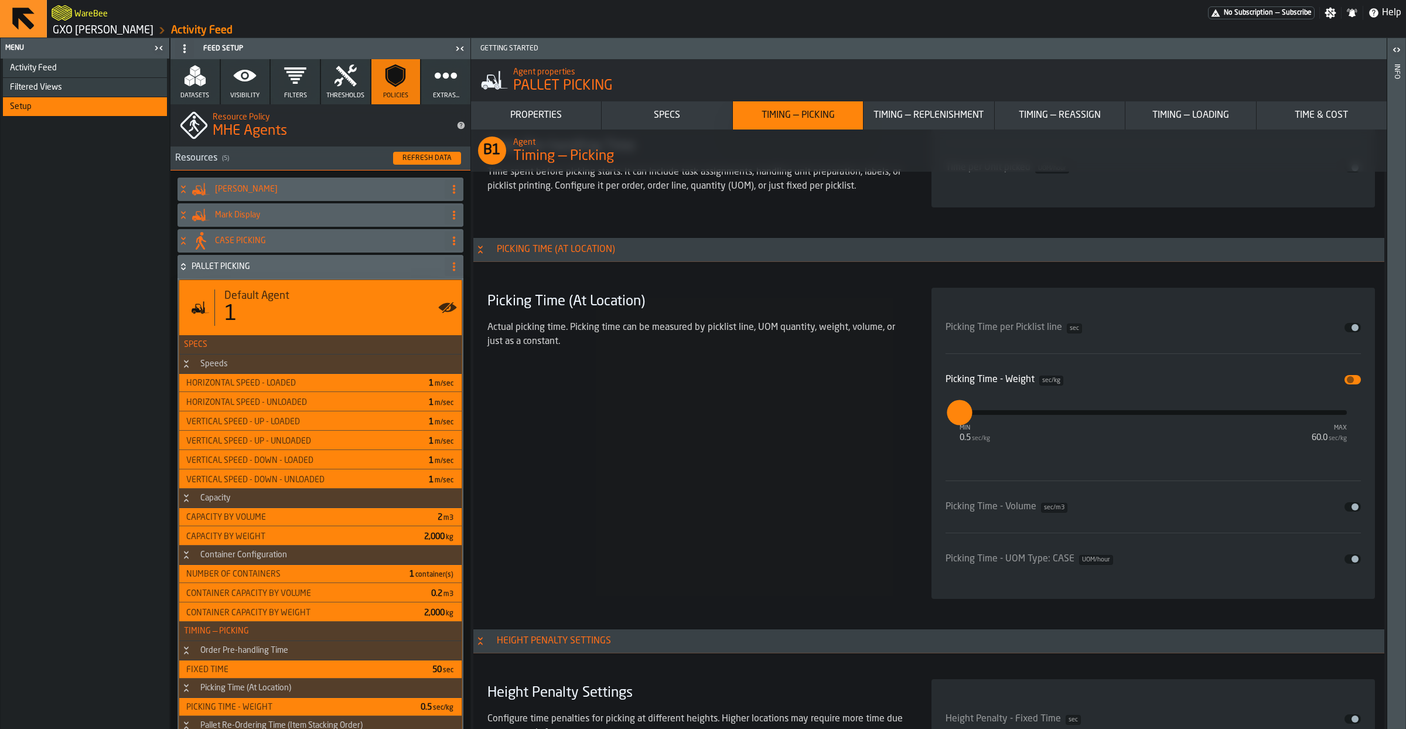
scroll to position [3414, 0]
click at [1348, 393] on div "Picking Time - Weight sec/kg Disable min 0.5 sec/kg max 60.0 sec/kg ***" at bounding box center [1153, 405] width 416 height 84
click at [1348, 381] on span "input-slider-Picking Time - Weight" at bounding box center [1349, 378] width 7 height 7
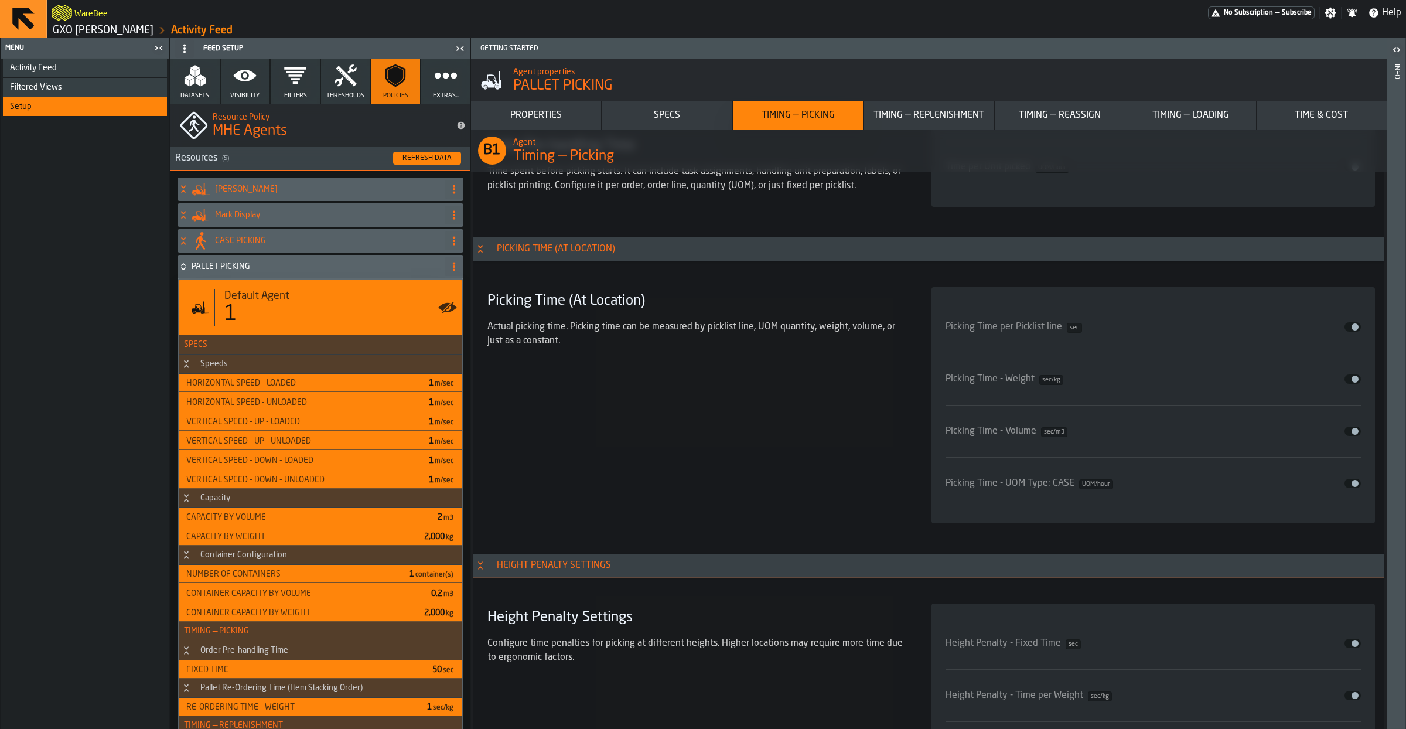
click at [1355, 487] on span "input-slider-Picking Time - UOM Type: CASE" at bounding box center [1354, 483] width 7 height 7
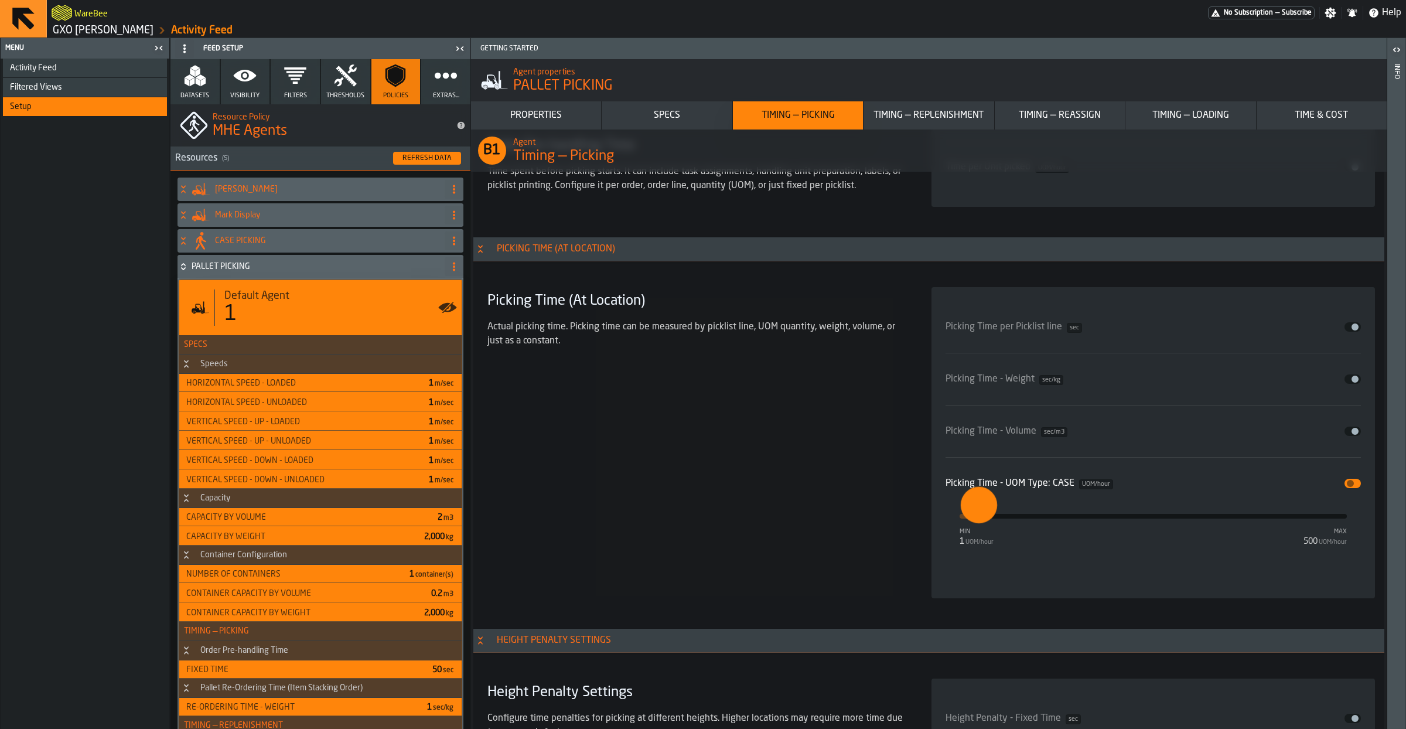
type input "**"
drag, startPoint x: 951, startPoint y: 521, endPoint x: 980, endPoint y: 526, distance: 29.7
click at [980, 523] on input "**" at bounding box center [971, 505] width 18 height 36
click at [803, 517] on div "Picking Time (At Location) Actual picking time. Picking time can be measured by…" at bounding box center [695, 442] width 425 height 311
click at [249, 242] on h4 "CASE PICKING" at bounding box center [327, 240] width 225 height 9
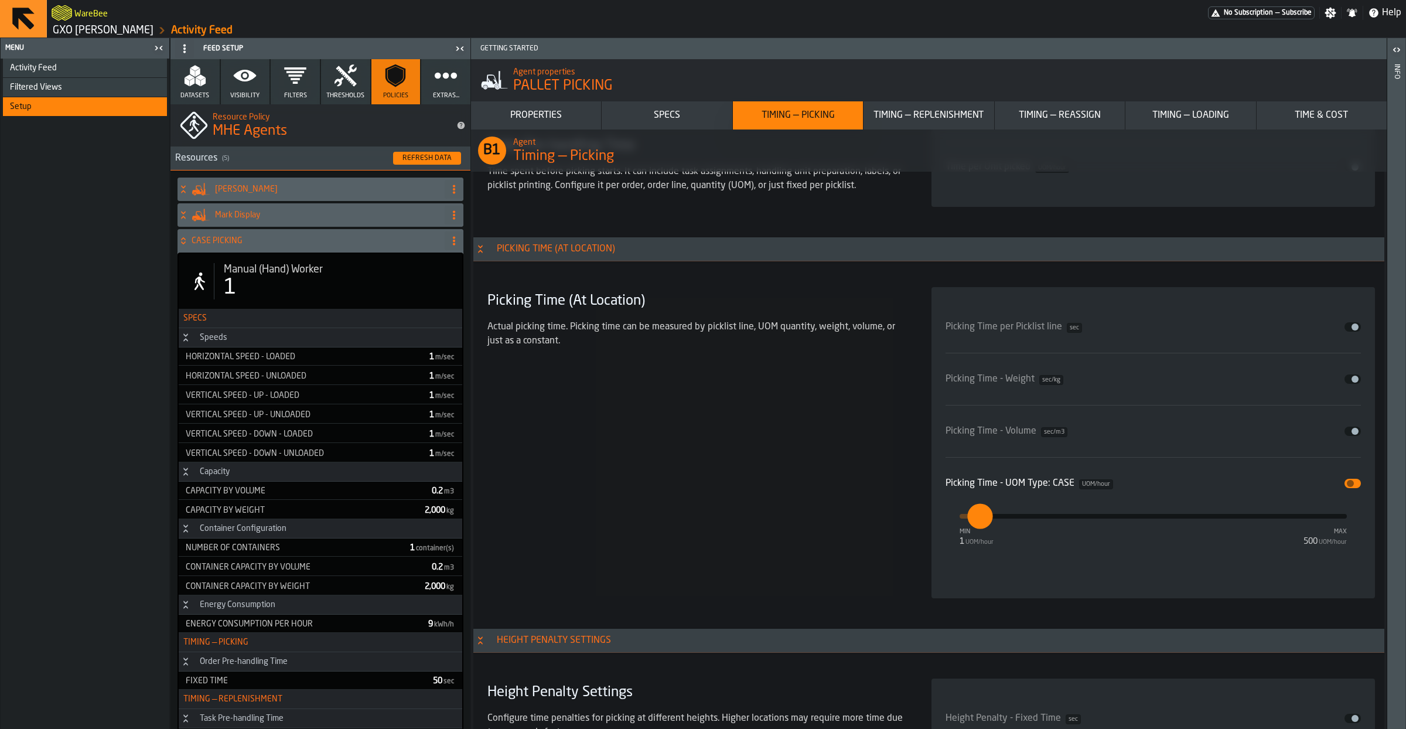
click at [346, 285] on div "1" at bounding box center [338, 287] width 229 height 23
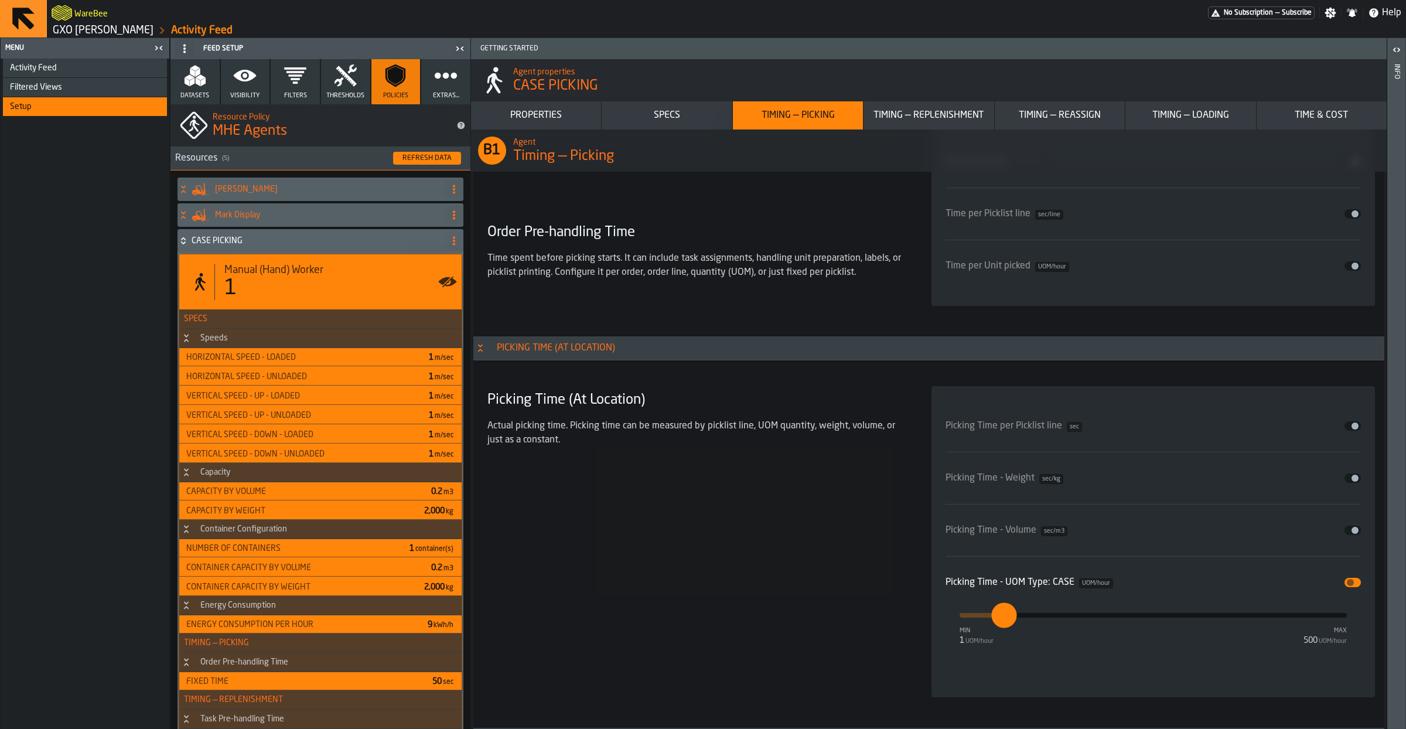
type input "***"
type input "**"
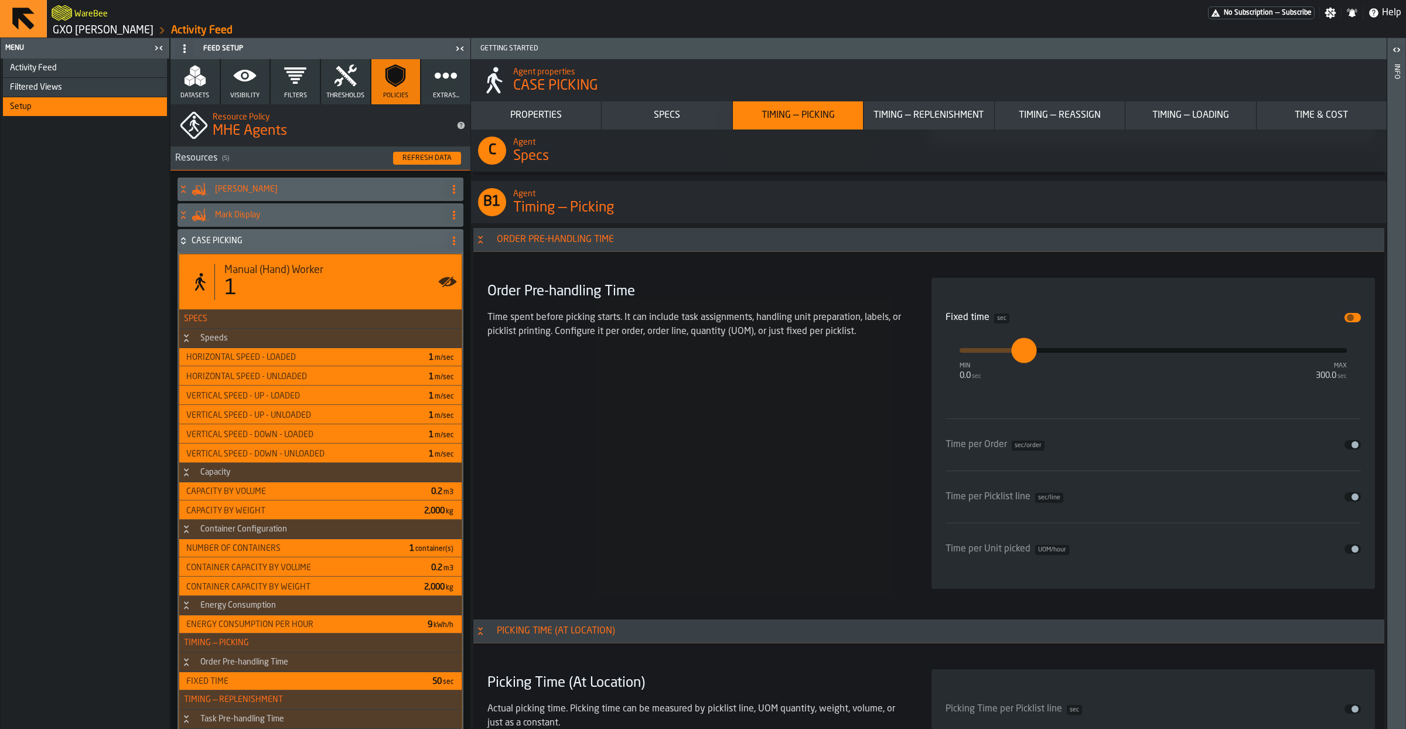
scroll to position [3149, 0]
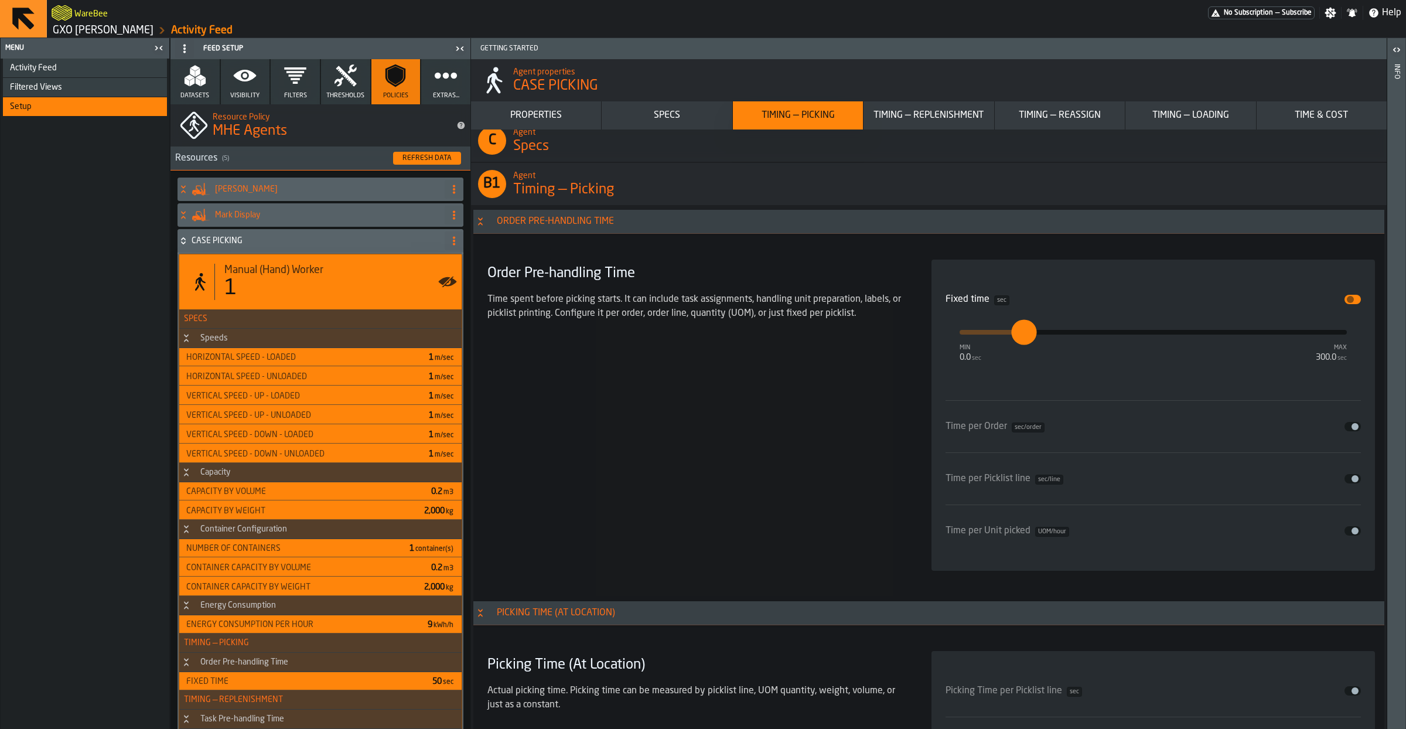
click at [202, 281] on icon "stat-Manual (Hand) Worker" at bounding box center [201, 283] width 10 height 13
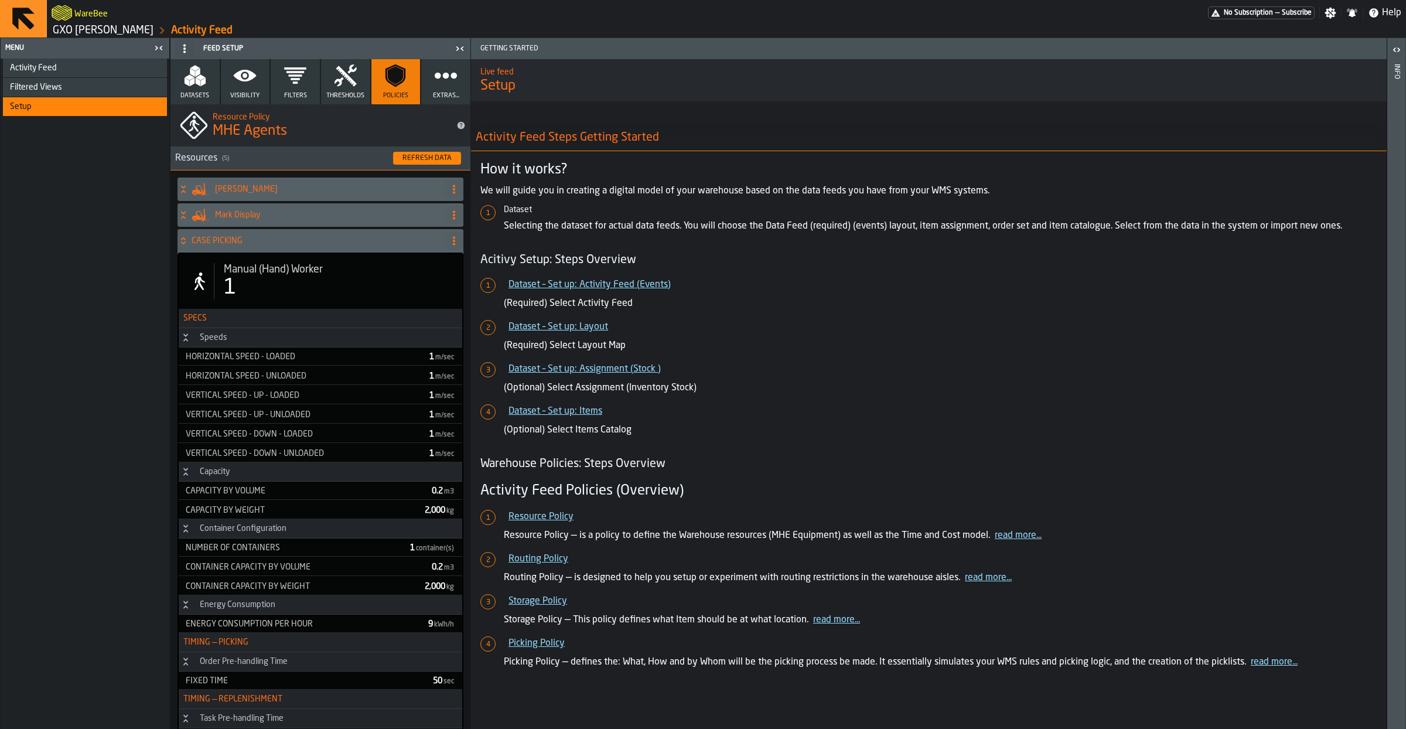
click at [182, 245] on icon at bounding box center [183, 240] width 12 height 9
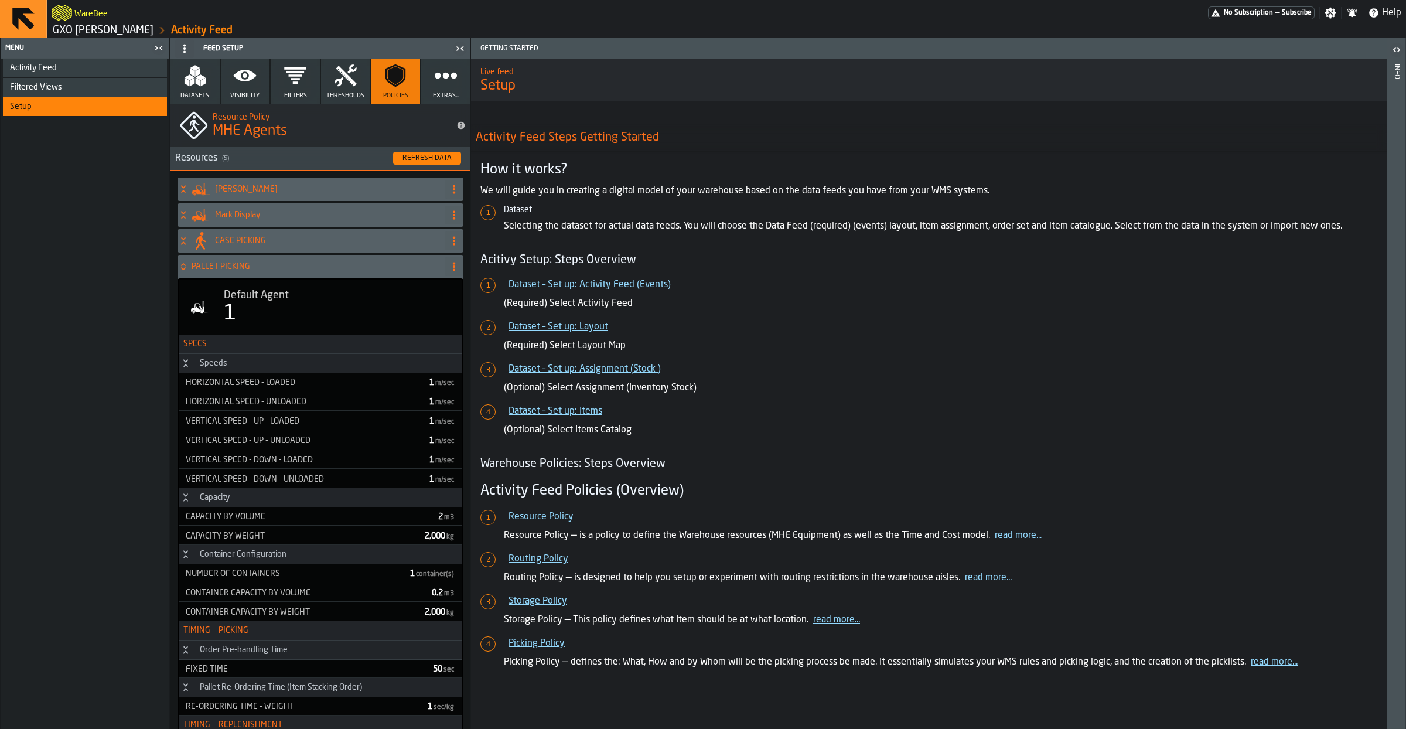
click at [190, 269] on div "PALLET PICKING" at bounding box center [308, 266] width 262 height 23
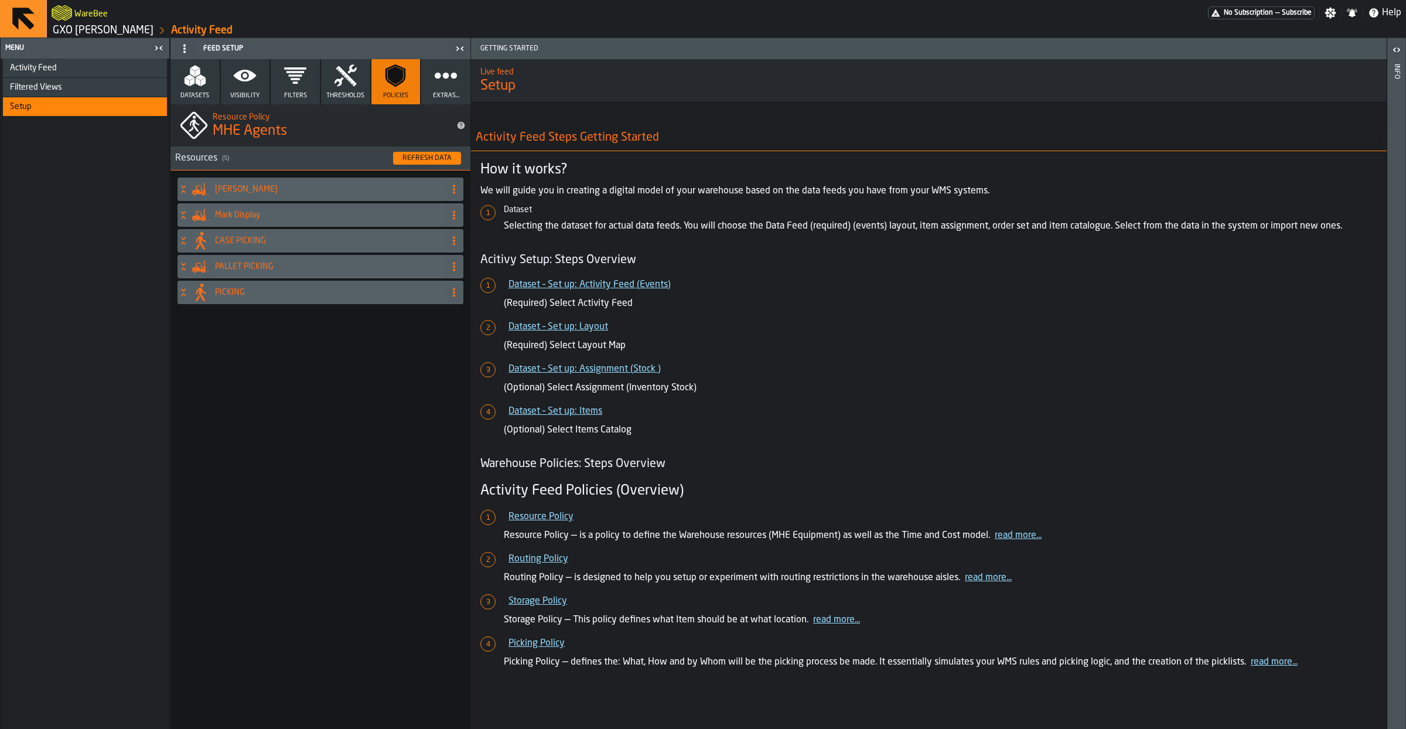
click at [183, 246] on div "CASE PICKING" at bounding box center [308, 240] width 262 height 23
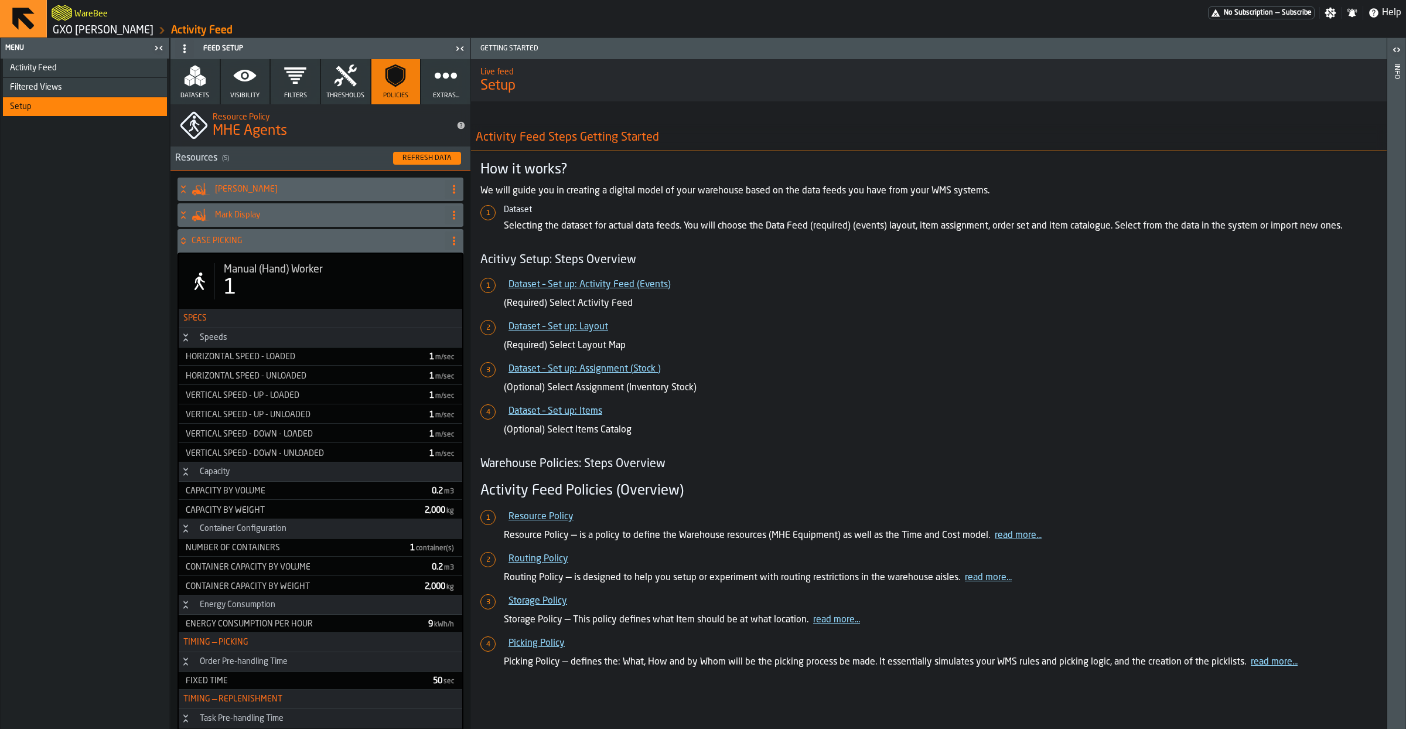
click at [183, 246] on div "CASE PICKING" at bounding box center [308, 240] width 262 height 23
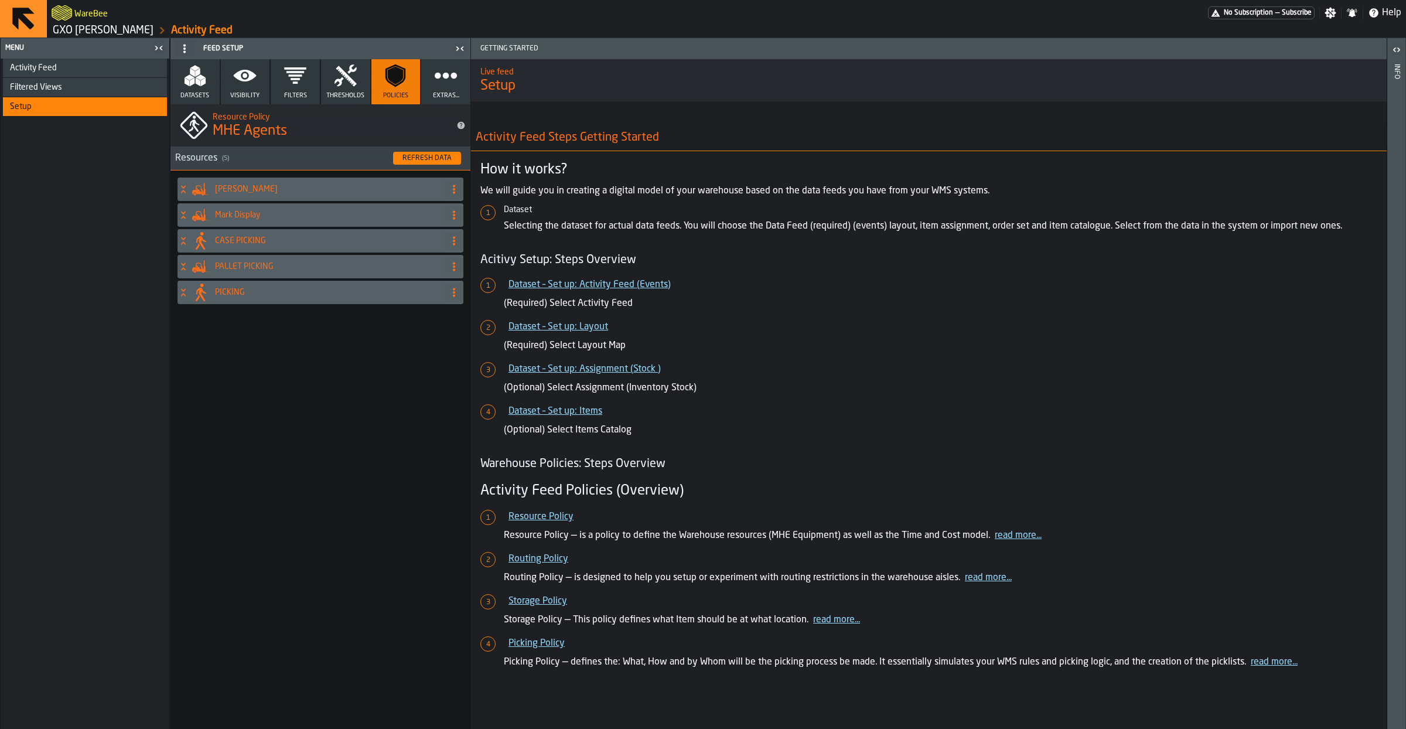
click at [187, 275] on div "PALLET PICKING" at bounding box center [308, 266] width 262 height 23
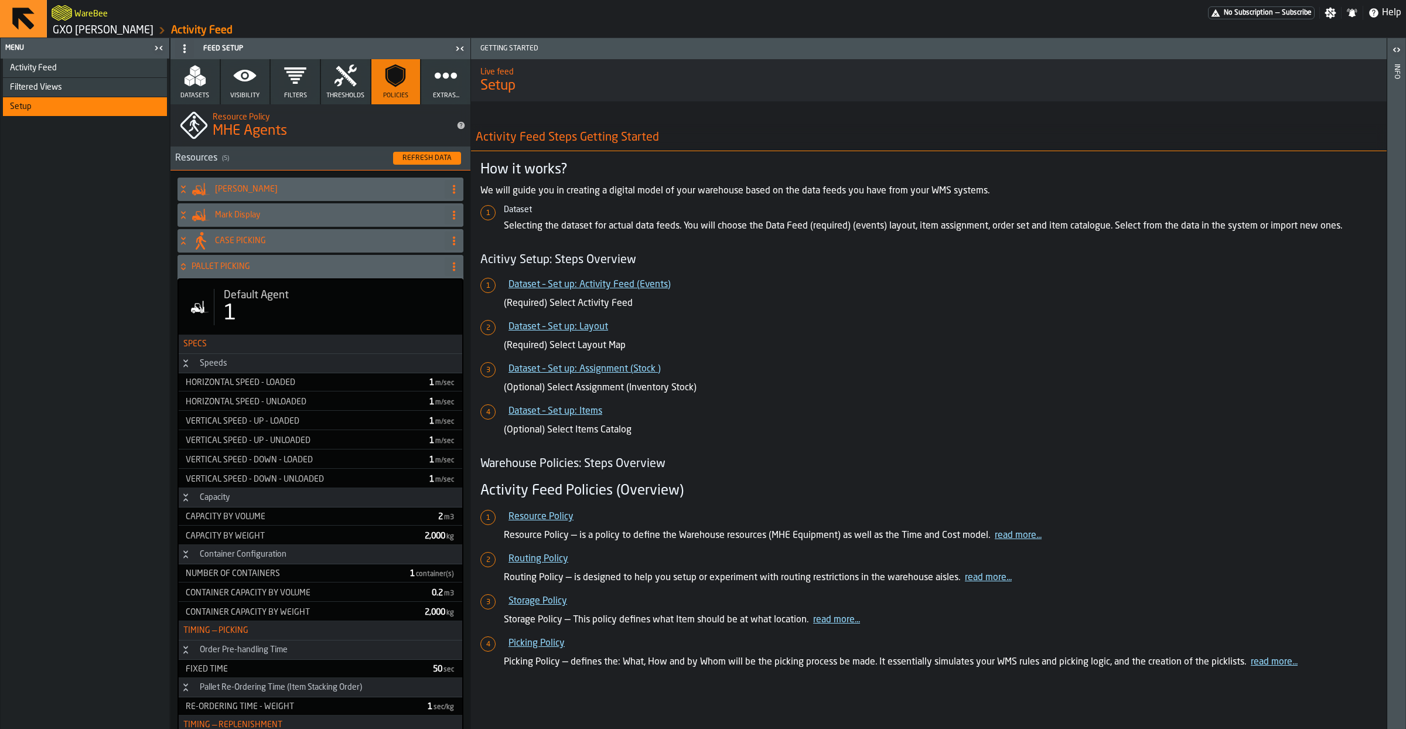
click at [240, 270] on h4 "PALLET PICKING" at bounding box center [316, 266] width 248 height 9
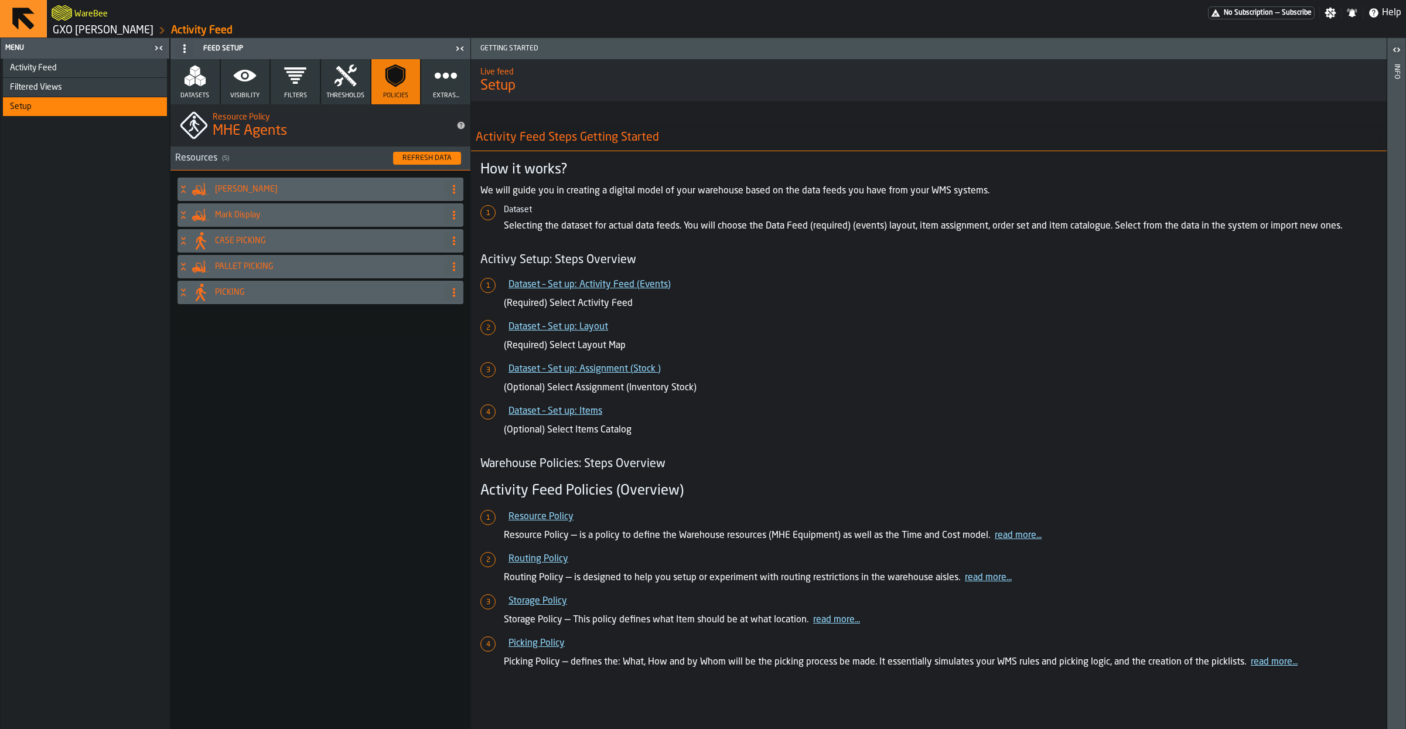
click at [249, 274] on div "PALLET PICKING" at bounding box center [308, 266] width 262 height 23
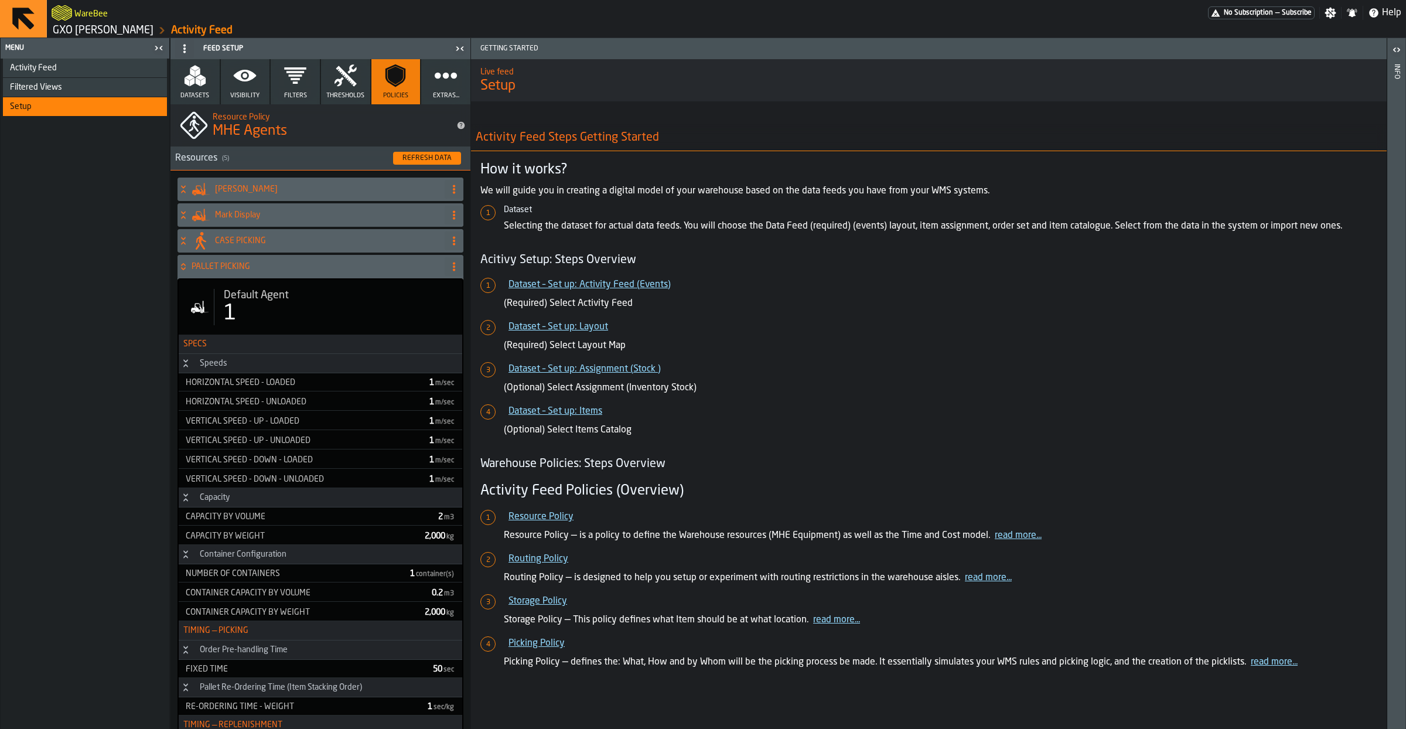
click at [277, 329] on div "Default Agent 1" at bounding box center [320, 306] width 283 height 55
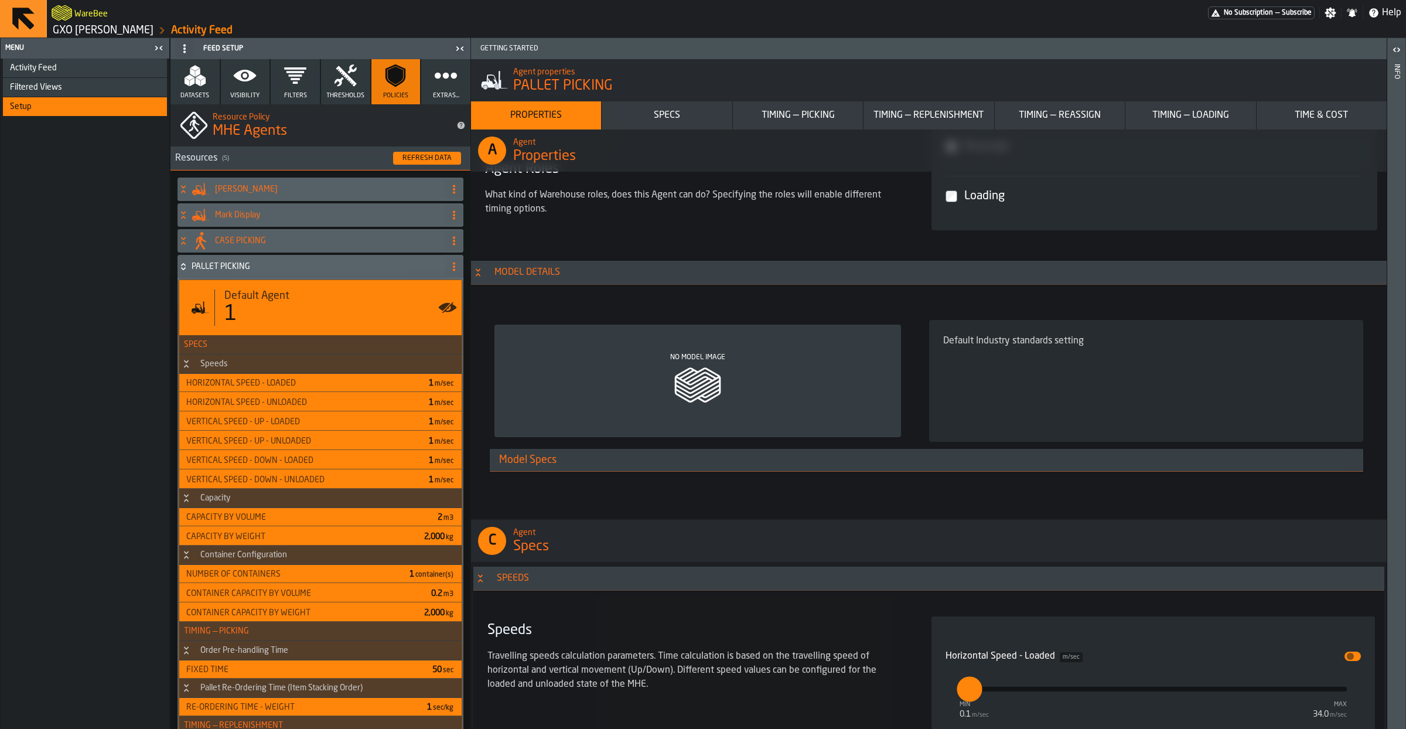
scroll to position [750, 0]
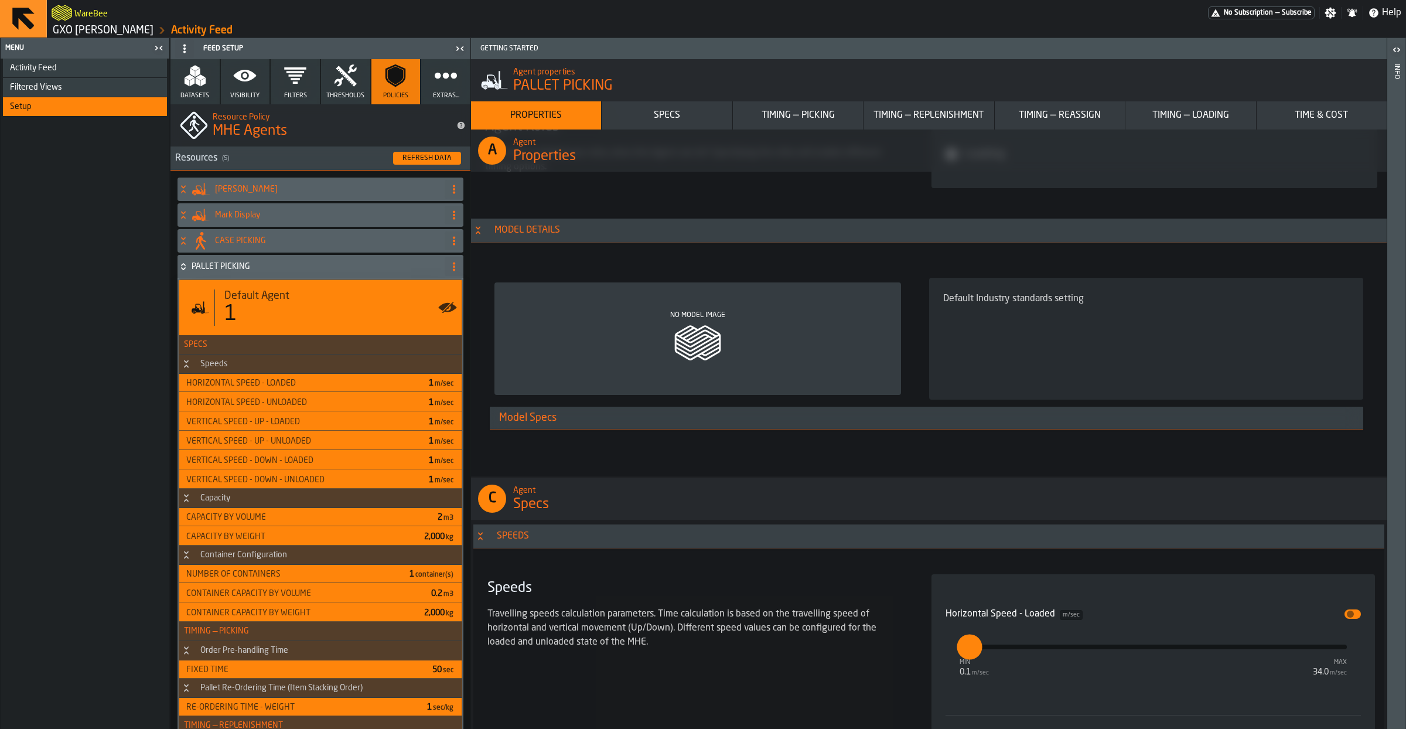
click at [255, 301] on span "Default Agent" at bounding box center [256, 295] width 65 height 13
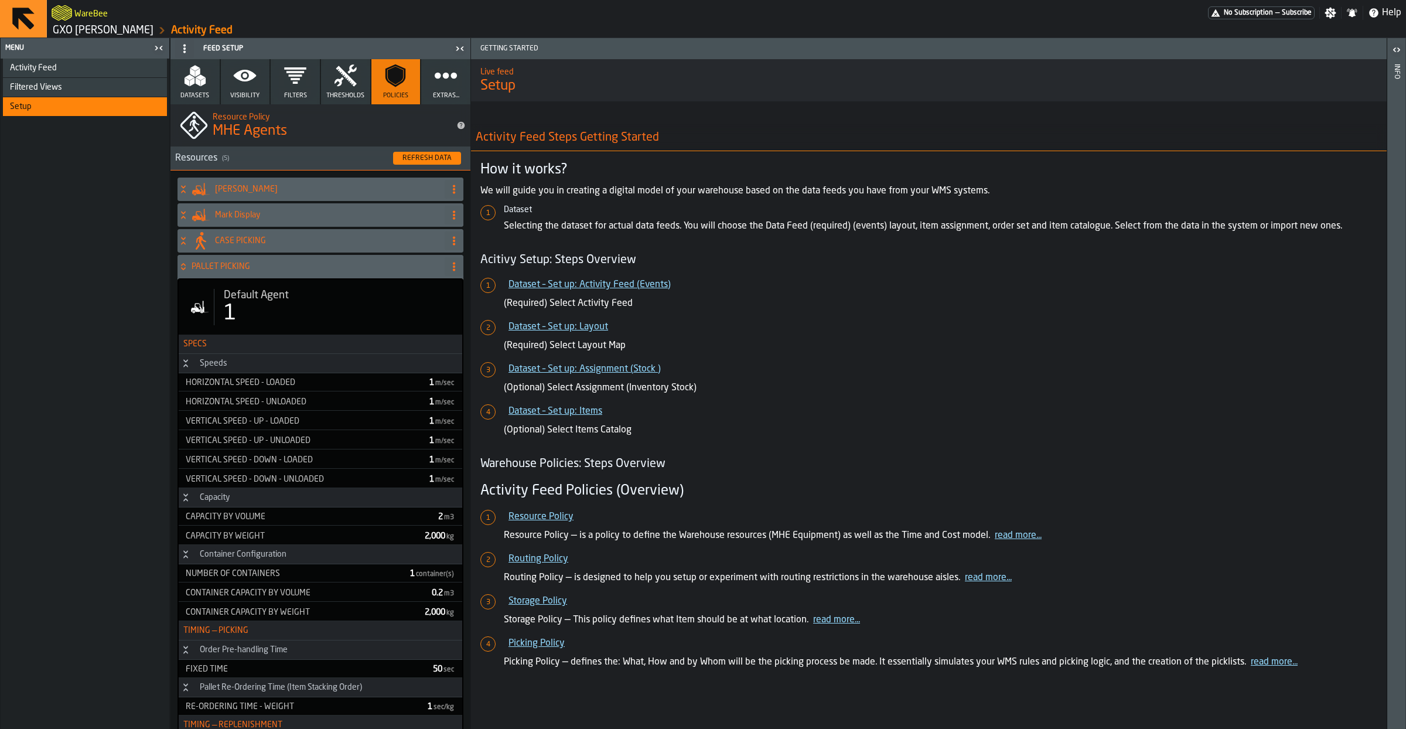
click at [185, 267] on icon at bounding box center [183, 266] width 12 height 9
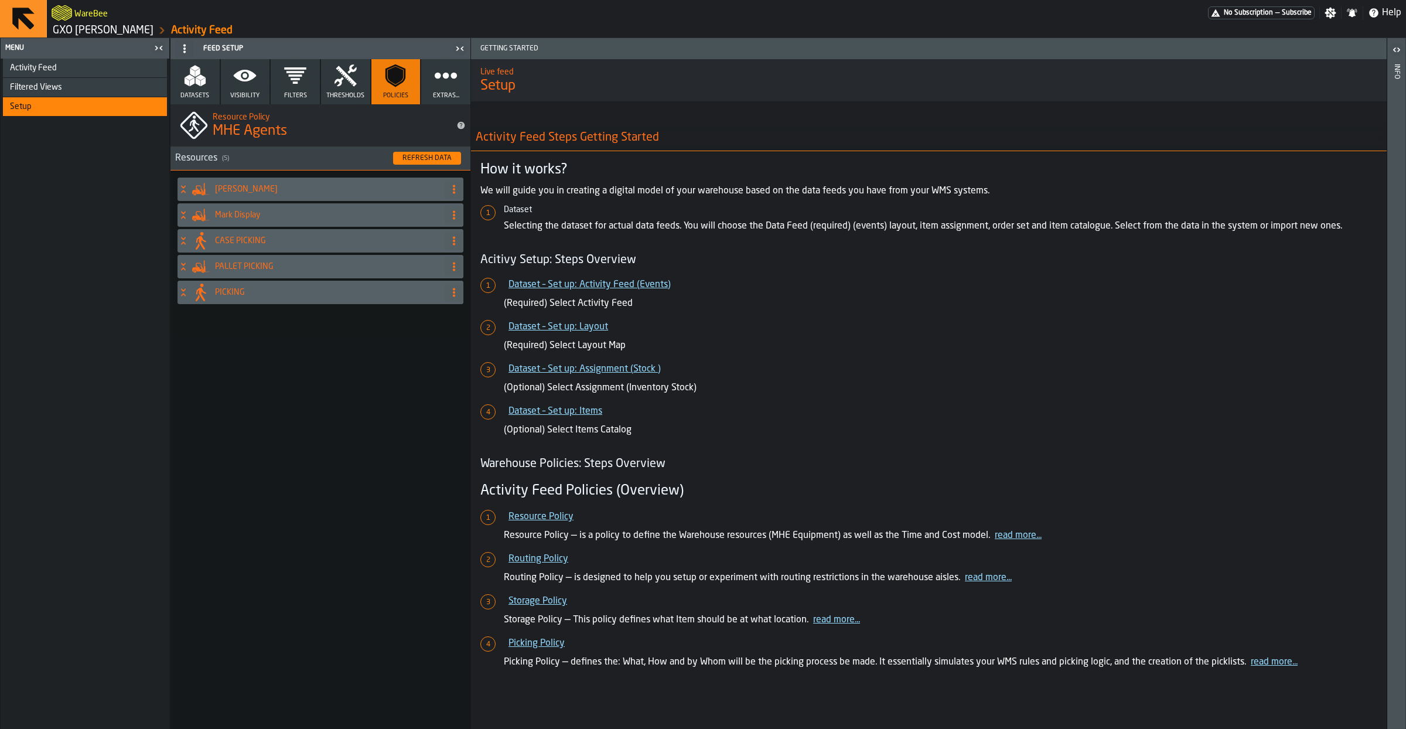
click at [50, 67] on span "Activity Feed" at bounding box center [33, 67] width 47 height 9
click at [61, 110] on div "Setup" at bounding box center [86, 106] width 152 height 9
click at [252, 264] on h4 "PALLET PICKING" at bounding box center [327, 266] width 225 height 9
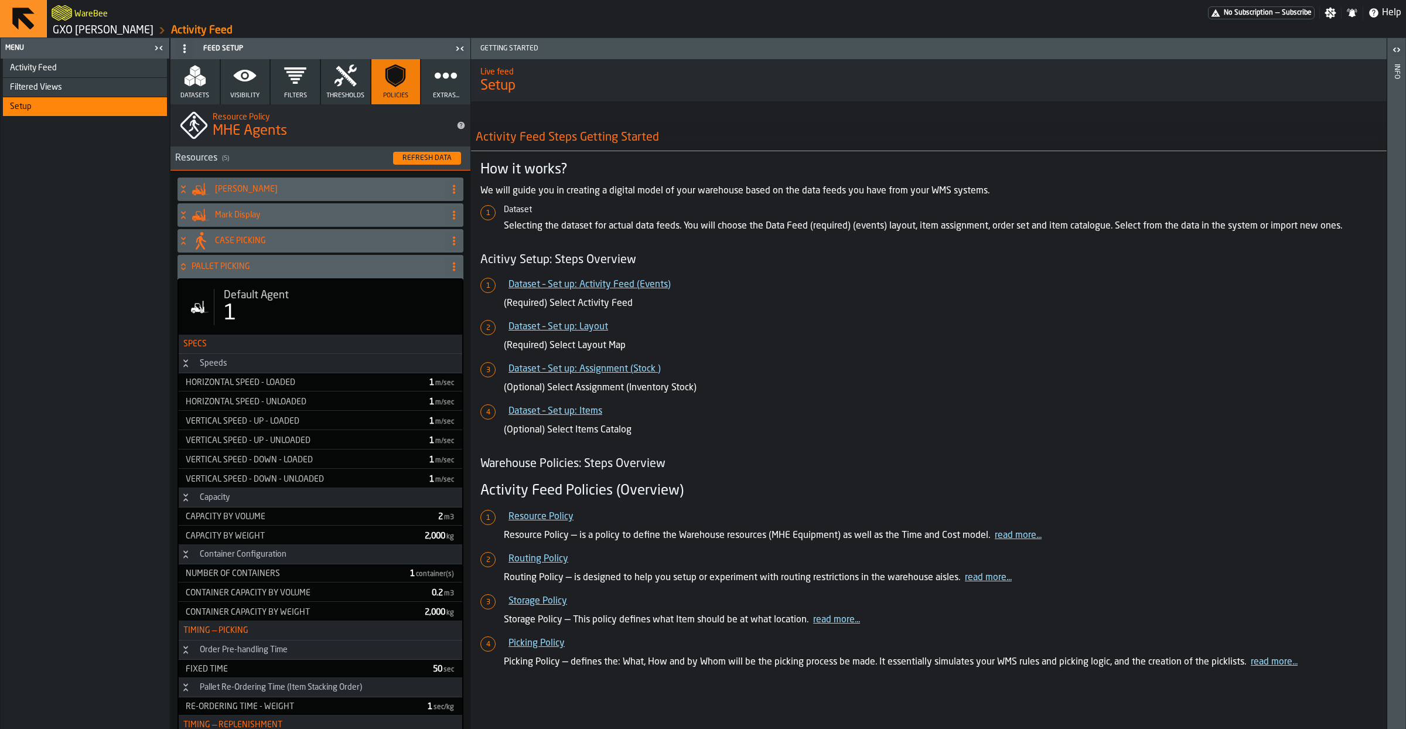
click at [292, 296] on div "Default Agent" at bounding box center [338, 295] width 229 height 13
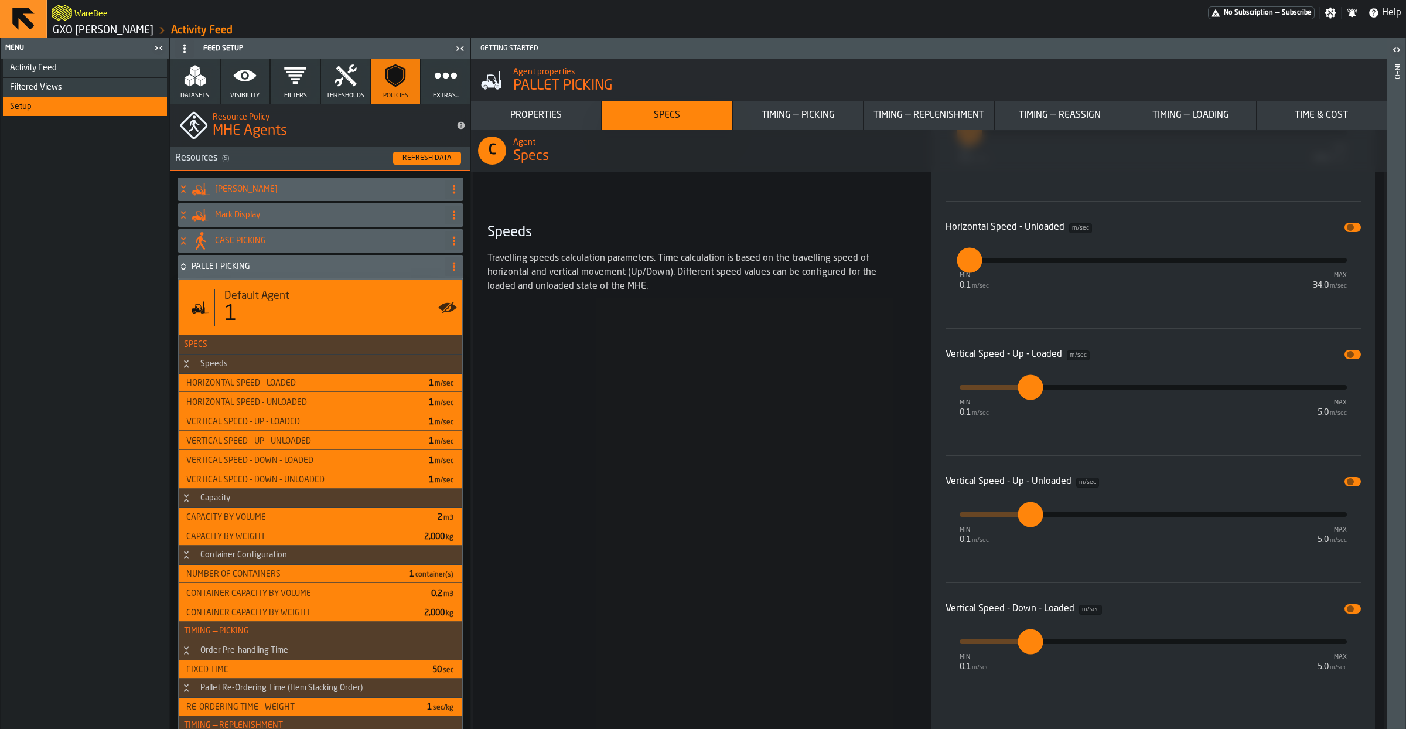
click at [808, 118] on div "Timing — Picking" at bounding box center [797, 115] width 121 height 14
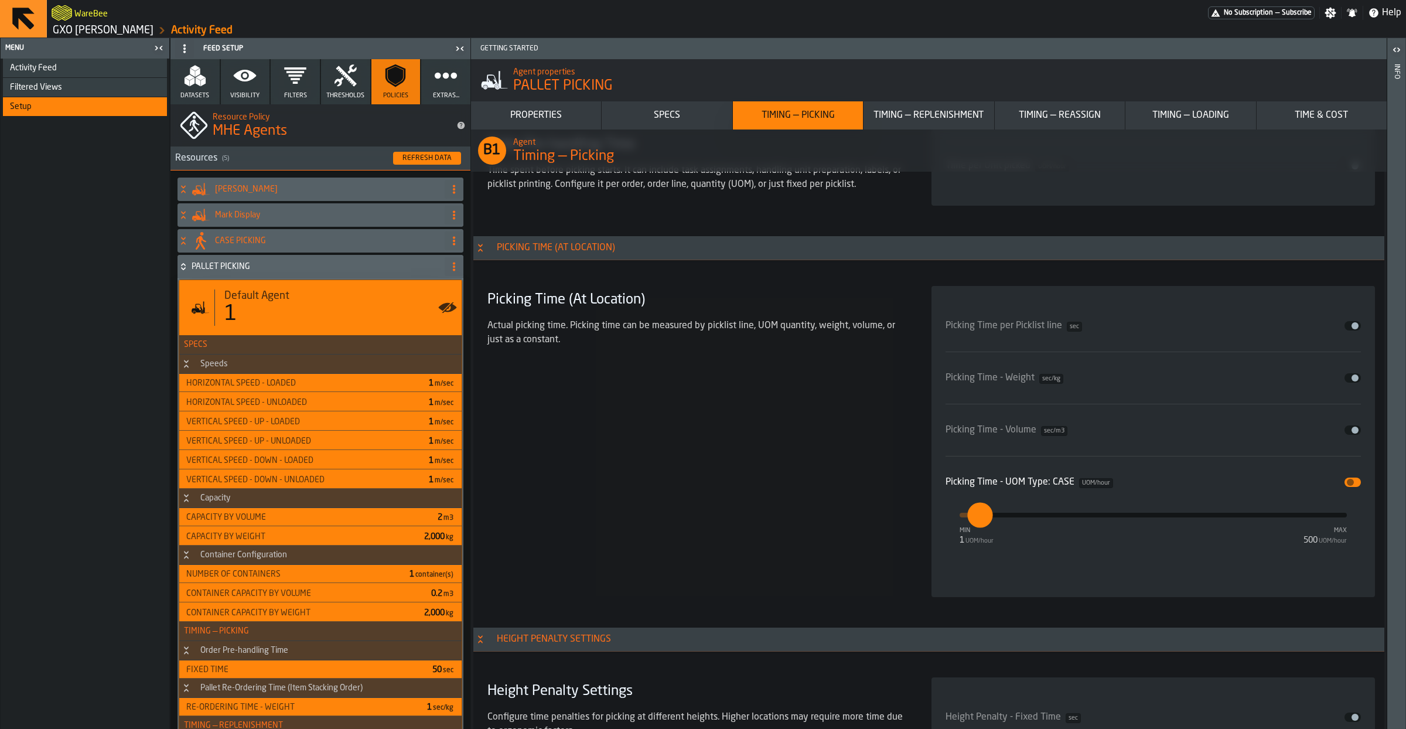
scroll to position [3372, 0]
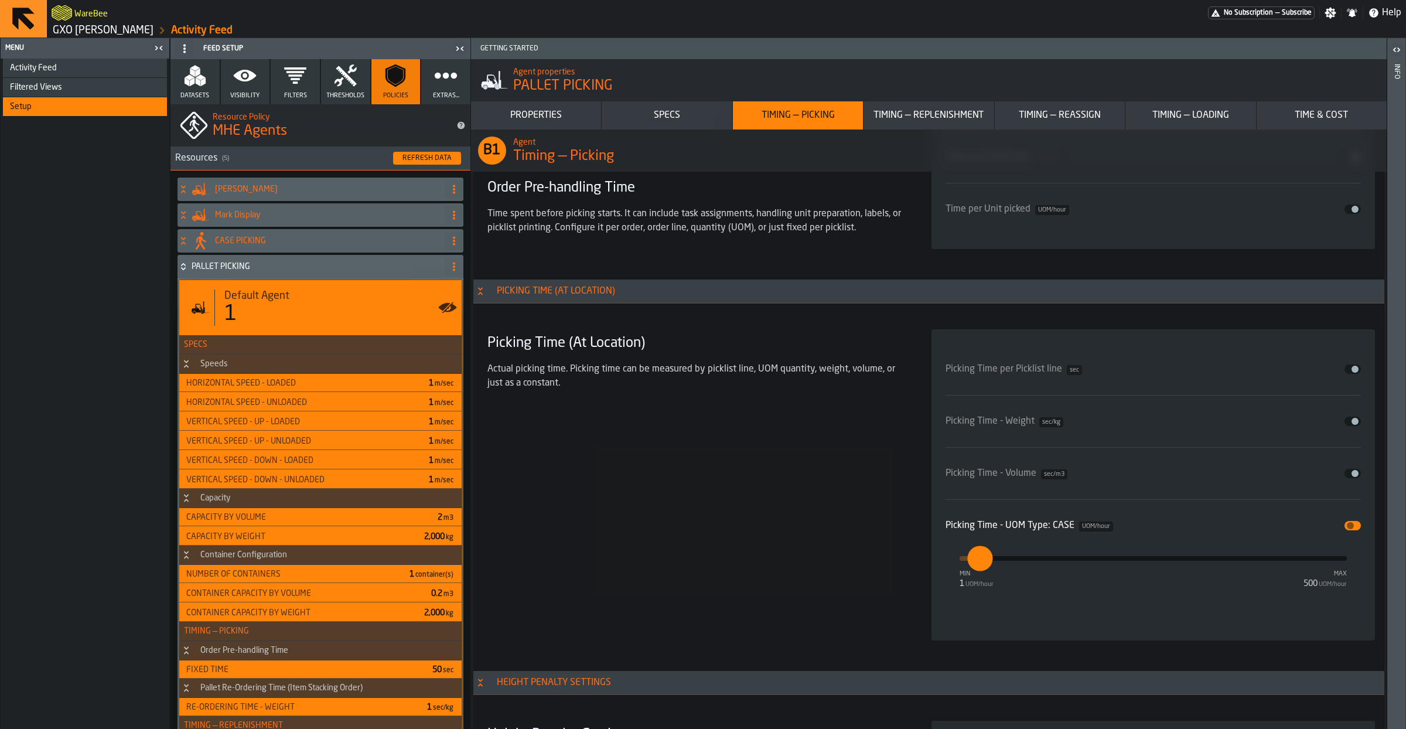
click at [50, 67] on span "Activity Feed" at bounding box center [33, 67] width 47 height 9
